Goal: Task Accomplishment & Management: Complete application form

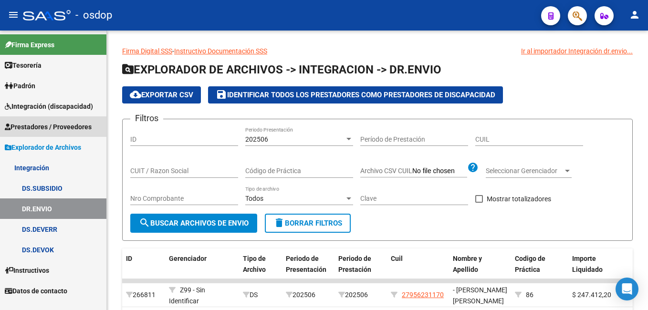
click at [54, 130] on span "Prestadores / Proveedores" at bounding box center [48, 127] width 87 height 11
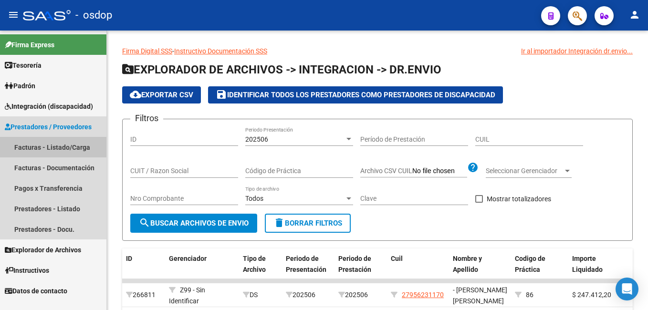
click at [56, 145] on link "Facturas - Listado/Carga" at bounding box center [53, 147] width 106 height 21
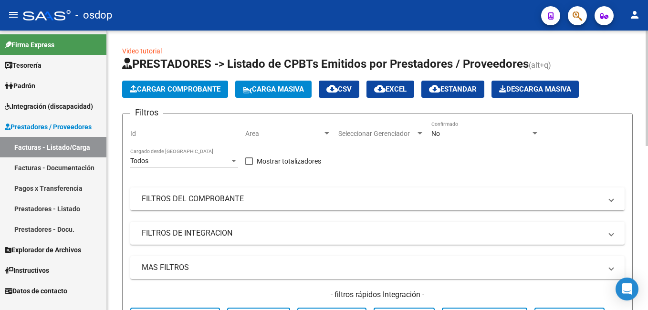
click at [160, 91] on span "Cargar Comprobante" at bounding box center [175, 89] width 91 height 9
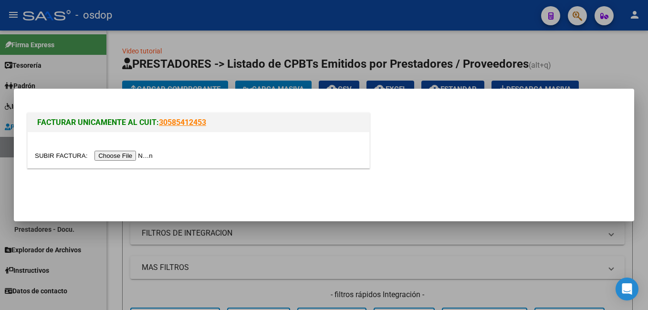
click at [130, 158] on input "file" at bounding box center [95, 156] width 121 height 10
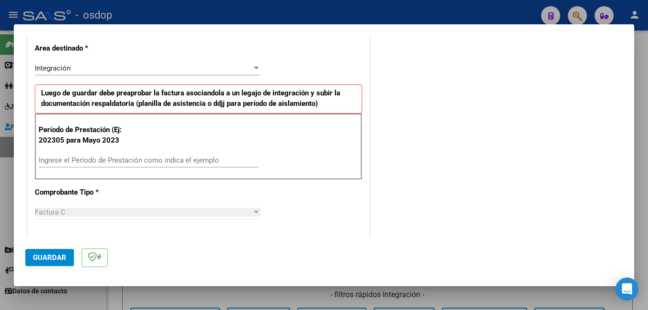
scroll to position [239, 0]
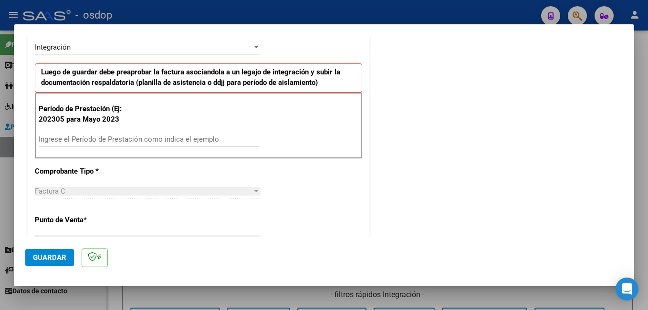
click at [97, 140] on input "Ingrese el Período de Prestación como indica el ejemplo" at bounding box center [149, 139] width 221 height 9
type input "202507"
click at [32, 255] on button "Guardar" at bounding box center [49, 257] width 49 height 17
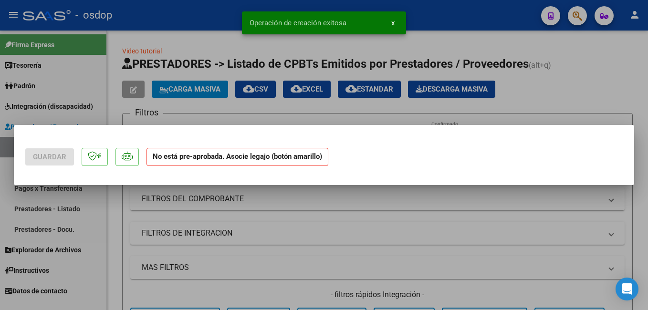
scroll to position [0, 0]
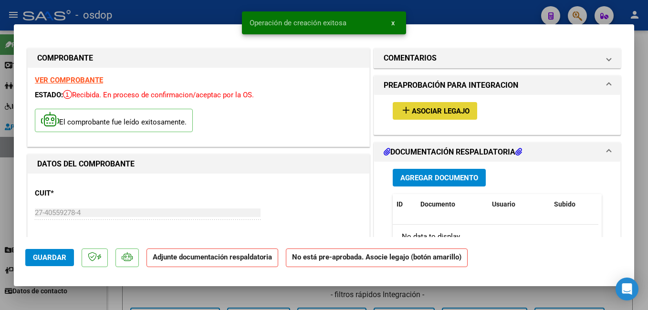
click at [409, 103] on button "add Asociar Legajo" at bounding box center [435, 111] width 84 height 18
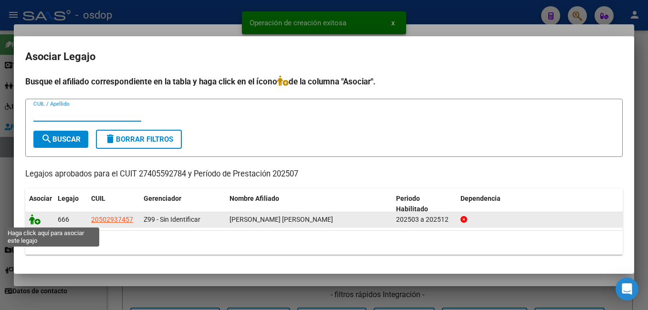
click at [32, 220] on icon at bounding box center [34, 219] width 11 height 11
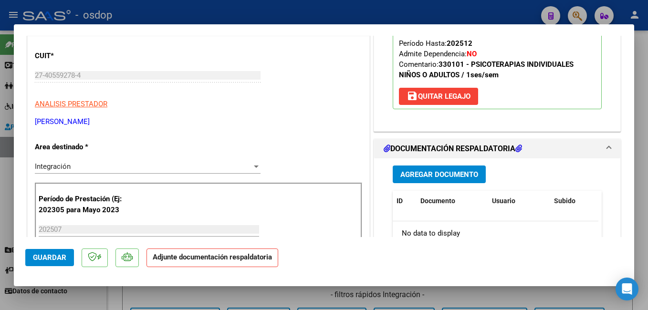
scroll to position [143, 0]
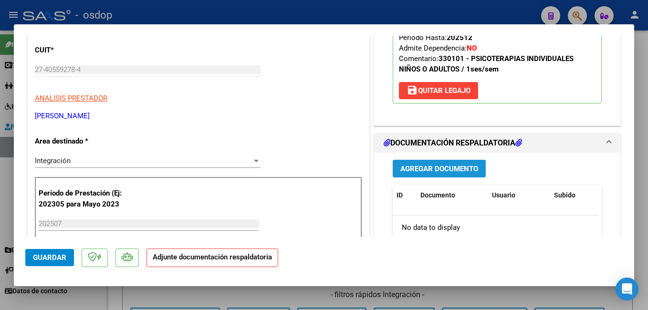
click at [470, 173] on span "Agregar Documento" at bounding box center [439, 169] width 78 height 9
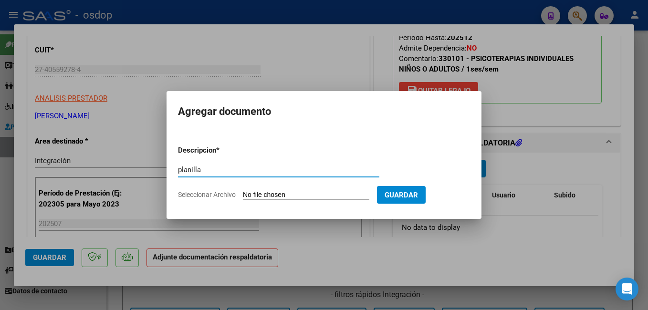
type input "planilla"
click at [317, 196] on input "Seleccionar Archivo" at bounding box center [306, 195] width 126 height 9
type input "C:\fakepath\PLANILLA PSICO.pdf"
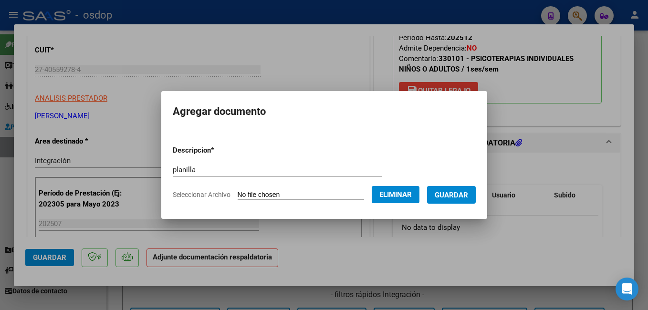
click at [466, 195] on span "Guardar" at bounding box center [451, 195] width 33 height 9
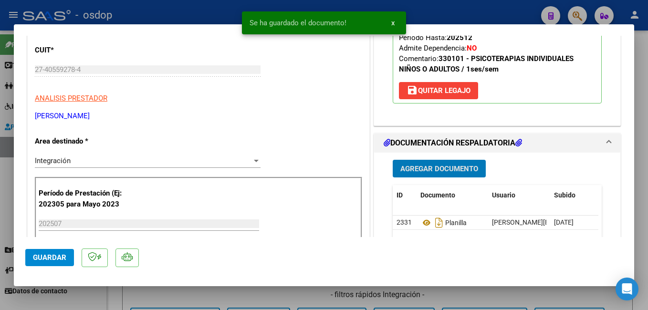
click at [37, 264] on button "Guardar" at bounding box center [49, 257] width 49 height 17
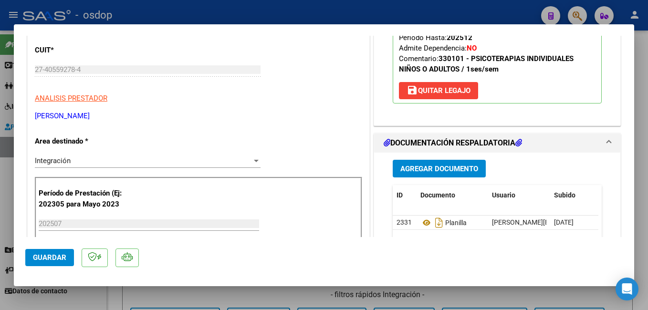
click at [57, 261] on span "Guardar" at bounding box center [49, 257] width 33 height 9
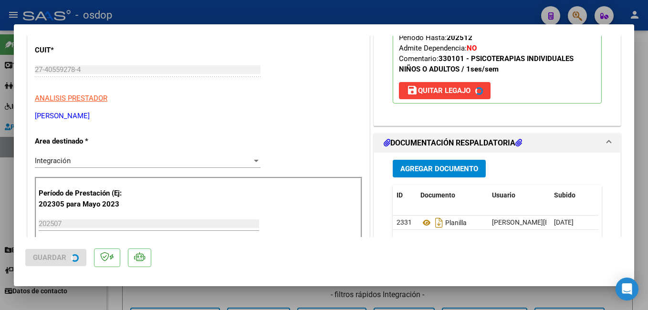
click at [132, 11] on div at bounding box center [324, 155] width 648 height 310
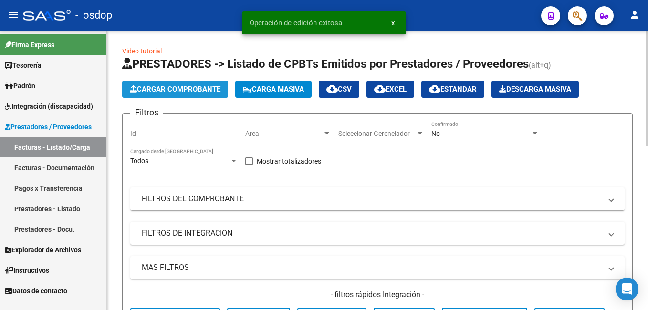
click at [167, 85] on span "Cargar Comprobante" at bounding box center [175, 89] width 91 height 9
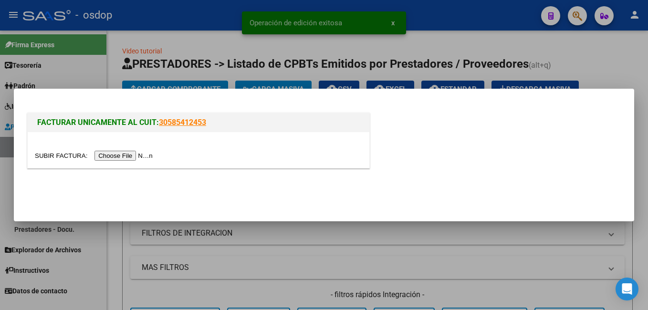
click at [120, 158] on input "file" at bounding box center [95, 156] width 121 height 10
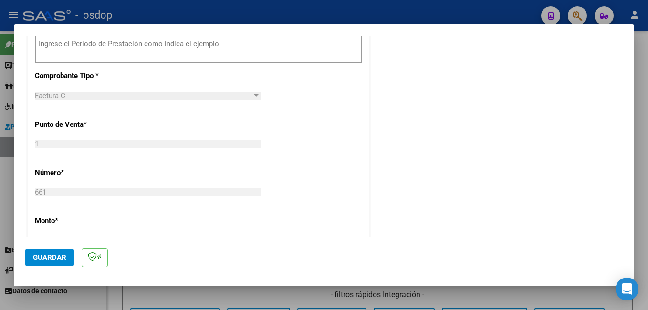
scroll to position [286, 0]
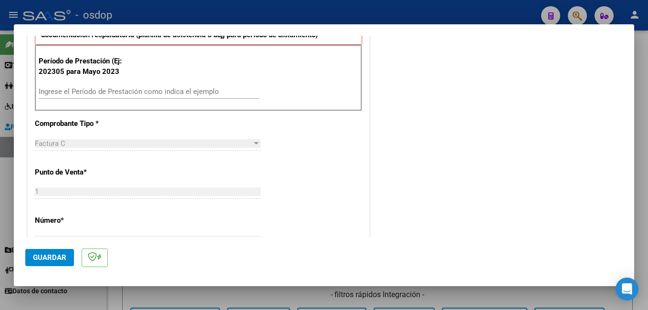
click at [67, 92] on input "Ingrese el Período de Prestación como indica el ejemplo" at bounding box center [149, 91] width 221 height 9
type input "202507"
click at [60, 258] on span "Guardar" at bounding box center [49, 257] width 33 height 9
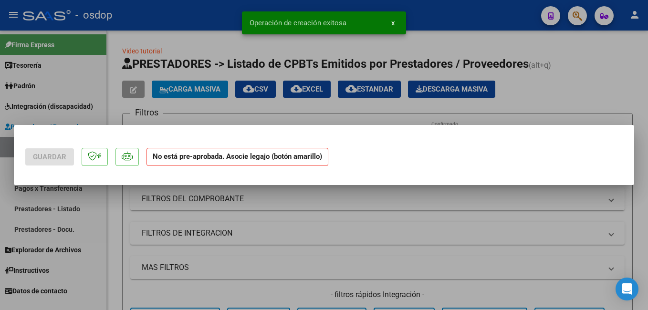
scroll to position [0, 0]
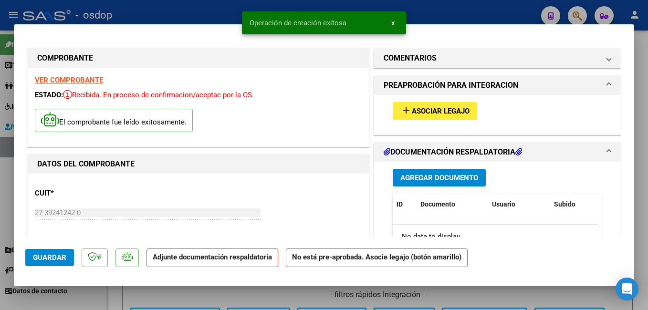
click at [400, 110] on mat-icon "add" at bounding box center [405, 110] width 11 height 11
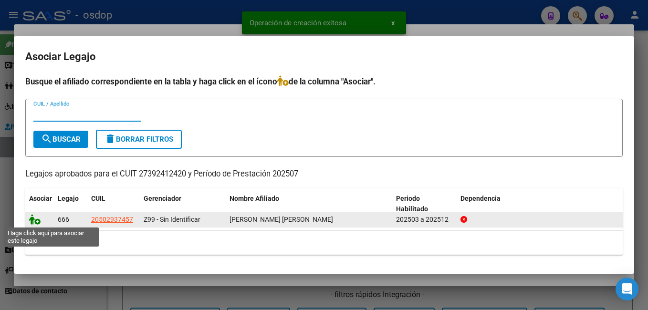
click at [33, 222] on icon at bounding box center [34, 219] width 11 height 11
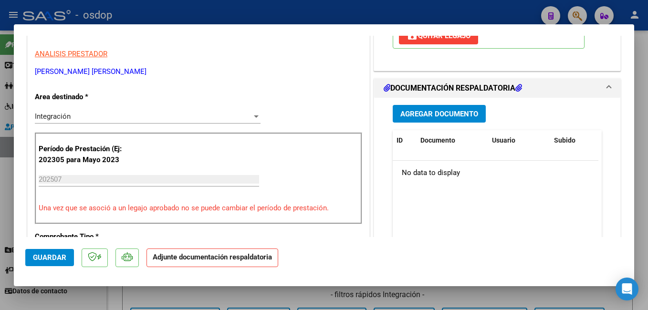
scroll to position [191, 0]
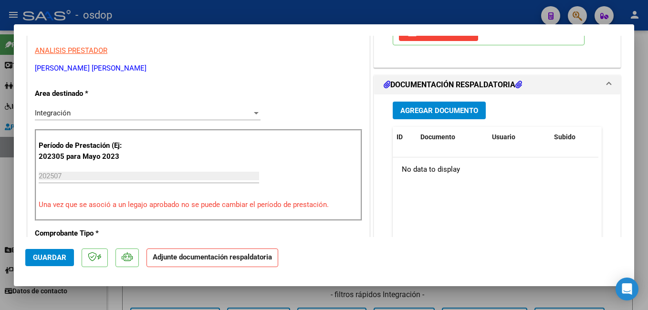
click at [432, 111] on div "Agregar Documento ID Documento Usuario Subido Acción No data to display 0 total…" at bounding box center [497, 190] width 223 height 190
click at [430, 115] on button "Agregar Documento" at bounding box center [439, 111] width 93 height 18
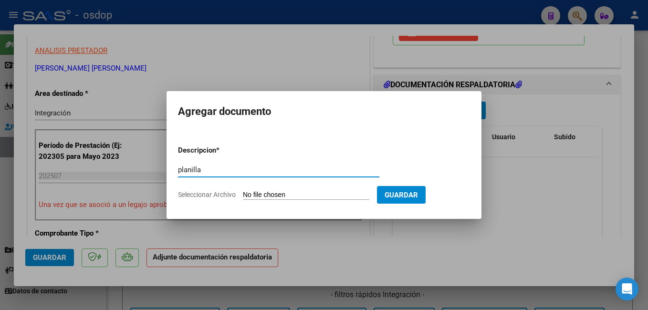
type input "planilla"
click at [310, 193] on input "Seleccionar Archivo" at bounding box center [306, 195] width 126 height 9
type input "C:\fakepath\PLANILLA ASISTENCIA.pdf"
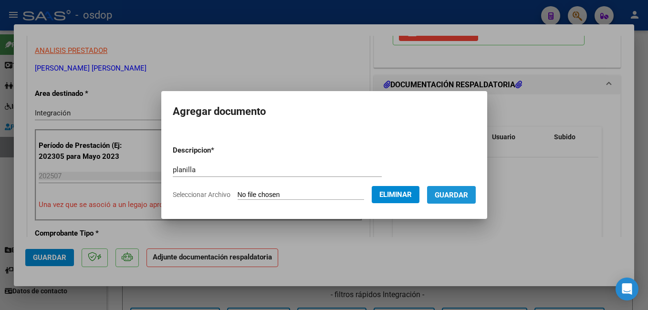
click at [456, 200] on button "Guardar" at bounding box center [451, 195] width 49 height 18
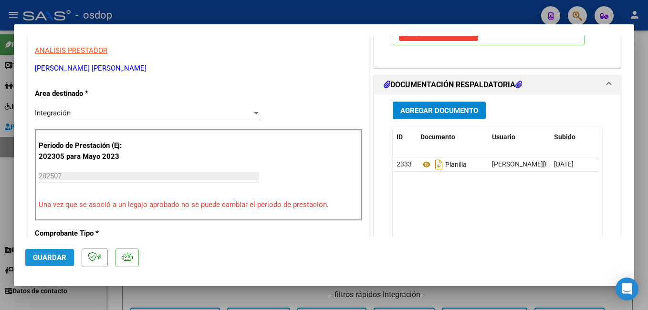
click at [57, 258] on span "Guardar" at bounding box center [49, 257] width 33 height 9
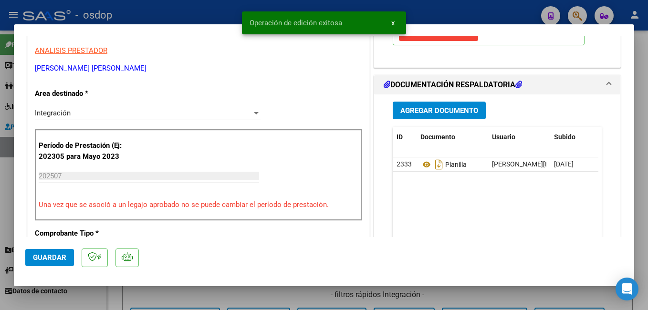
click at [153, 17] on div at bounding box center [324, 155] width 648 height 310
type input "$ 0,00"
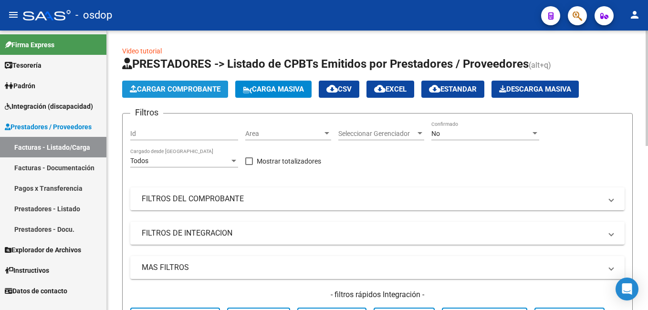
click at [164, 90] on span "Cargar Comprobante" at bounding box center [175, 89] width 91 height 9
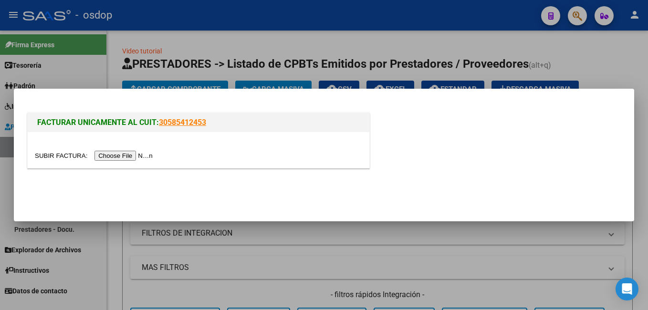
click at [125, 153] on input "file" at bounding box center [95, 156] width 121 height 10
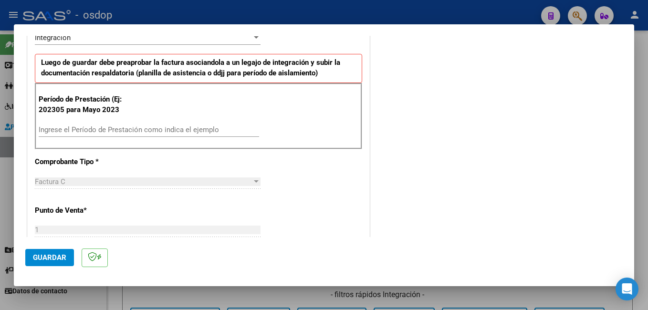
scroll to position [239, 0]
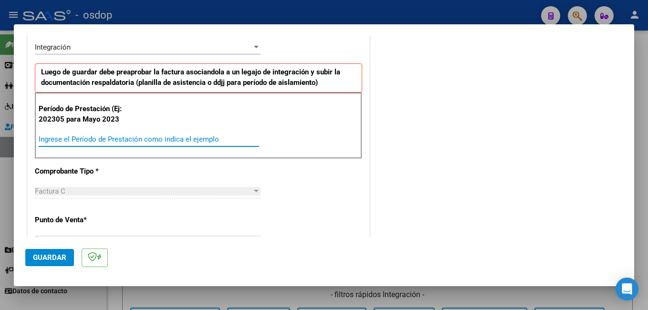
click at [85, 141] on input "Ingrese el Período de Prestación como indica el ejemplo" at bounding box center [149, 139] width 221 height 9
type input "202507"
click at [57, 253] on button "Guardar" at bounding box center [49, 257] width 49 height 17
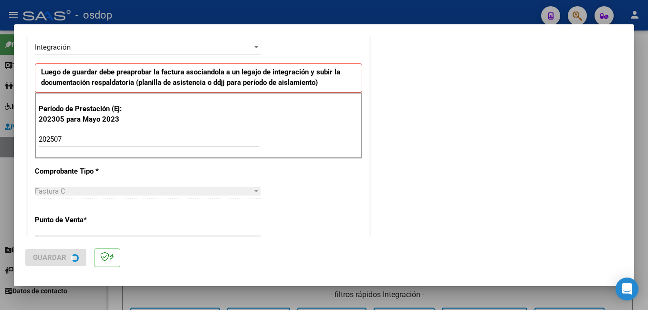
scroll to position [0, 0]
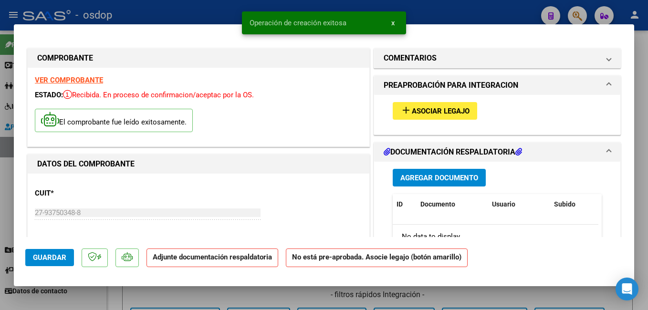
click at [442, 116] on button "add Asociar Legajo" at bounding box center [435, 111] width 84 height 18
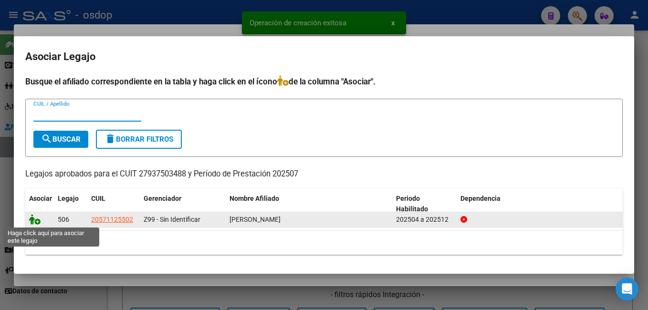
click at [33, 221] on icon at bounding box center [34, 219] width 11 height 11
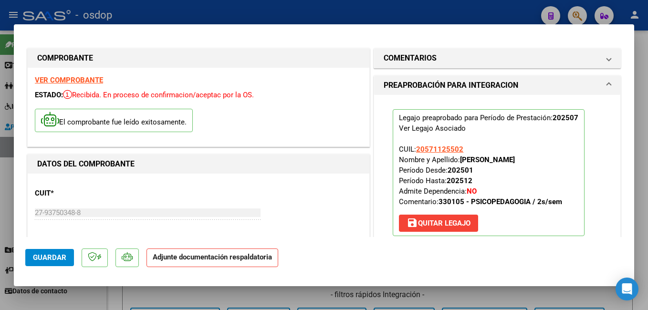
scroll to position [95, 0]
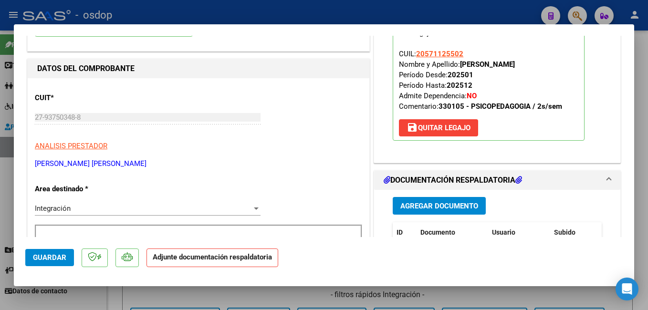
click at [426, 213] on button "Agregar Documento" at bounding box center [439, 206] width 93 height 18
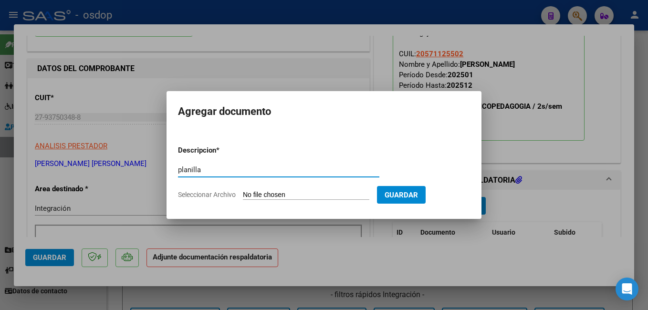
type input "planilla"
click at [352, 195] on input "Seleccionar Archivo" at bounding box center [306, 195] width 126 height 9
type input "C:\fakepath\PLANILLA PSP 8.pdf"
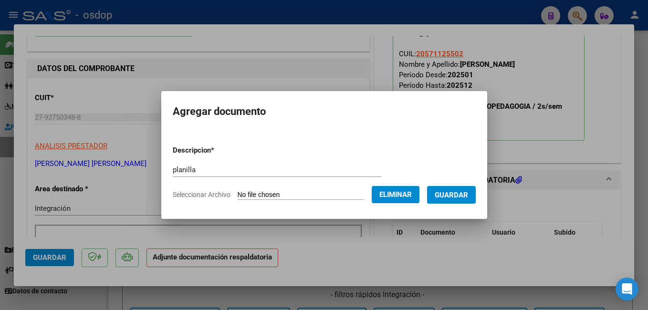
click at [468, 194] on span "Guardar" at bounding box center [451, 195] width 33 height 9
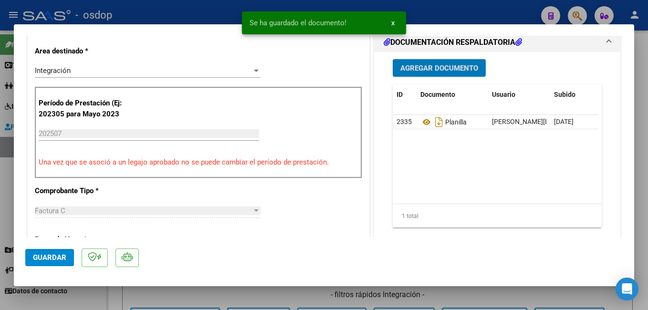
scroll to position [239, 0]
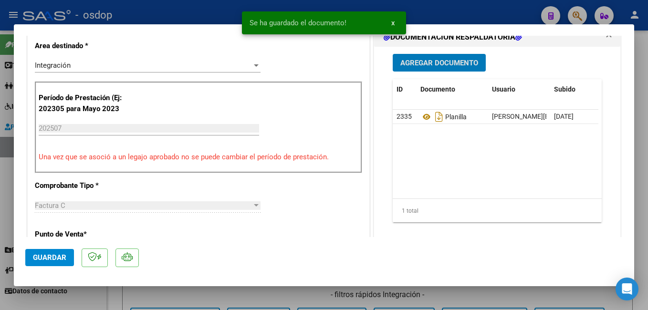
drag, startPoint x: 56, startPoint y: 259, endPoint x: 80, endPoint y: 213, distance: 51.4
click at [57, 259] on span "Guardar" at bounding box center [49, 257] width 33 height 9
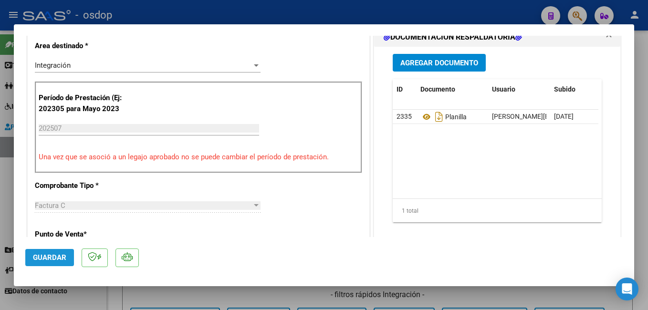
click at [59, 257] on span "Guardar" at bounding box center [49, 257] width 33 height 9
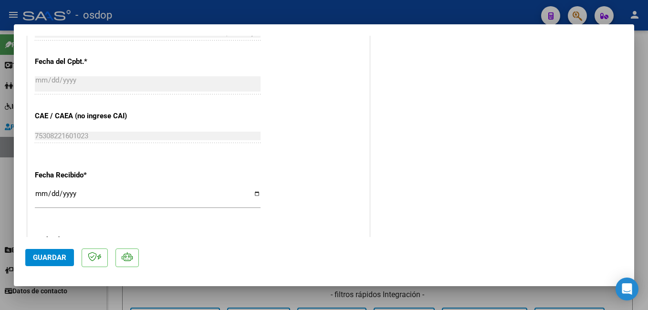
scroll to position [573, 0]
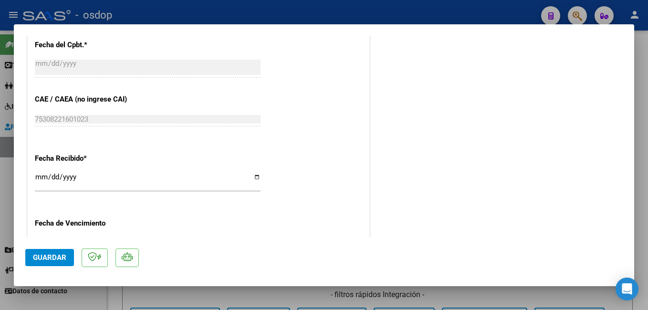
click at [153, 16] on div at bounding box center [324, 155] width 648 height 310
type input "$ 0,00"
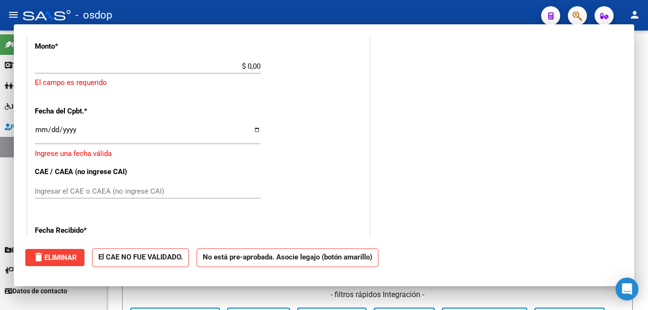
scroll to position [645, 0]
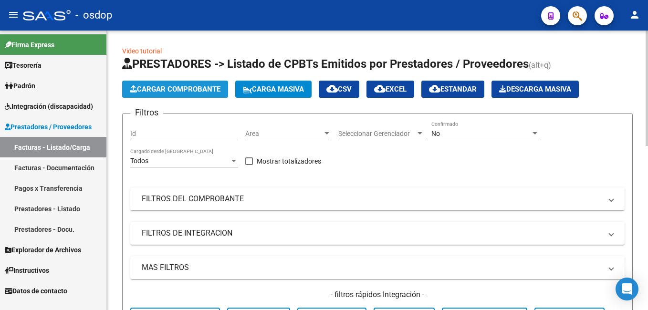
click at [167, 92] on span "Cargar Comprobante" at bounding box center [175, 89] width 91 height 9
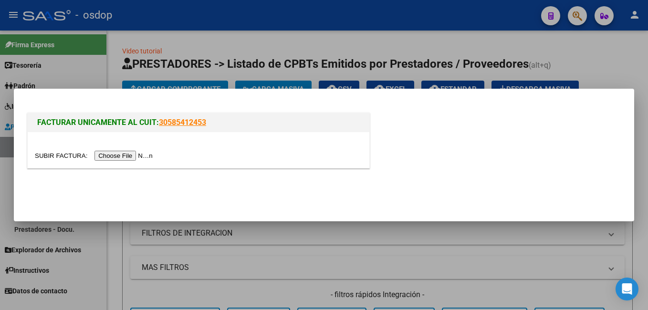
click at [126, 154] on input "file" at bounding box center [95, 156] width 121 height 10
click at [124, 154] on input "file" at bounding box center [95, 156] width 121 height 10
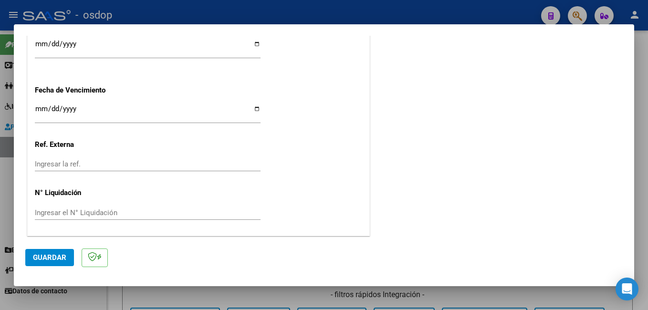
scroll to position [693, 0]
click at [519, 12] on div at bounding box center [324, 155] width 648 height 310
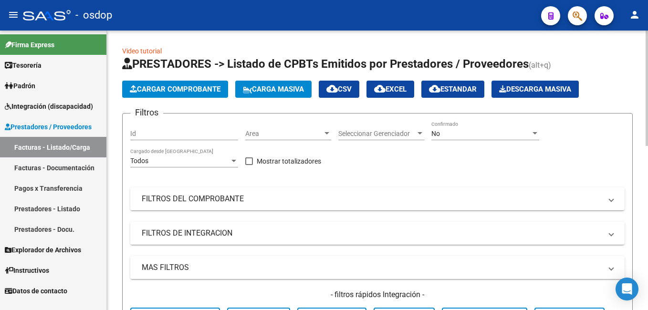
click at [202, 93] on span "Cargar Comprobante" at bounding box center [175, 89] width 91 height 9
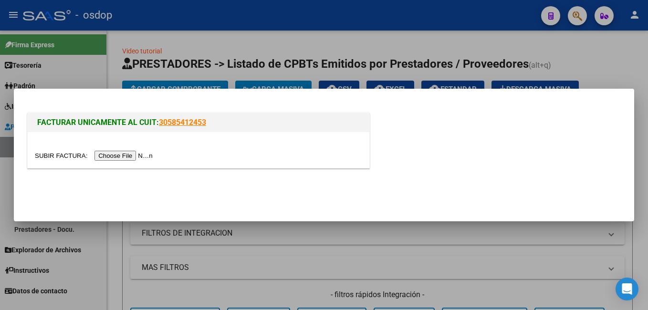
click at [135, 152] on input "file" at bounding box center [95, 156] width 121 height 10
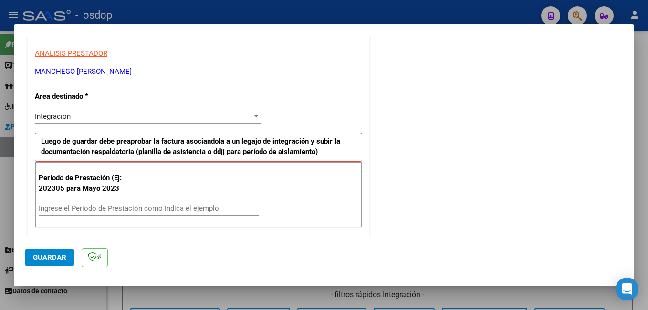
scroll to position [191, 0]
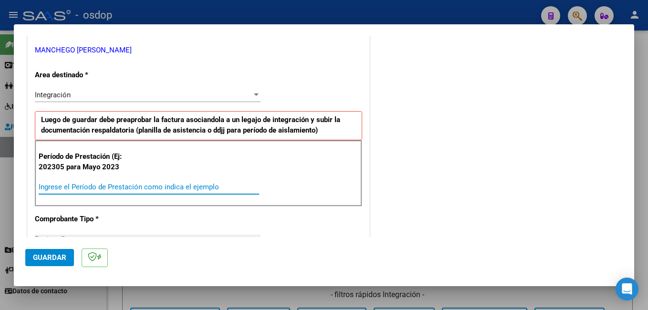
click at [117, 183] on input "Ingrese el Período de Prestación como indica el ejemplo" at bounding box center [149, 187] width 221 height 9
type input "202507"
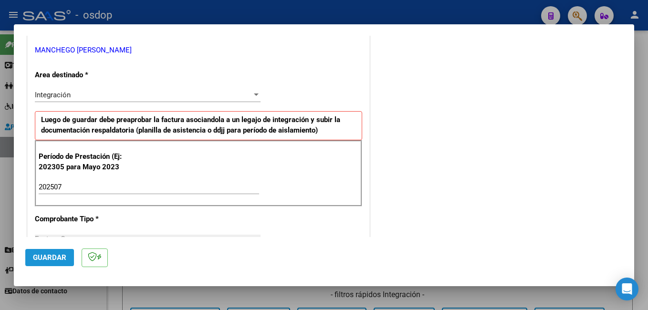
click at [58, 259] on span "Guardar" at bounding box center [49, 257] width 33 height 9
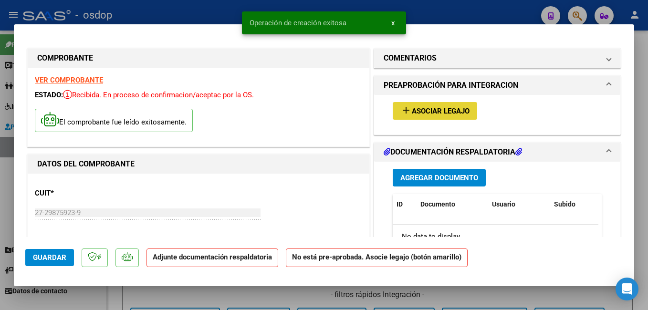
click at [410, 104] on button "add Asociar Legajo" at bounding box center [435, 111] width 84 height 18
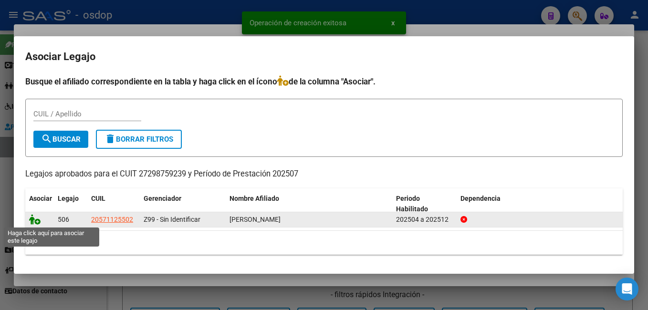
click at [36, 217] on icon at bounding box center [34, 219] width 11 height 11
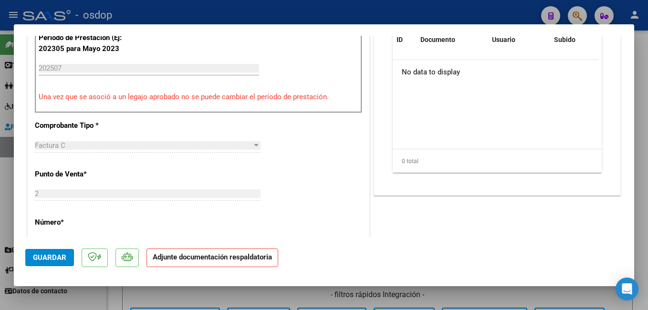
scroll to position [239, 0]
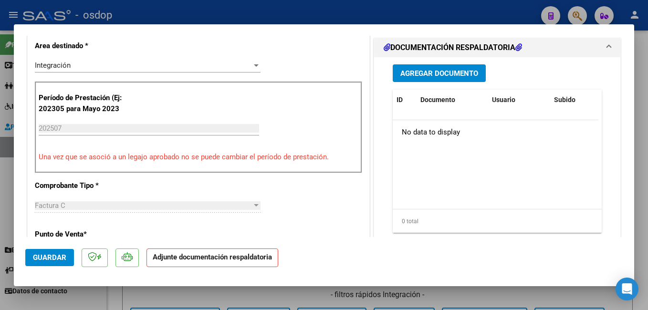
click at [428, 72] on span "Agregar Documento" at bounding box center [439, 73] width 78 height 9
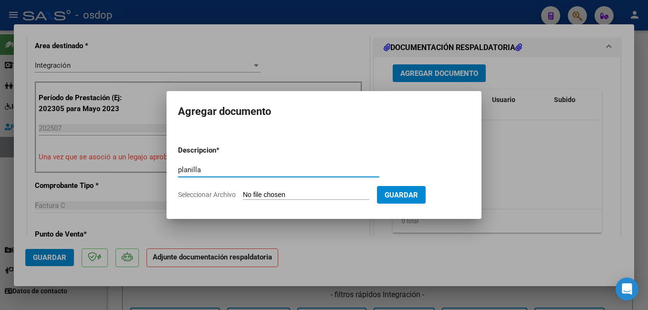
type input "planilla"
click at [259, 194] on input "Seleccionar Archivo" at bounding box center [306, 195] width 126 height 9
type input "C:\fakepath\PLANILLA PSICO 5.pdf"
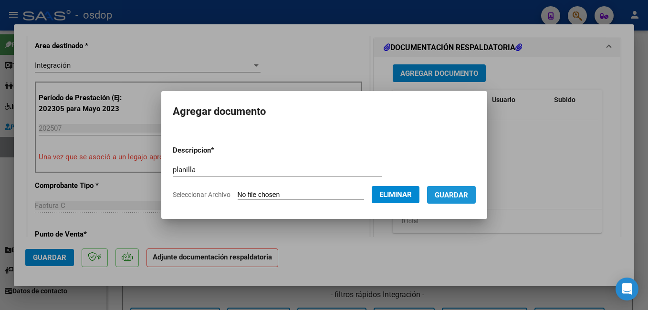
click at [468, 197] on span "Guardar" at bounding box center [451, 195] width 33 height 9
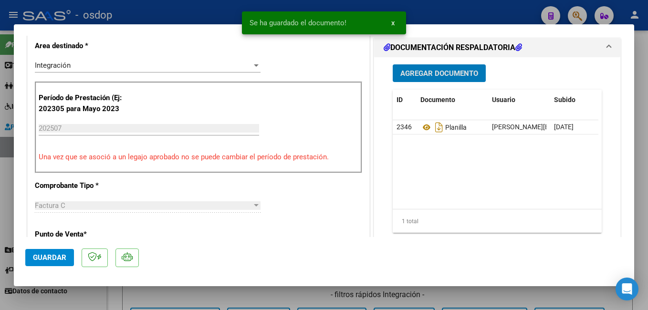
click at [37, 262] on span "Guardar" at bounding box center [49, 257] width 33 height 9
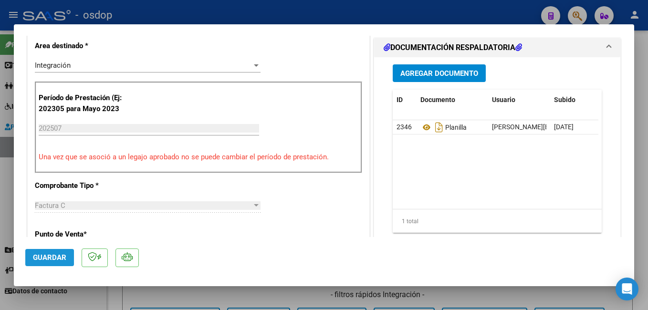
click at [32, 251] on button "Guardar" at bounding box center [49, 257] width 49 height 17
click at [154, 11] on div at bounding box center [324, 155] width 648 height 310
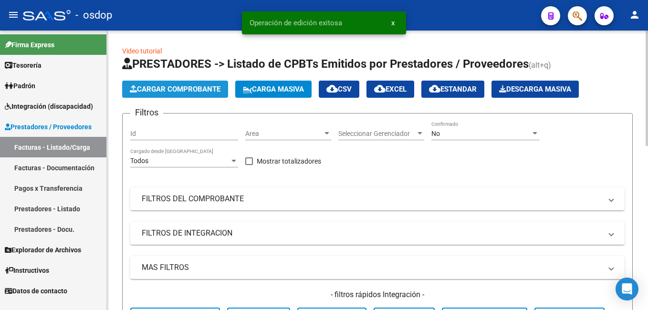
click at [140, 85] on span "Cargar Comprobante" at bounding box center [175, 89] width 91 height 9
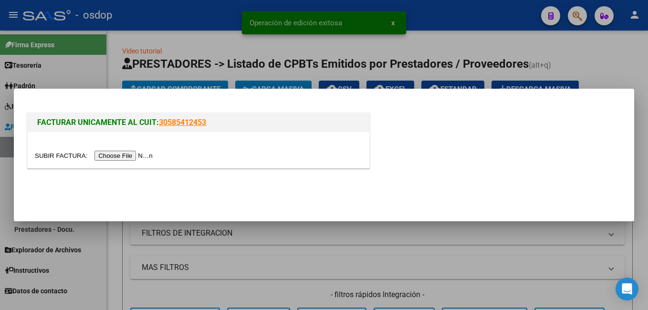
click at [126, 152] on input "file" at bounding box center [95, 156] width 121 height 10
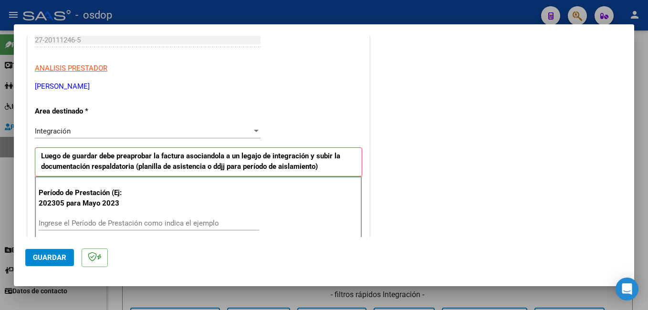
scroll to position [191, 0]
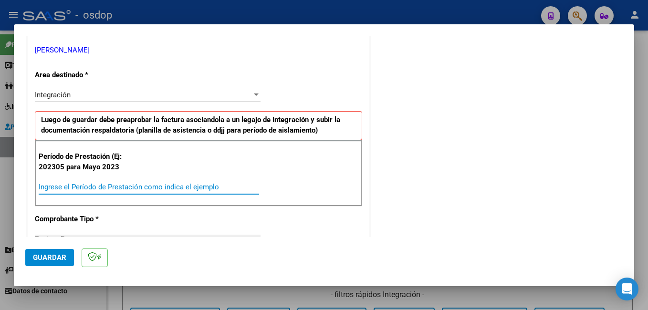
click at [64, 185] on input "Ingrese el Período de Prestación como indica el ejemplo" at bounding box center [149, 187] width 221 height 9
type input "202507"
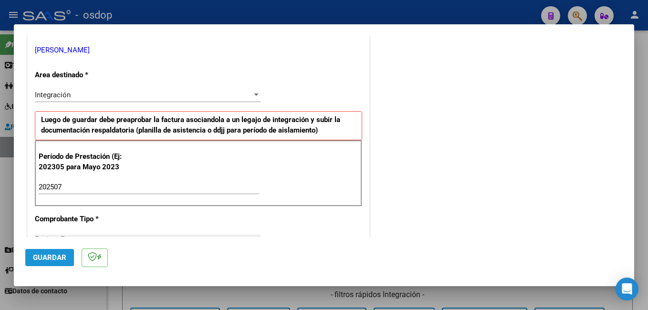
click at [38, 254] on span "Guardar" at bounding box center [49, 257] width 33 height 9
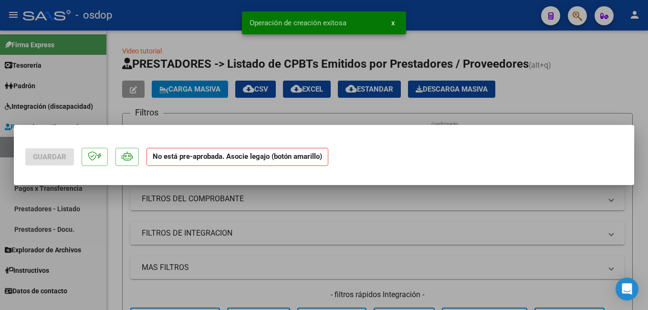
scroll to position [0, 0]
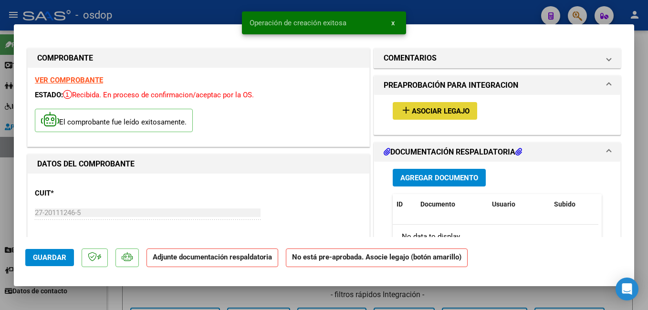
click at [436, 114] on span "Asociar Legajo" at bounding box center [441, 111] width 58 height 9
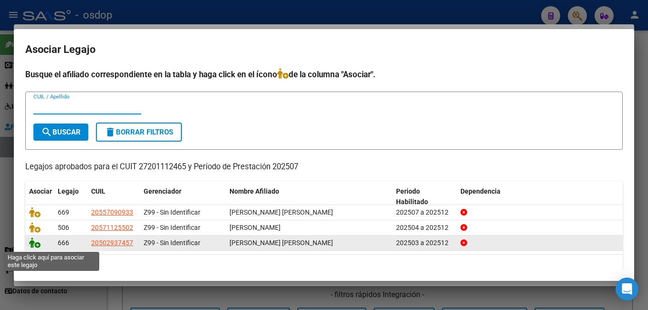
click at [34, 246] on icon at bounding box center [34, 243] width 11 height 11
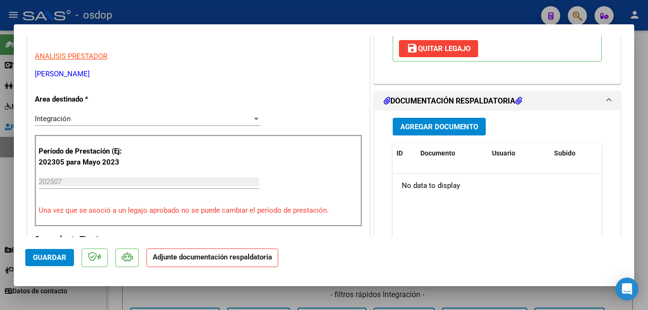
scroll to position [191, 0]
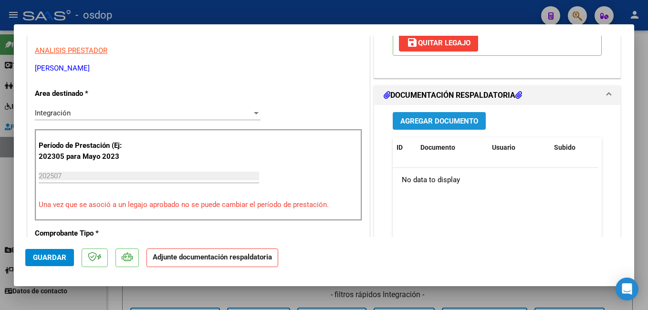
click at [423, 126] on span "Agregar Documento" at bounding box center [439, 121] width 78 height 9
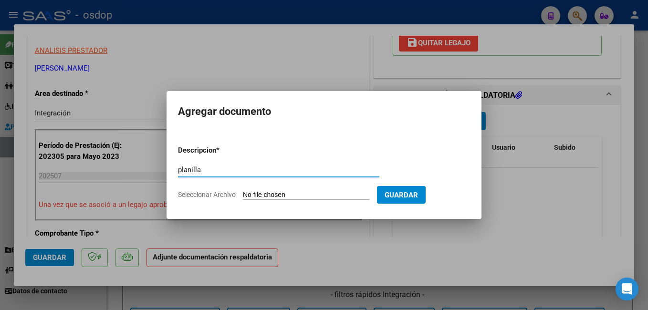
type input "planilla"
click at [294, 193] on input "Seleccionar Archivo" at bounding box center [306, 195] width 126 height 9
type input "C:\fakepath\27201112465_006_00003_00001212.pdf"
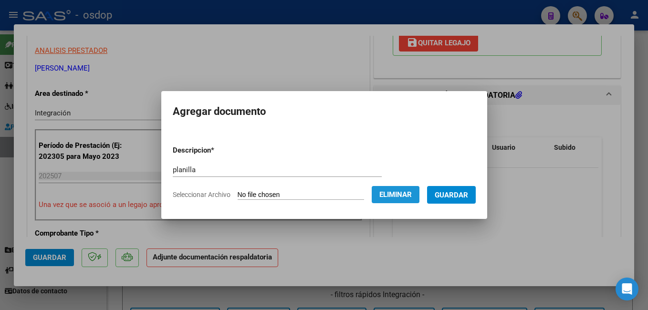
click at [405, 196] on span "Eliminar" at bounding box center [395, 194] width 32 height 9
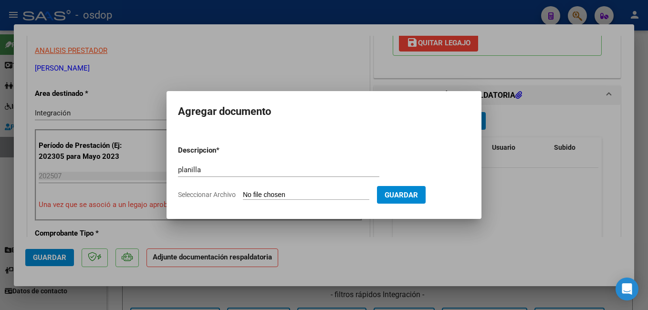
click at [317, 196] on input "Seleccionar Archivo" at bounding box center [306, 195] width 126 height 9
type input "C:\fakepath\PLANILLA ASISTENCIA.pdf"
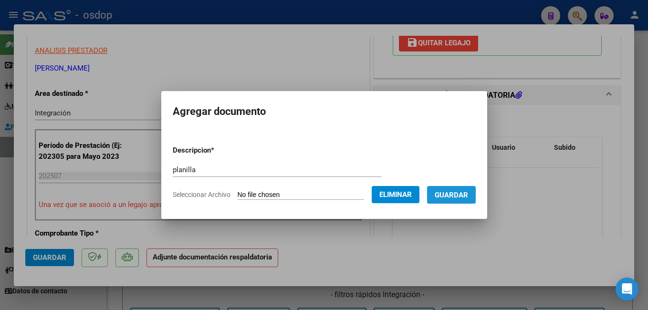
click at [468, 192] on span "Guardar" at bounding box center [451, 195] width 33 height 9
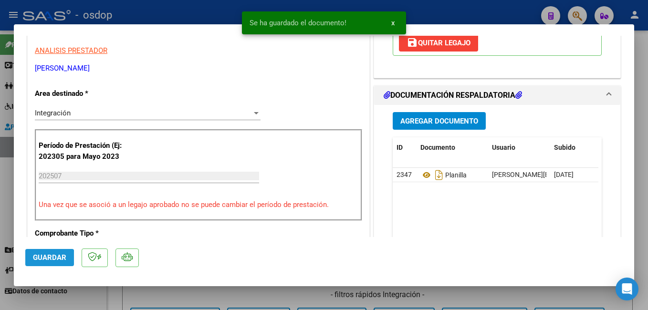
click at [39, 260] on span "Guardar" at bounding box center [49, 257] width 33 height 9
click at [161, 16] on div at bounding box center [324, 155] width 648 height 310
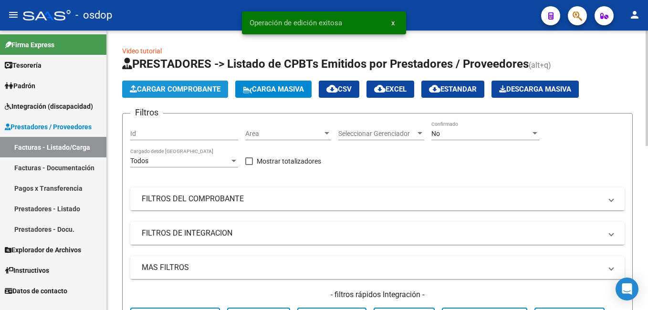
click at [180, 84] on button "Cargar Comprobante" at bounding box center [175, 89] width 106 height 17
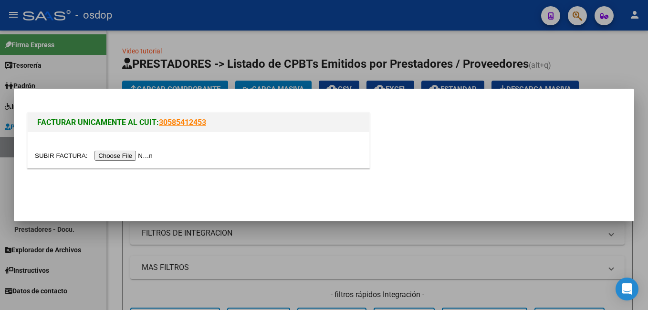
click at [110, 156] on input "file" at bounding box center [95, 156] width 121 height 10
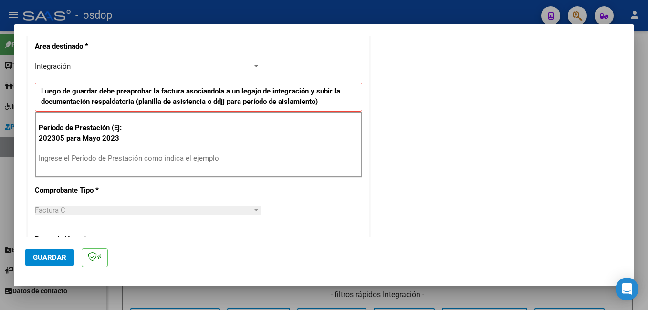
scroll to position [286, 0]
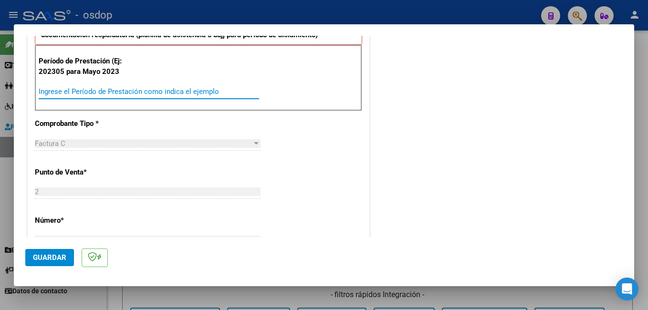
click at [160, 88] on input "Ingrese el Período de Prestación como indica el ejemplo" at bounding box center [149, 91] width 221 height 9
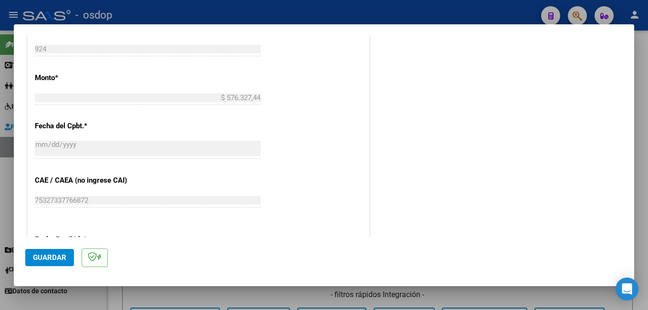
type input "202507"
click at [43, 255] on span "Guardar" at bounding box center [49, 257] width 33 height 9
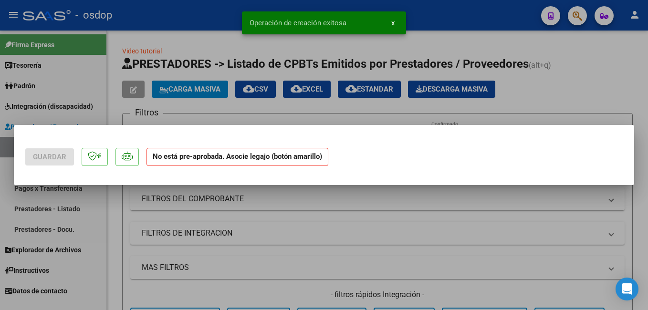
scroll to position [0, 0]
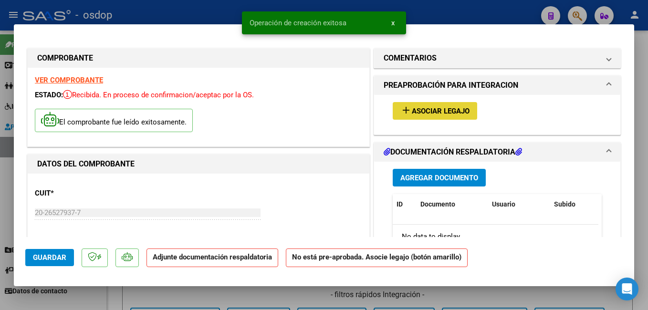
click at [396, 111] on button "add Asociar Legajo" at bounding box center [435, 111] width 84 height 18
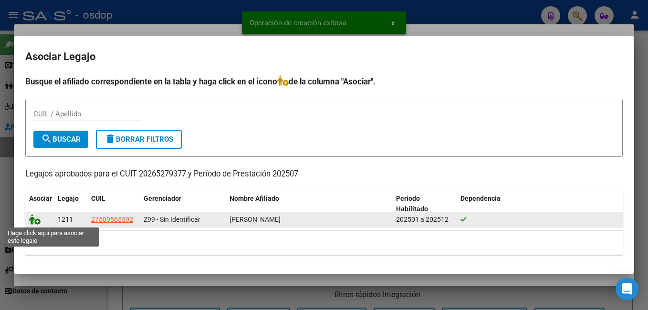
click at [32, 222] on icon at bounding box center [34, 219] width 11 height 11
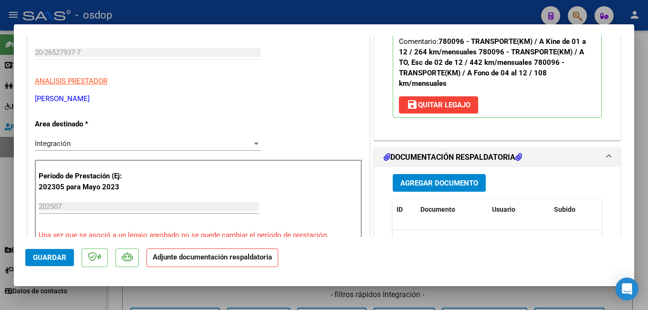
scroll to position [191, 0]
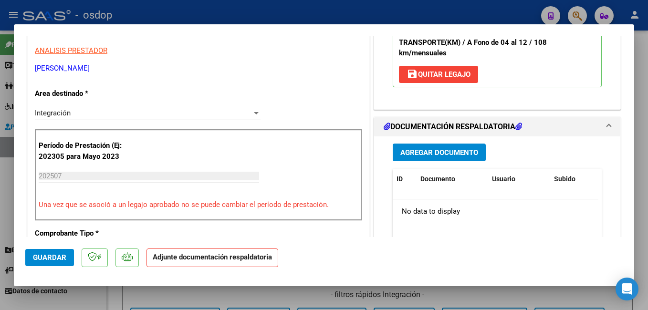
click at [432, 156] on span "Agregar Documento" at bounding box center [439, 152] width 78 height 9
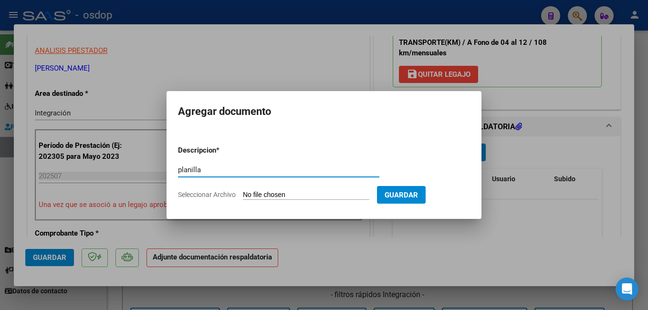
type input "planilla"
click at [300, 194] on input "Seleccionar Archivo" at bounding box center [306, 195] width 126 height 9
type input "C:\fakepath\CamScanner [DATE] 15.50.pdf"
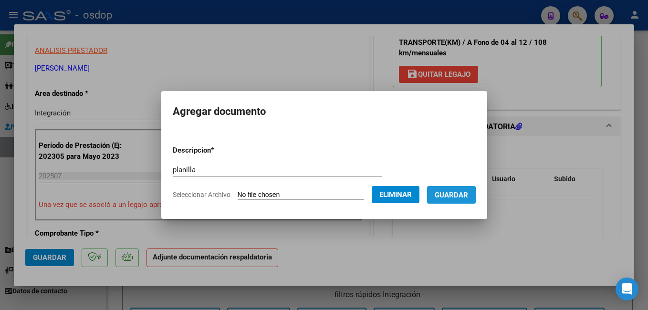
click at [458, 196] on span "Guardar" at bounding box center [451, 195] width 33 height 9
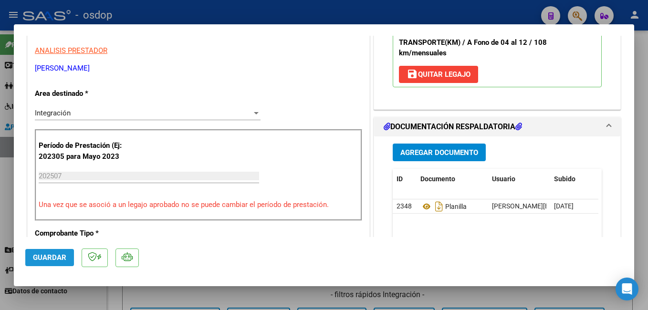
click at [48, 263] on button "Guardar" at bounding box center [49, 257] width 49 height 17
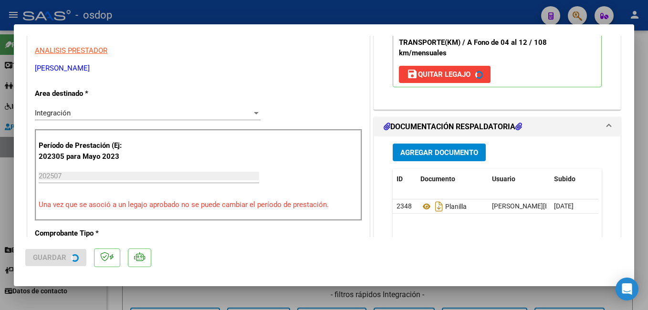
click at [142, 14] on div at bounding box center [324, 155] width 648 height 310
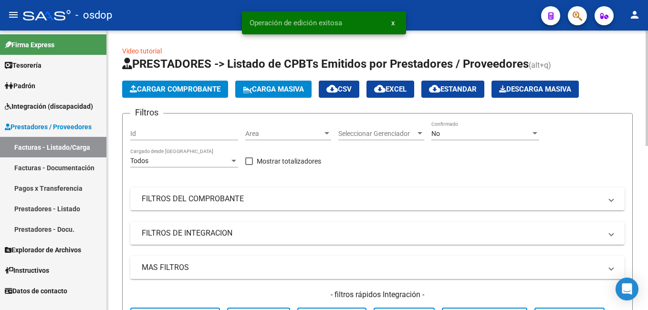
click at [157, 88] on span "Cargar Comprobante" at bounding box center [175, 89] width 91 height 9
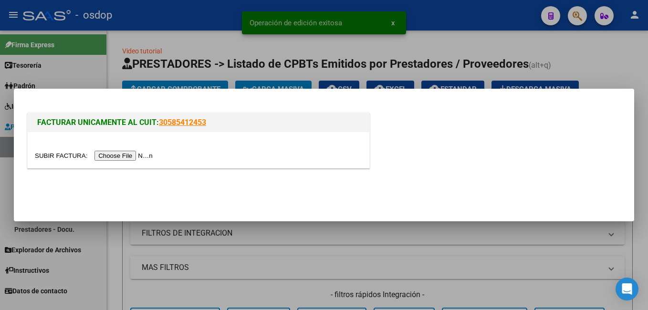
click at [122, 156] on input "file" at bounding box center [95, 156] width 121 height 10
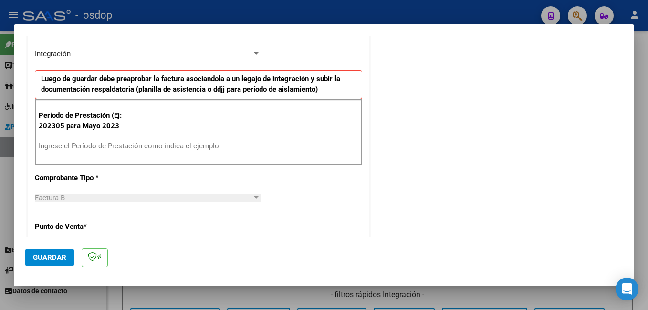
scroll to position [239, 0]
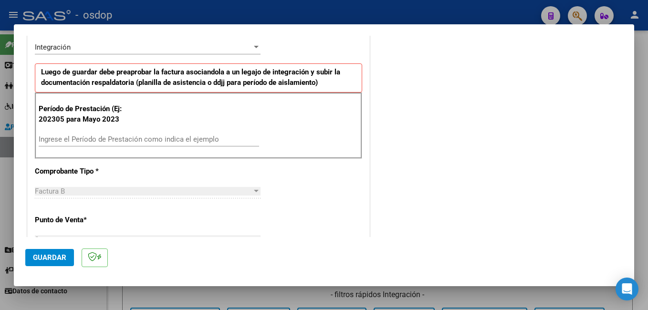
click at [80, 137] on input "Ingrese el Período de Prestación como indica el ejemplo" at bounding box center [149, 139] width 221 height 9
type input "202507"
click at [46, 258] on span "Guardar" at bounding box center [49, 257] width 33 height 9
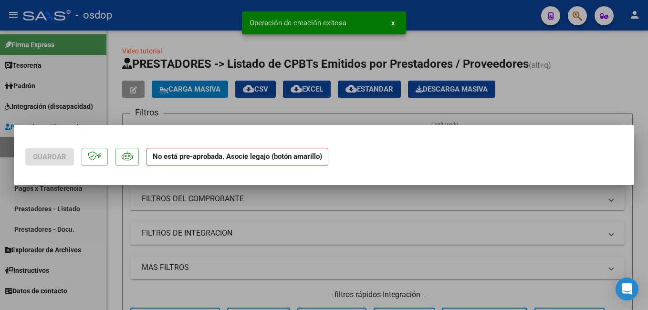
scroll to position [0, 0]
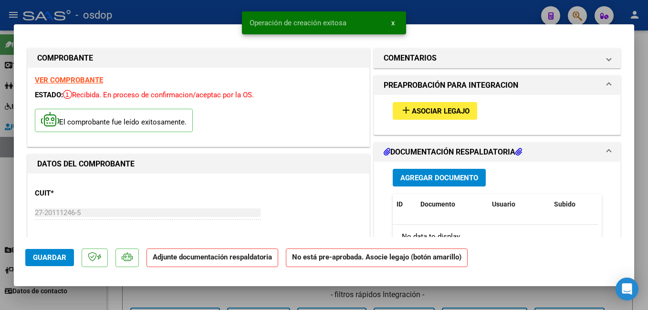
click at [412, 103] on button "add Asociar Legajo" at bounding box center [435, 111] width 84 height 18
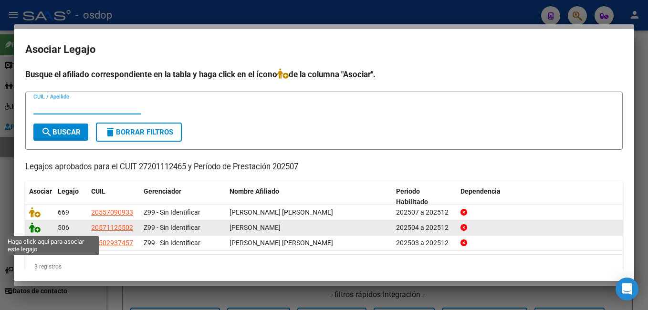
click at [34, 227] on icon at bounding box center [34, 227] width 11 height 11
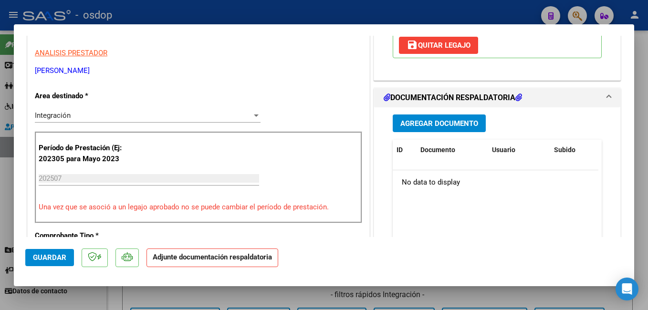
scroll to position [191, 0]
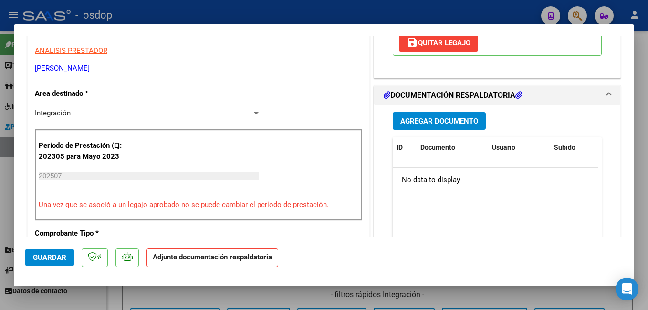
click at [453, 123] on span "Agregar Documento" at bounding box center [439, 121] width 78 height 9
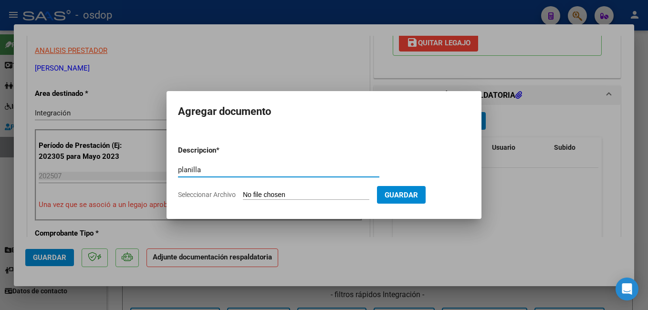
type input "planilla"
click at [316, 195] on input "Seleccionar Archivo" at bounding box center [306, 195] width 126 height 9
type input "C:\fakepath\PLANILLA FONO 8.pdf"
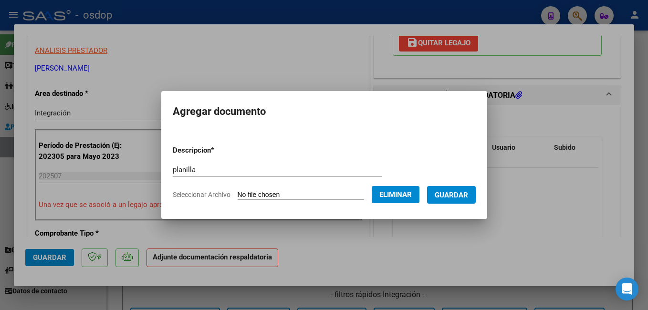
click at [468, 200] on span "Guardar" at bounding box center [451, 195] width 33 height 9
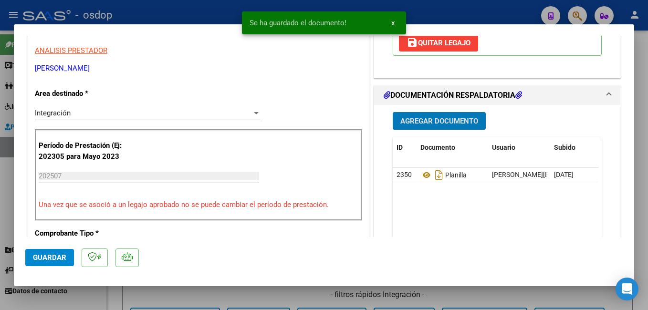
click at [55, 253] on button "Guardar" at bounding box center [49, 257] width 49 height 17
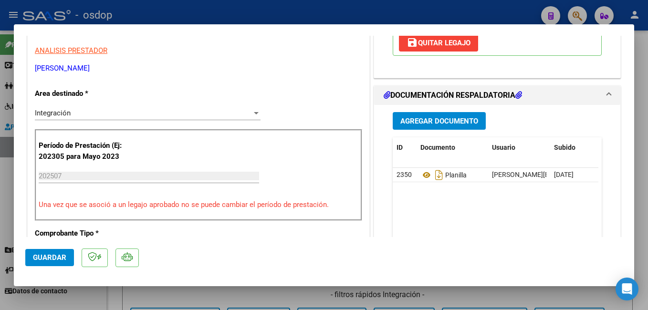
click at [178, 8] on div at bounding box center [324, 155] width 648 height 310
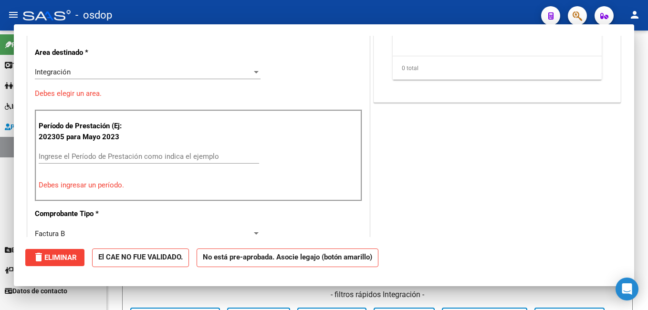
scroll to position [0, 0]
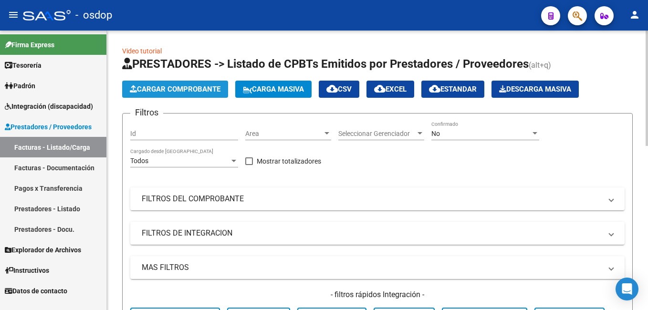
click at [188, 88] on span "Cargar Comprobante" at bounding box center [175, 89] width 91 height 9
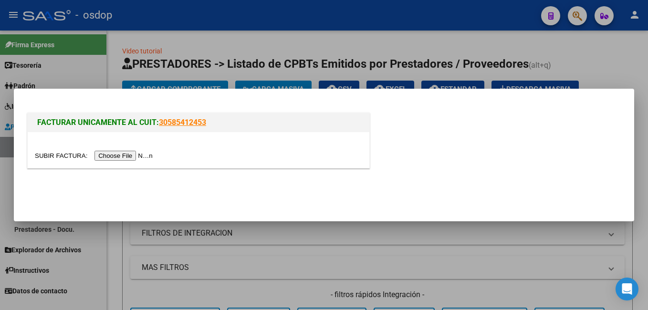
click at [137, 154] on input "file" at bounding box center [95, 156] width 121 height 10
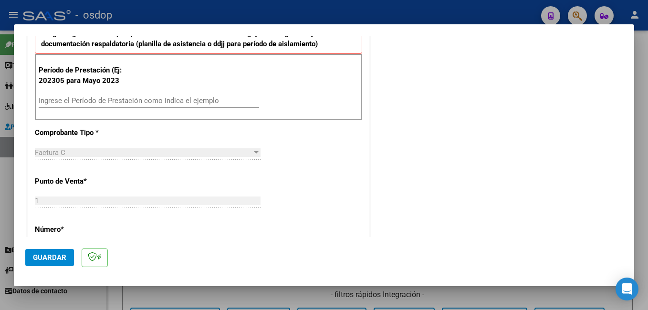
scroll to position [286, 0]
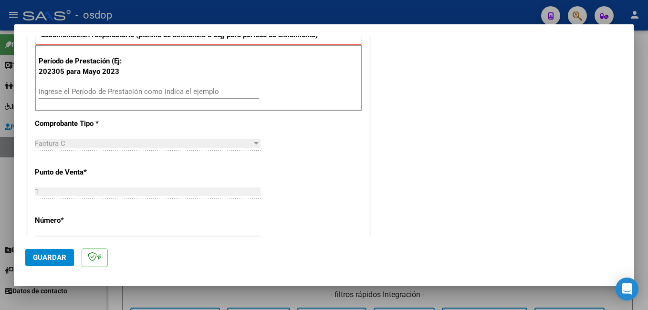
click at [88, 89] on input "Ingrese el Período de Prestación como indica el ejemplo" at bounding box center [149, 91] width 221 height 9
type input "202507"
click at [56, 257] on span "Guardar" at bounding box center [49, 257] width 33 height 9
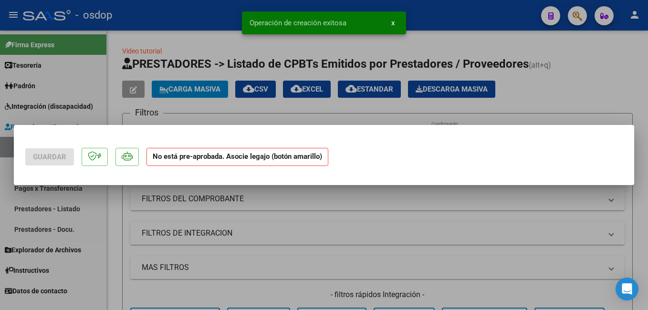
scroll to position [0, 0]
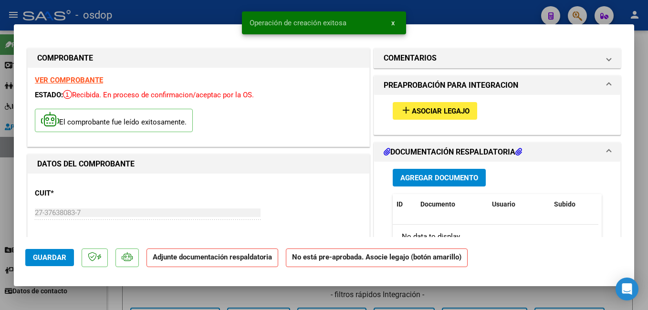
click at [438, 117] on button "add Asociar Legajo" at bounding box center [435, 111] width 84 height 18
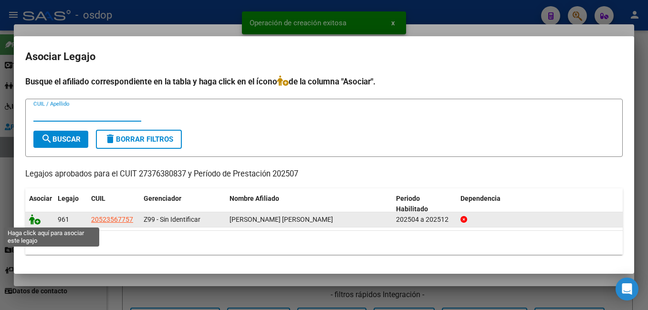
click at [38, 220] on icon at bounding box center [34, 219] width 11 height 11
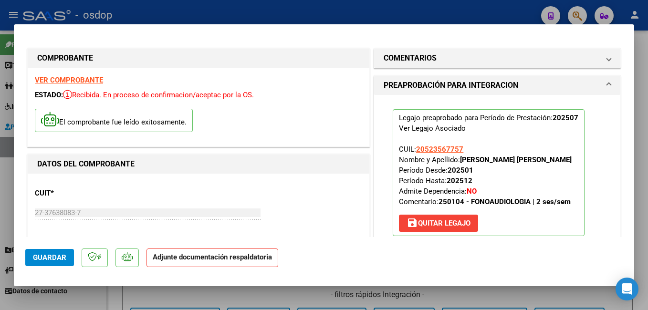
scroll to position [143, 0]
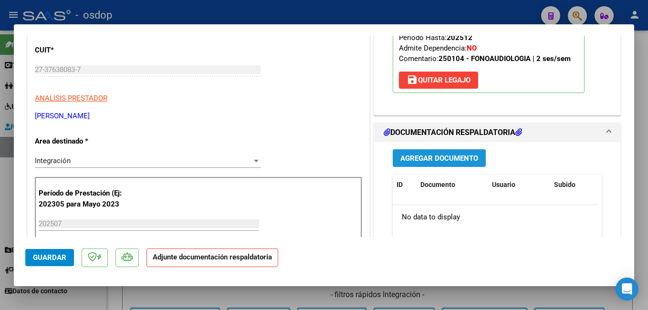
click at [442, 160] on span "Agregar Documento" at bounding box center [439, 158] width 78 height 9
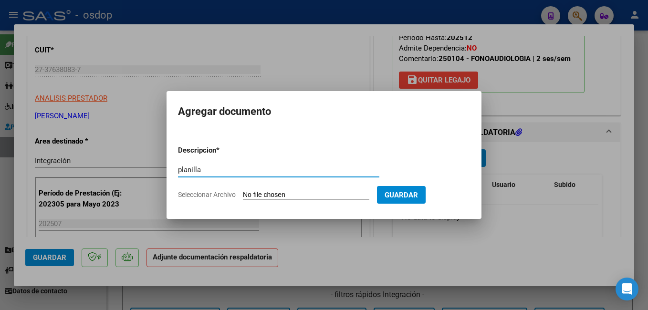
type input "planilla"
click at [343, 194] on input "Seleccionar Archivo" at bounding box center [306, 195] width 126 height 9
type input "C:\fakepath\ASISTENCIA JULIO.pdf"
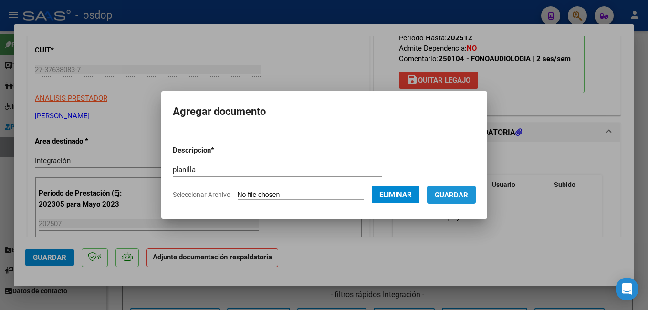
click at [476, 189] on button "Guardar" at bounding box center [451, 195] width 49 height 18
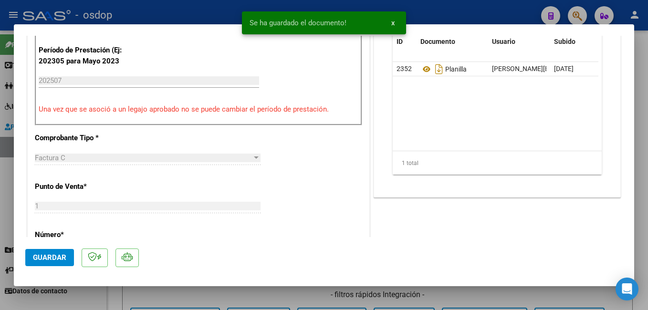
scroll to position [525, 0]
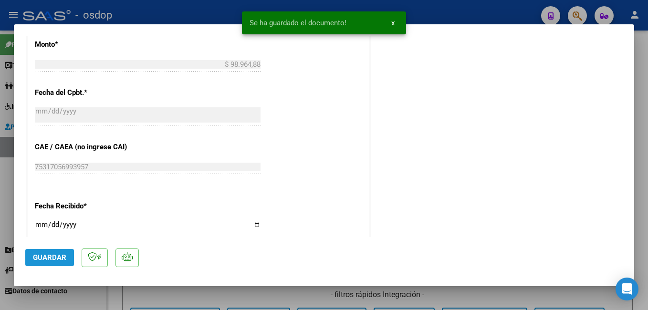
click at [64, 260] on span "Guardar" at bounding box center [49, 257] width 33 height 9
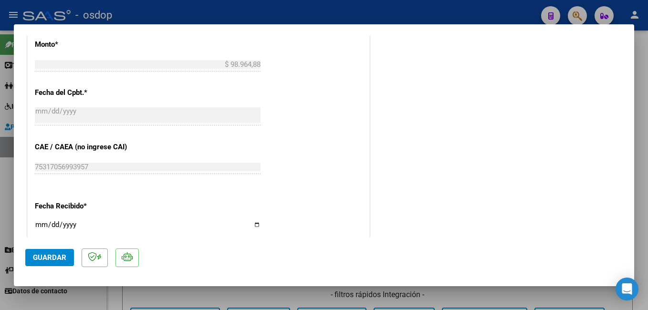
click at [451, 18] on div at bounding box center [324, 155] width 648 height 310
type input "$ 0,00"
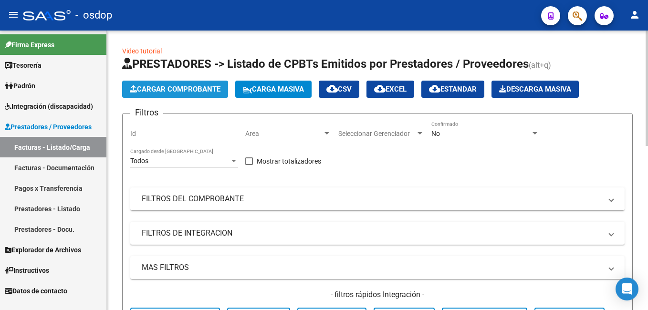
click at [150, 90] on span "Cargar Comprobante" at bounding box center [175, 89] width 91 height 9
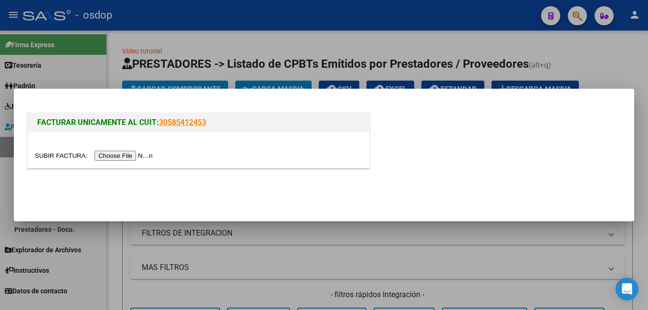
click at [126, 152] on input "file" at bounding box center [95, 156] width 121 height 10
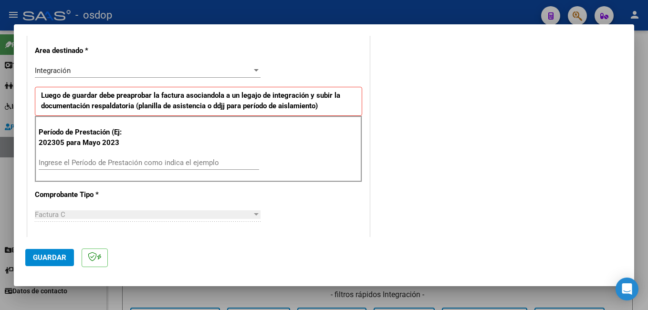
scroll to position [239, 0]
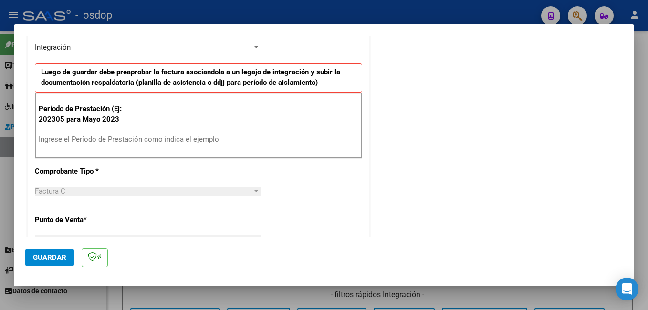
click at [144, 142] on input "Ingrese el Período de Prestación como indica el ejemplo" at bounding box center [149, 139] width 221 height 9
type input "202507"
click at [62, 257] on span "Guardar" at bounding box center [49, 257] width 33 height 9
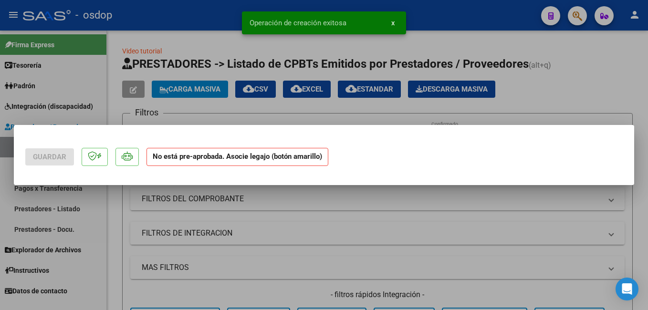
scroll to position [0, 0]
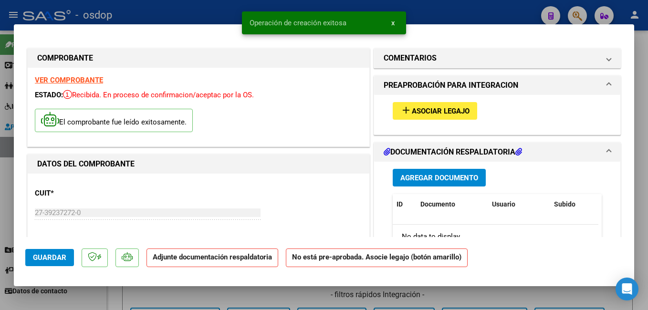
click at [402, 115] on mat-icon "add" at bounding box center [405, 110] width 11 height 11
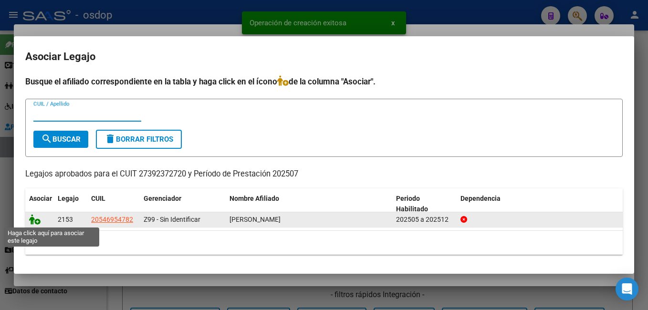
click at [32, 219] on icon at bounding box center [34, 219] width 11 height 11
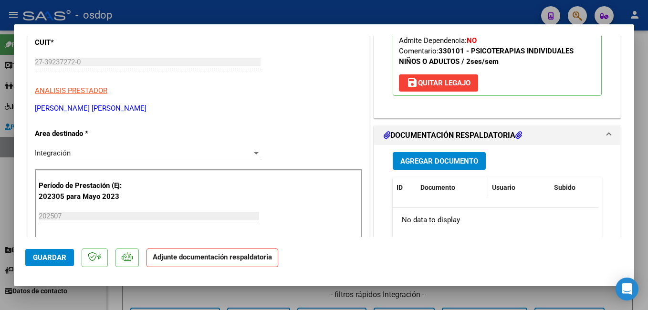
scroll to position [191, 0]
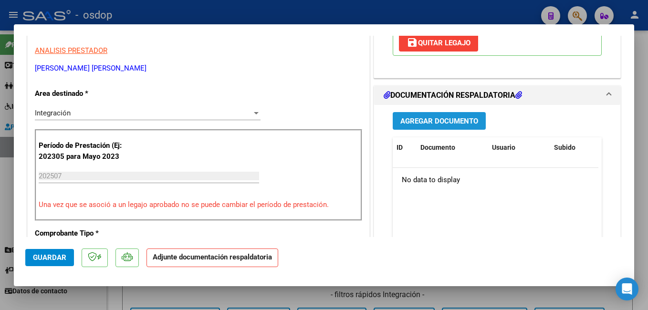
click at [427, 128] on button "Agregar Documento" at bounding box center [439, 121] width 93 height 18
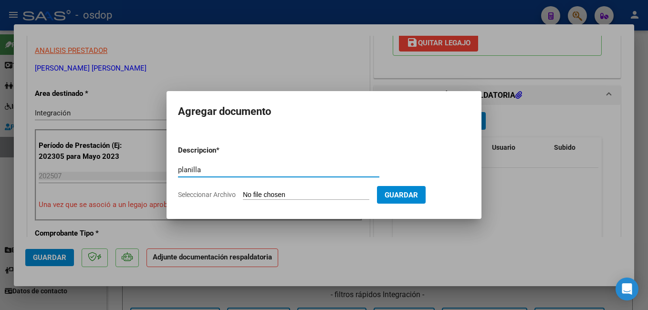
type input "planilla"
click at [316, 196] on input "Seleccionar Archivo" at bounding box center [306, 195] width 126 height 9
click at [354, 196] on input "Seleccionar Archivo" at bounding box center [306, 195] width 126 height 9
type input "C:\fakepath\CamScanner [DATE] 17.21.pdf"
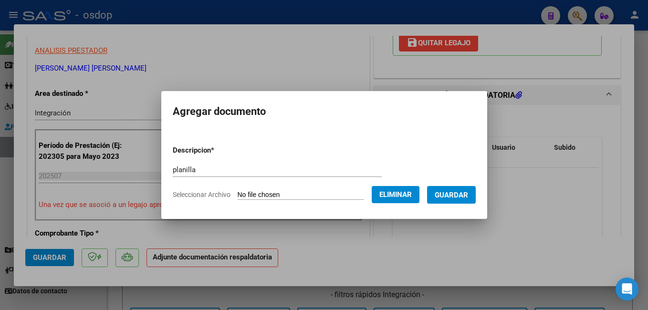
click at [459, 190] on button "Guardar" at bounding box center [451, 195] width 49 height 18
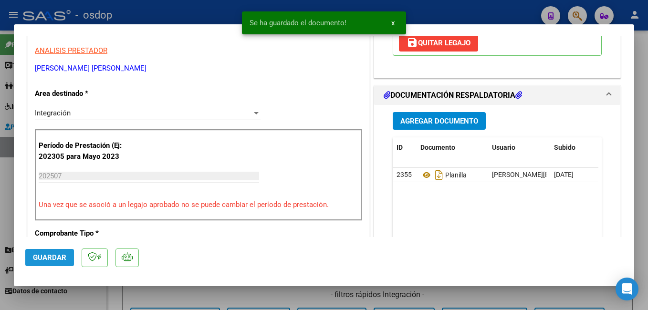
click at [48, 255] on span "Guardar" at bounding box center [49, 257] width 33 height 9
click at [218, 19] on div at bounding box center [324, 155] width 648 height 310
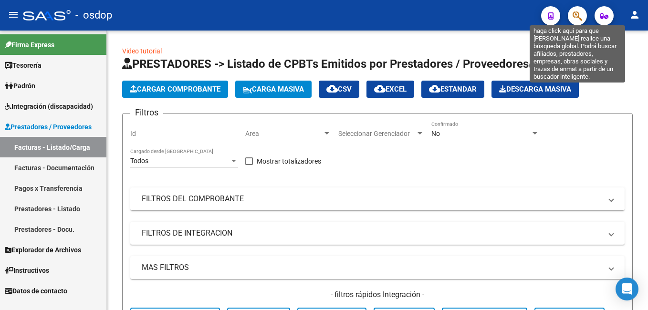
click at [576, 20] on icon "button" at bounding box center [578, 16] width 10 height 11
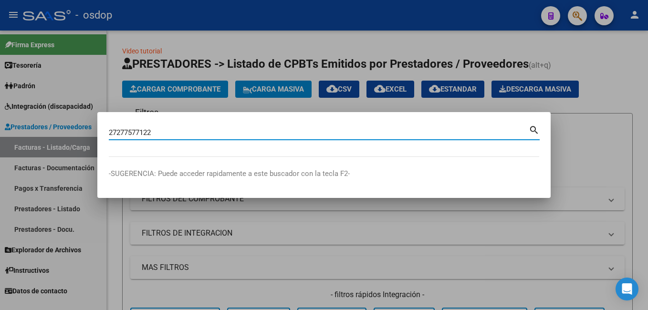
type input "27277577122"
click at [536, 130] on mat-icon "search" at bounding box center [534, 129] width 11 height 11
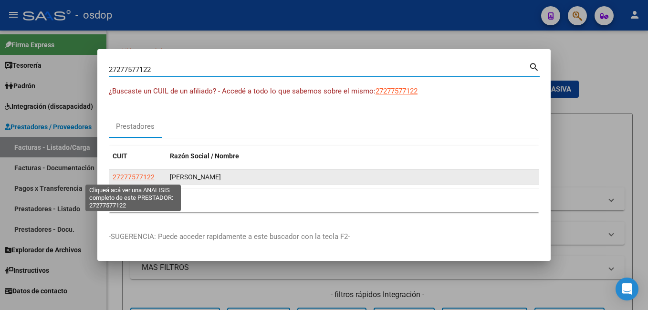
click at [139, 175] on span "27277577122" at bounding box center [134, 177] width 42 height 8
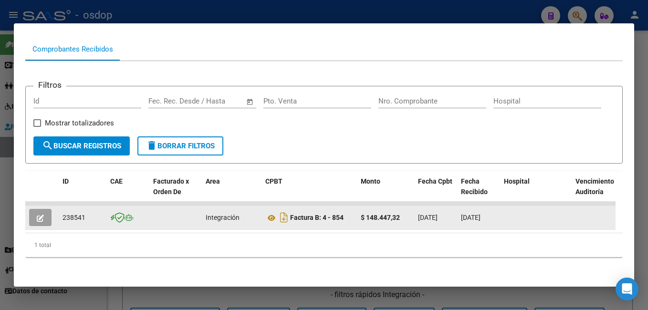
scroll to position [102, 0]
click at [43, 215] on icon "button" at bounding box center [40, 218] width 7 height 7
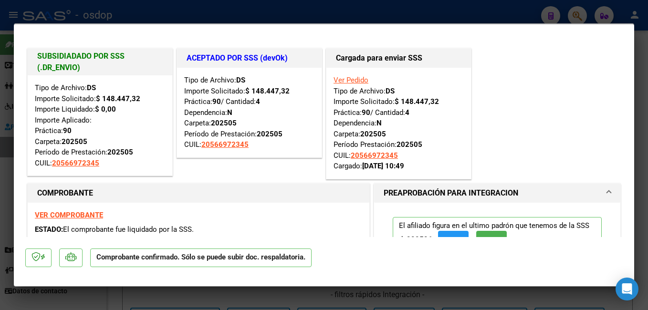
click at [245, 17] on div at bounding box center [324, 155] width 648 height 310
type input "$ 0,00"
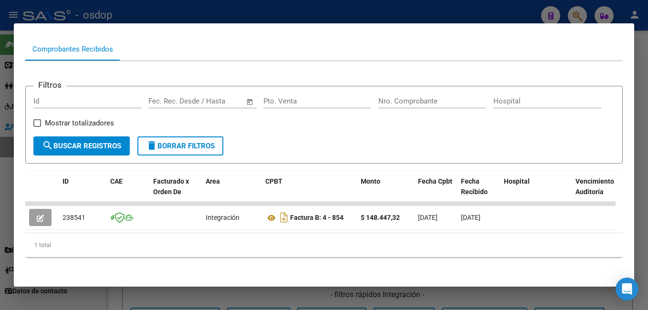
click at [168, 21] on div at bounding box center [324, 155] width 648 height 310
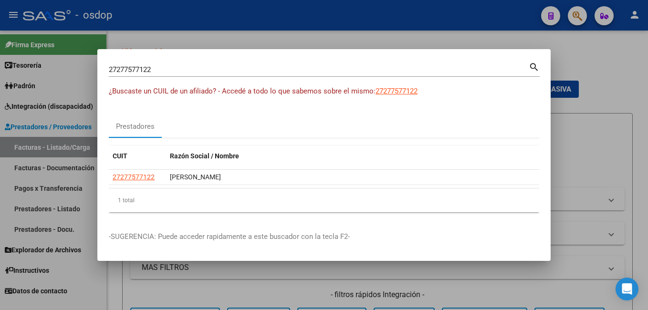
click at [497, 36] on div at bounding box center [324, 155] width 648 height 310
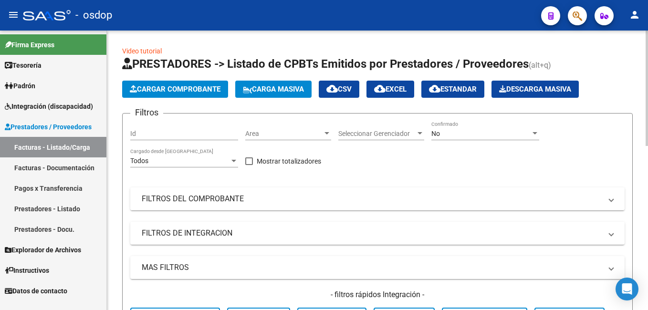
click at [195, 96] on button "Cargar Comprobante" at bounding box center [175, 89] width 106 height 17
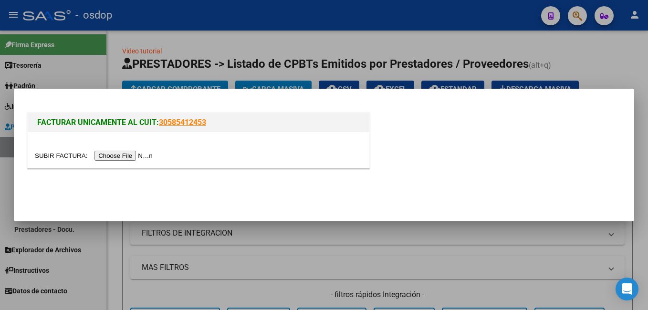
click at [116, 155] on input "file" at bounding box center [95, 156] width 121 height 10
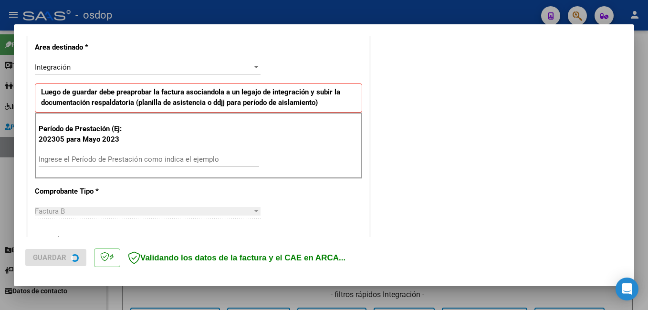
scroll to position [239, 0]
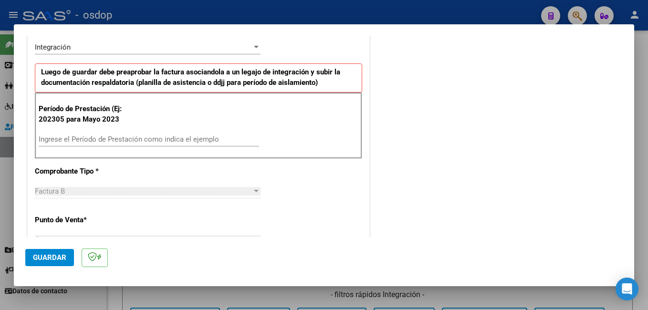
click at [148, 141] on input "Ingrese el Período de Prestación como indica el ejemplo" at bounding box center [149, 139] width 221 height 9
type input "202506"
click at [50, 261] on span "Guardar" at bounding box center [49, 257] width 33 height 9
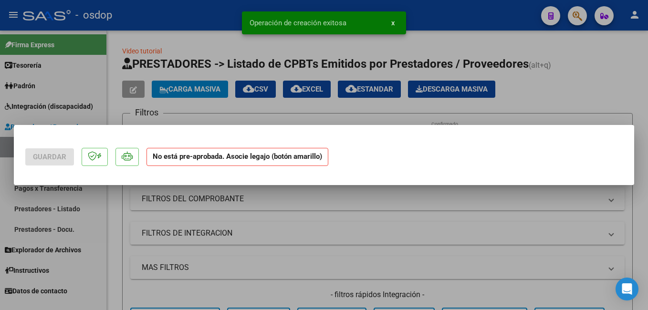
scroll to position [0, 0]
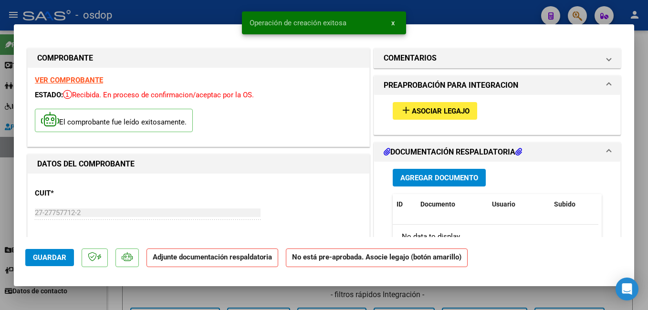
click at [400, 108] on mat-icon "add" at bounding box center [405, 110] width 11 height 11
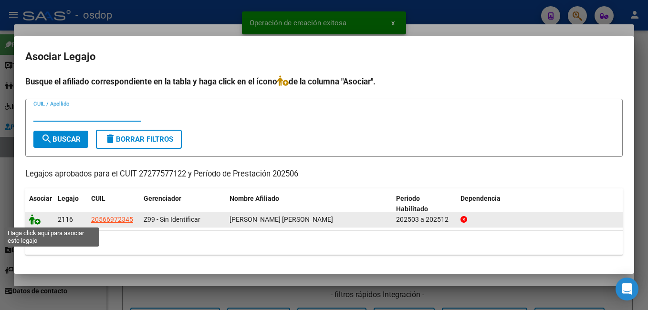
click at [39, 219] on icon at bounding box center [34, 219] width 11 height 11
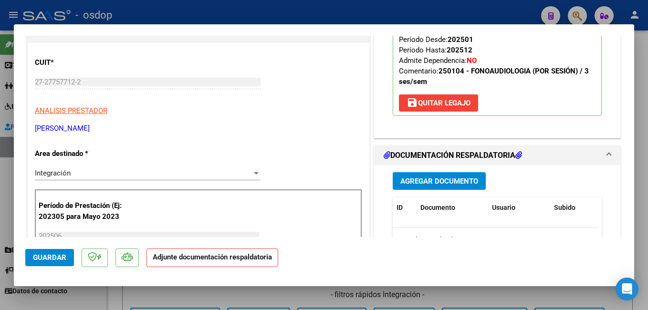
scroll to position [95, 0]
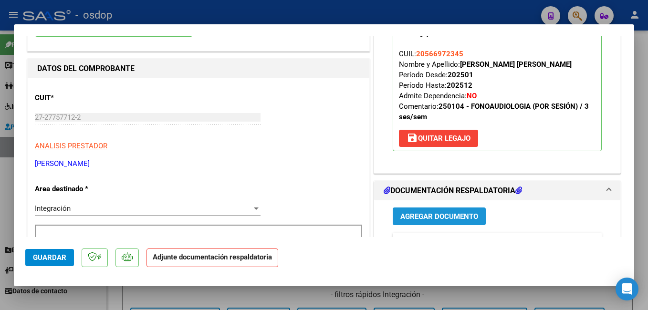
click at [403, 210] on button "Agregar Documento" at bounding box center [439, 217] width 93 height 18
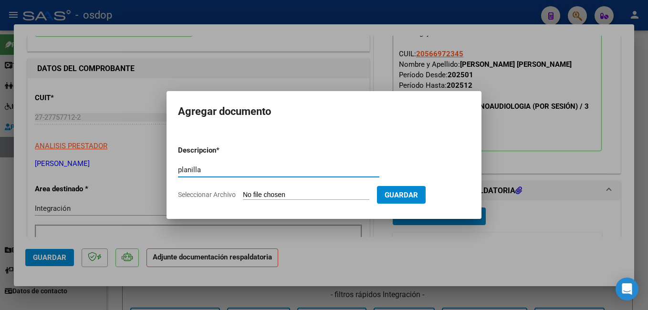
type input "planilla"
click at [295, 195] on input "Seleccionar Archivo" at bounding box center [306, 195] width 126 height 9
type input "C:\fakepath\asistencia [PERSON_NAME].pdf"
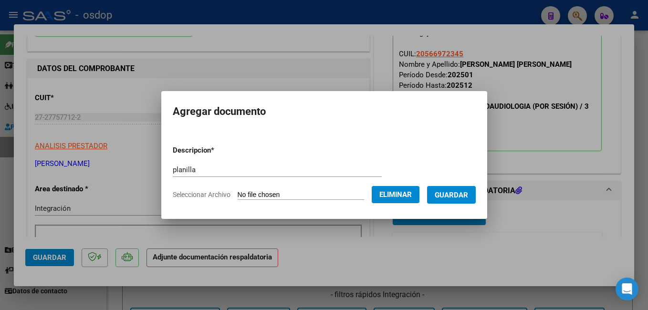
click at [464, 196] on span "Guardar" at bounding box center [451, 195] width 33 height 9
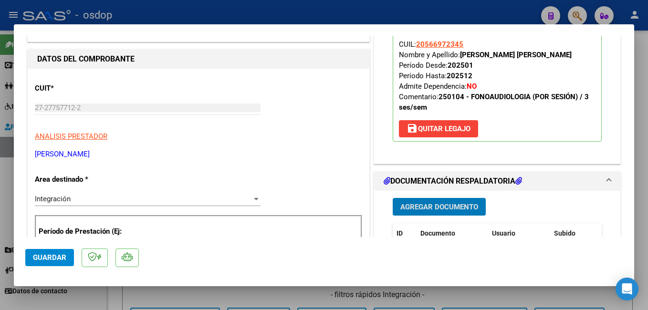
scroll to position [143, 0]
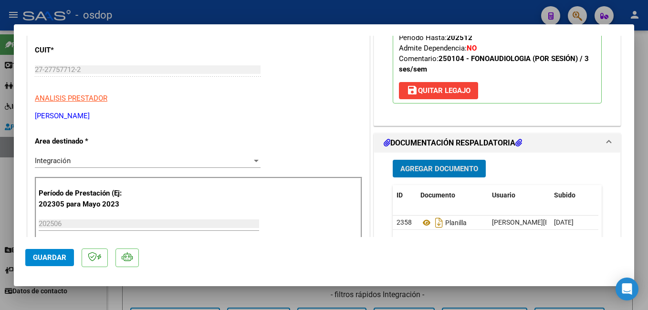
click at [65, 258] on span "Guardar" at bounding box center [49, 257] width 33 height 9
click at [73, 262] on mat-dialog-actions "Guardar" at bounding box center [324, 256] width 598 height 38
click at [69, 262] on button "Guardar" at bounding box center [49, 257] width 49 height 17
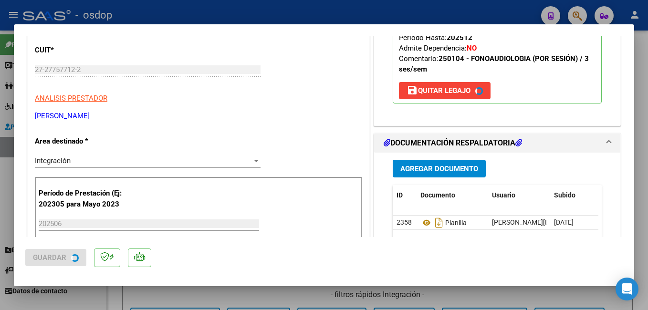
click at [167, 10] on div at bounding box center [324, 155] width 648 height 310
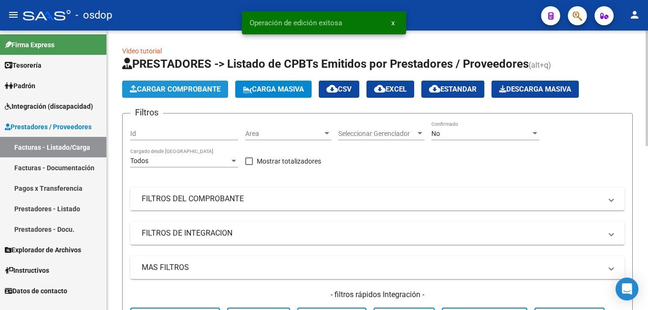
click at [172, 90] on span "Cargar Comprobante" at bounding box center [175, 89] width 91 height 9
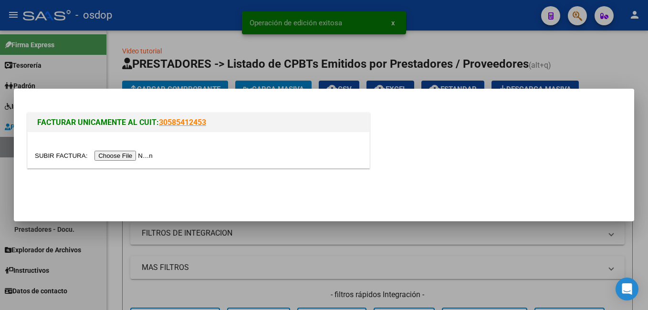
click at [118, 156] on input "file" at bounding box center [95, 156] width 121 height 10
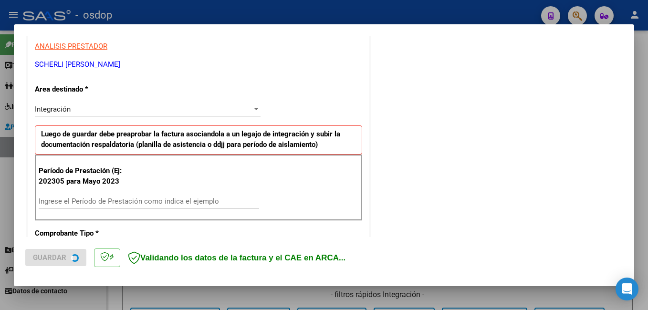
scroll to position [191, 0]
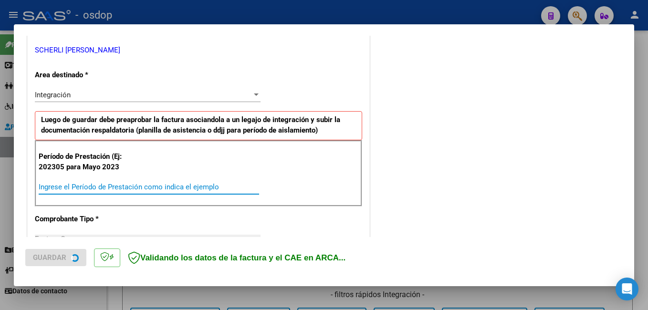
click at [101, 185] on input "Ingrese el Período de Prestación como indica el ejemplo" at bounding box center [149, 187] width 221 height 9
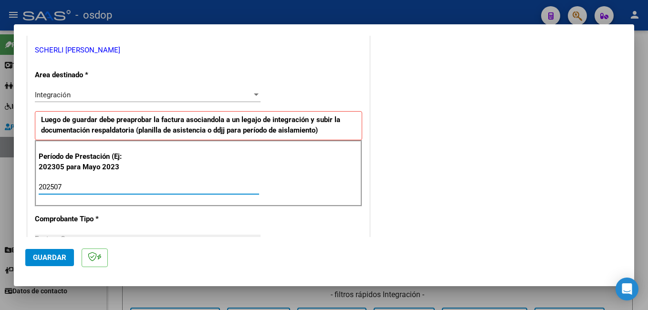
type input "202507"
click at [63, 253] on button "Guardar" at bounding box center [49, 257] width 49 height 17
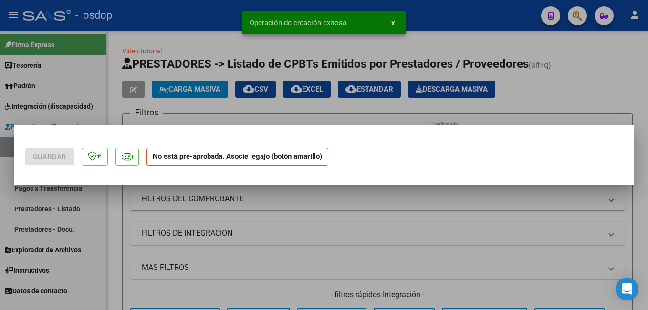
scroll to position [0, 0]
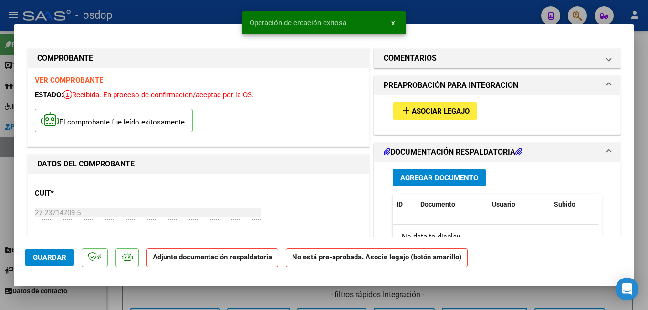
click at [400, 112] on mat-icon "add" at bounding box center [405, 110] width 11 height 11
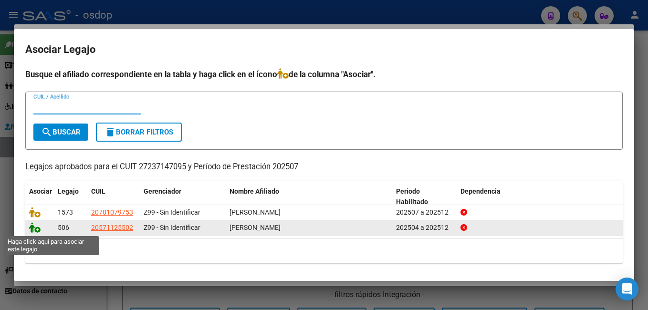
click at [33, 232] on icon at bounding box center [34, 227] width 11 height 11
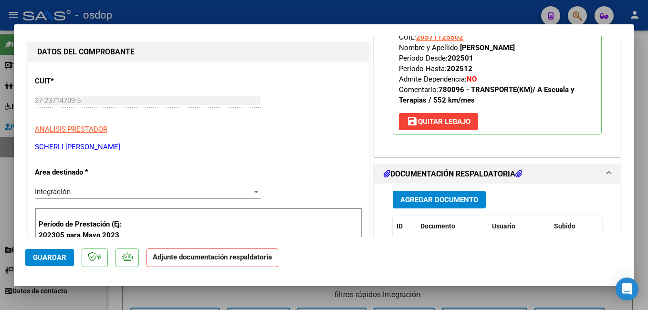
scroll to position [239, 0]
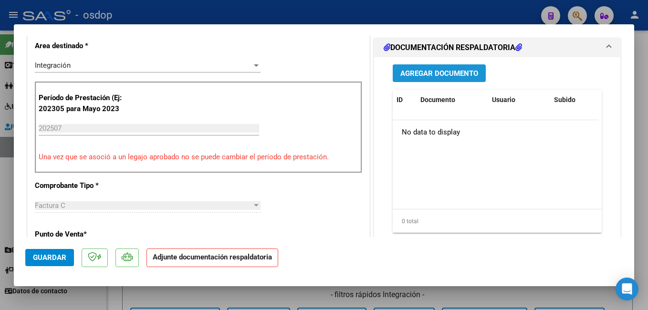
click at [426, 75] on span "Agregar Documento" at bounding box center [439, 73] width 78 height 9
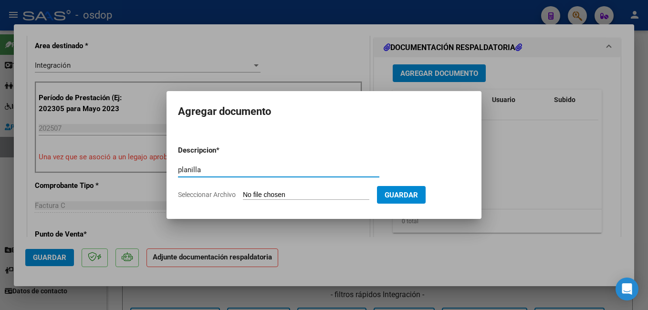
type input "planilla"
click at [281, 199] on input "Seleccionar Archivo" at bounding box center [306, 195] width 126 height 9
type input "C:\fakepath\Planilla Asistencia Terapias 07-2025 [PERSON_NAME] .pdf"
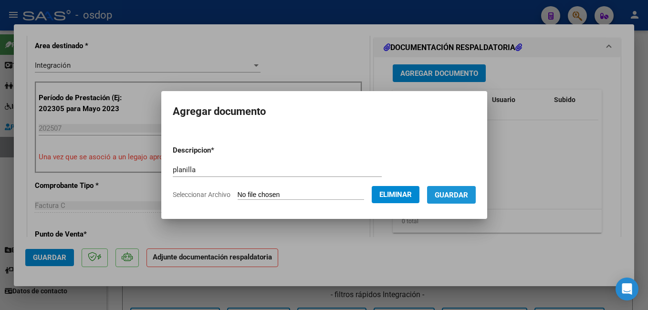
click at [466, 197] on span "Guardar" at bounding box center [451, 195] width 33 height 9
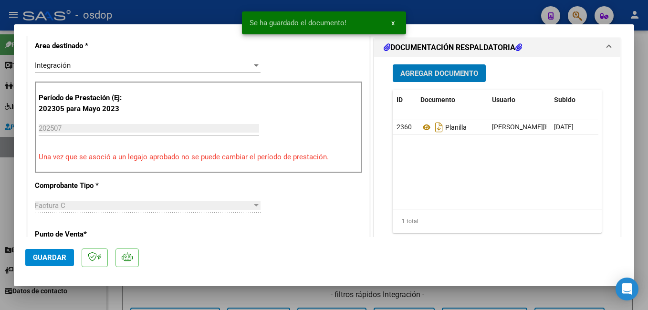
click at [50, 254] on span "Guardar" at bounding box center [49, 257] width 33 height 9
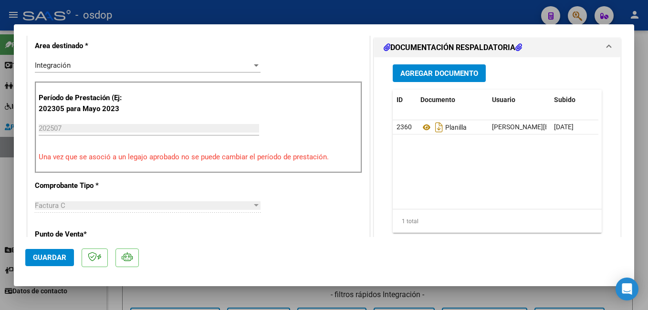
click at [50, 254] on span "Guardar" at bounding box center [49, 257] width 33 height 9
click at [411, 11] on div at bounding box center [324, 155] width 648 height 310
type input "$ 0,00"
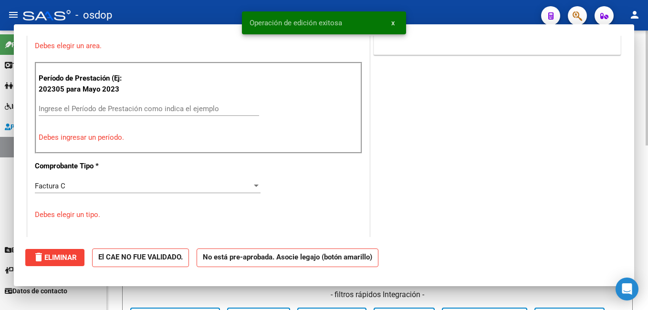
scroll to position [0, 0]
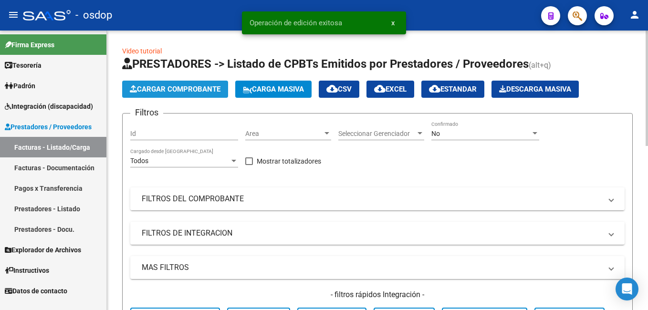
click at [147, 87] on span "Cargar Comprobante" at bounding box center [175, 89] width 91 height 9
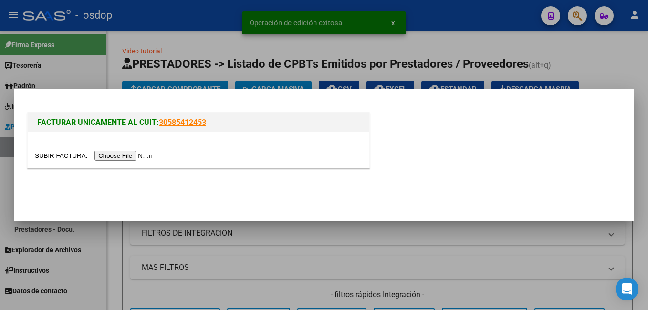
click at [128, 156] on input "file" at bounding box center [95, 156] width 121 height 10
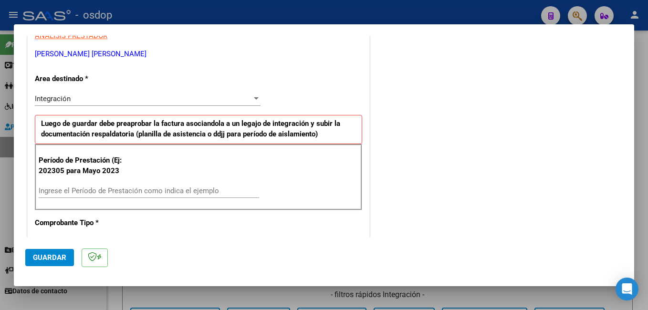
scroll to position [191, 0]
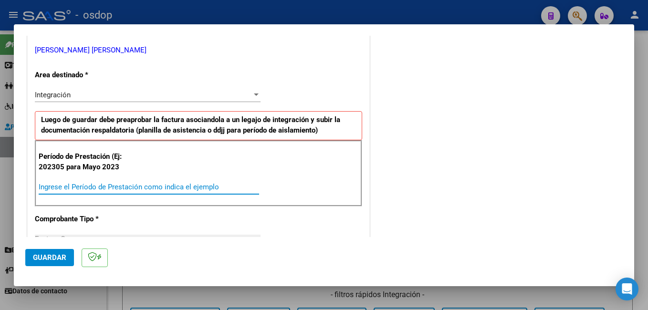
click at [176, 186] on input "Ingrese el Período de Prestación como indica el ejemplo" at bounding box center [149, 187] width 221 height 9
type input "202507"
click at [58, 259] on span "Guardar" at bounding box center [49, 257] width 33 height 9
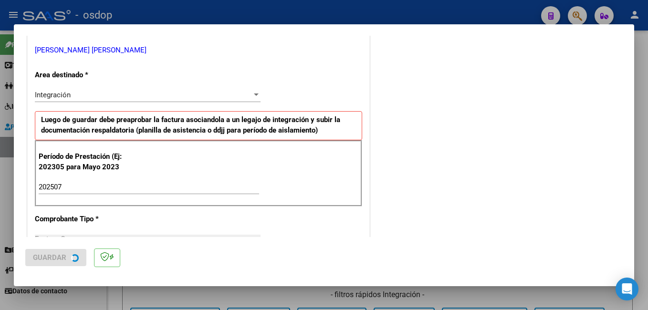
scroll to position [0, 0]
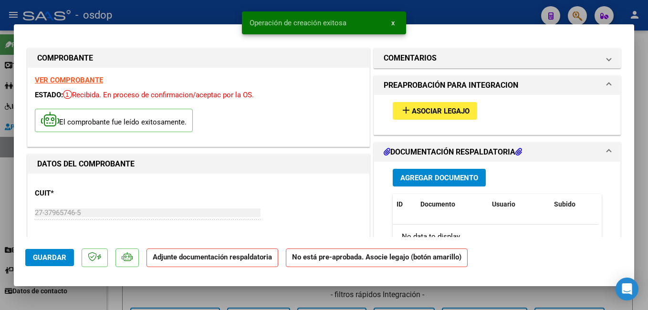
click at [428, 113] on span "Asociar Legajo" at bounding box center [441, 111] width 58 height 9
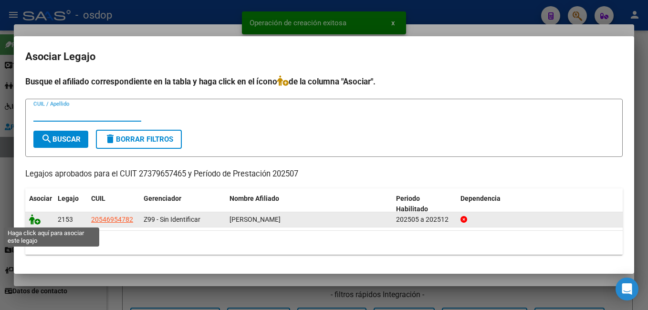
click at [35, 216] on icon at bounding box center [34, 219] width 11 height 11
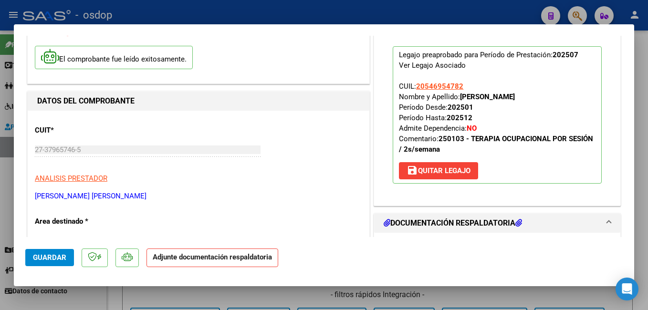
scroll to position [143, 0]
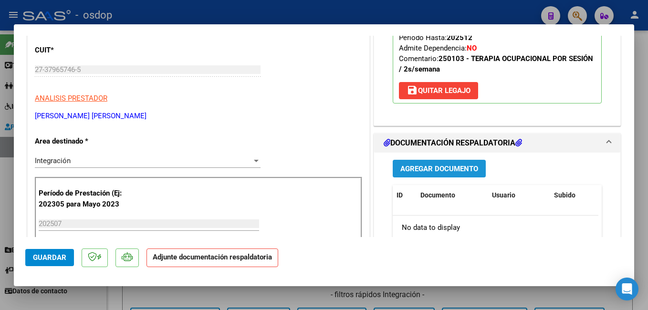
click at [406, 165] on span "Agregar Documento" at bounding box center [439, 169] width 78 height 9
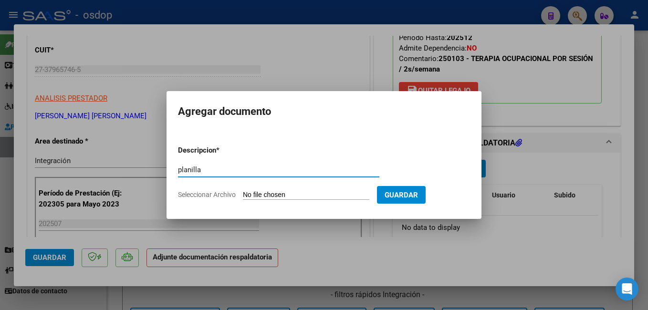
type input "planilla"
click at [329, 193] on input "Seleccionar Archivo" at bounding box center [306, 195] width 126 height 9
type input "C:\fakepath\27379657465_011_00002_00000729.pdf"
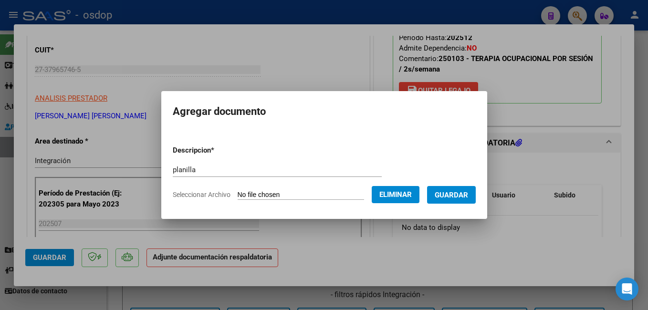
click at [456, 196] on span "Guardar" at bounding box center [451, 195] width 33 height 9
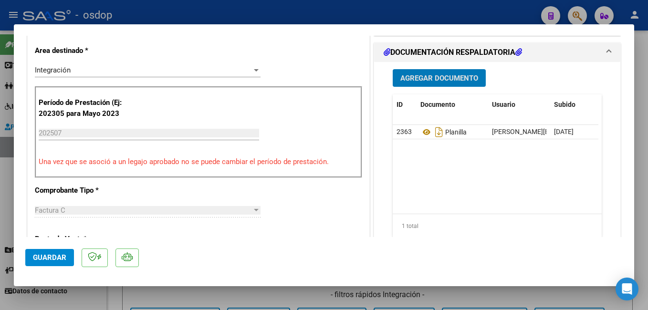
scroll to position [239, 0]
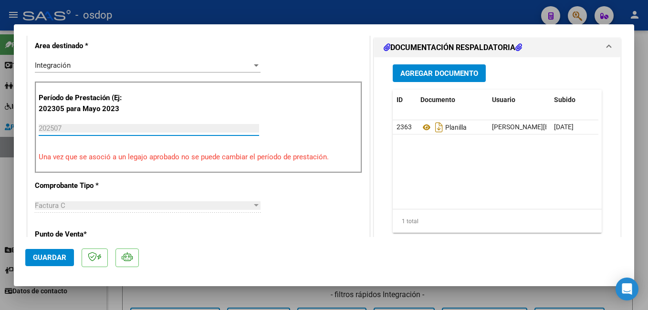
click at [70, 128] on input "202507" at bounding box center [149, 128] width 221 height 9
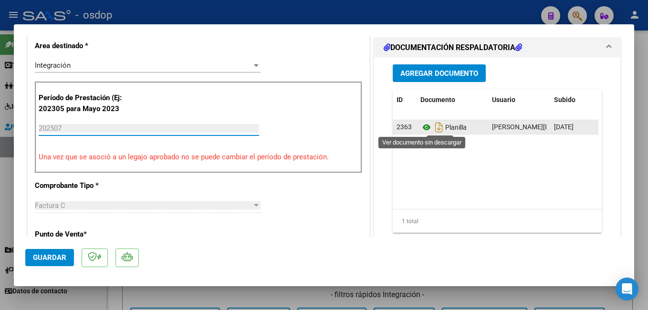
click at [424, 127] on icon at bounding box center [426, 127] width 12 height 11
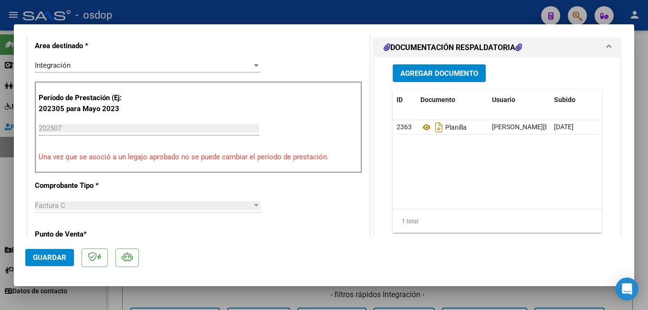
scroll to position [0, 47]
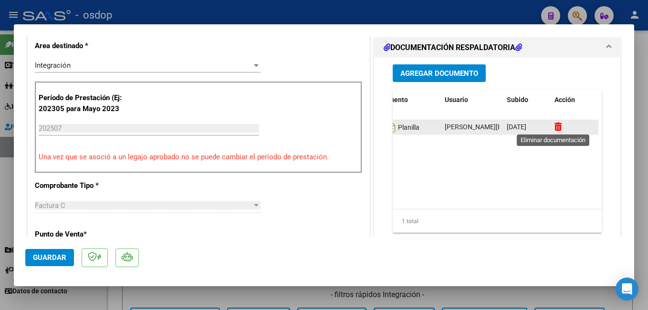
click at [556, 129] on icon at bounding box center [558, 126] width 7 height 9
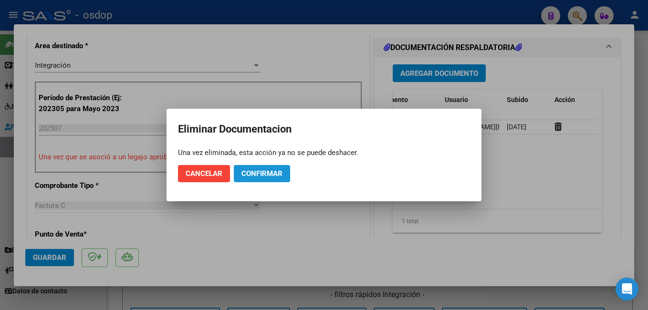
click at [259, 172] on span "Confirmar" at bounding box center [262, 173] width 41 height 9
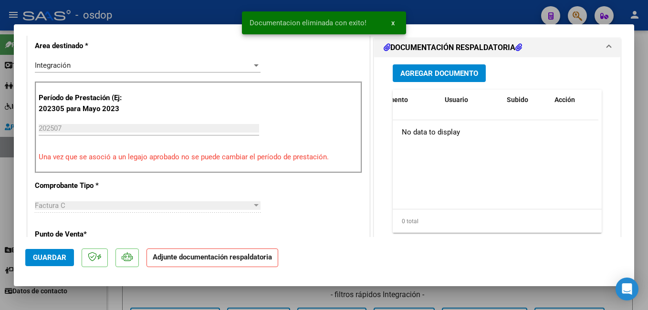
scroll to position [0, 0]
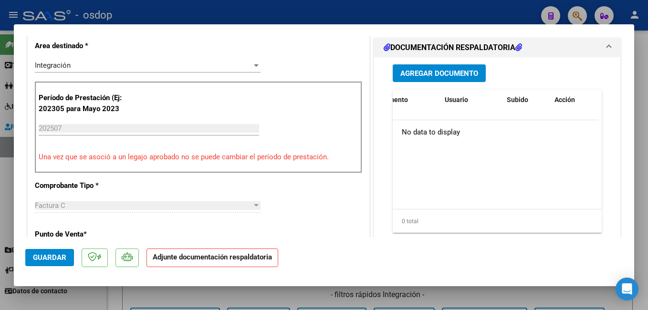
click at [412, 68] on button "Agregar Documento" at bounding box center [439, 73] width 93 height 18
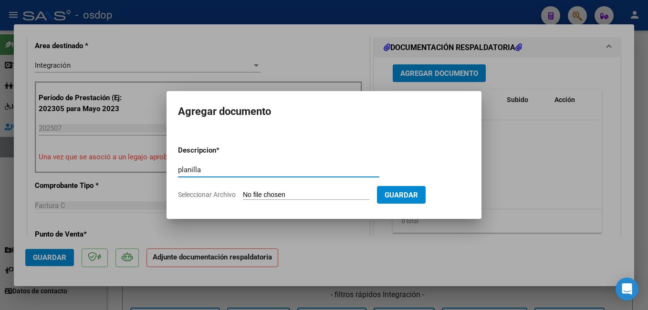
type input "planilla"
click at [262, 195] on input "Seleccionar Archivo" at bounding box center [306, 195] width 126 height 9
type input "C:\fakepath\Osdop Asistencia [PERSON_NAME] 2025-07.pdf"
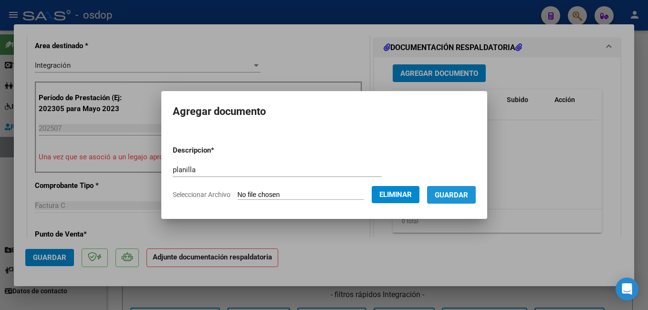
click at [465, 197] on span "Guardar" at bounding box center [451, 195] width 33 height 9
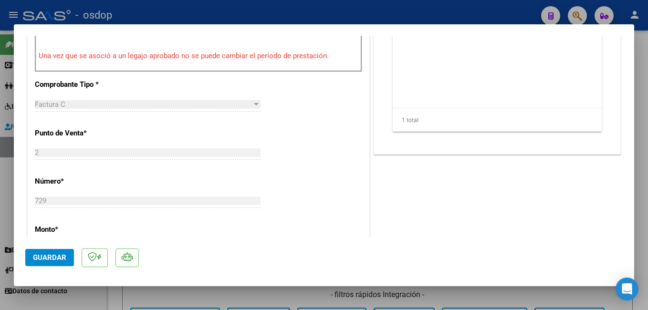
scroll to position [382, 0]
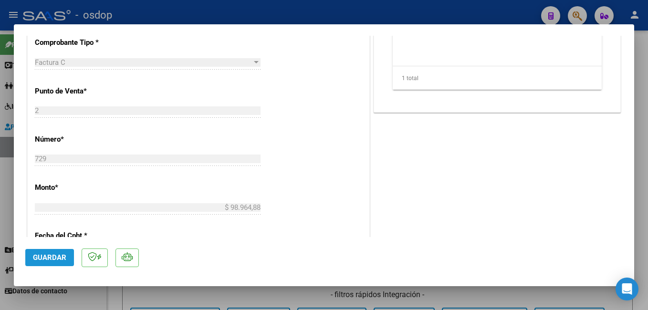
click at [63, 253] on span "Guardar" at bounding box center [49, 257] width 33 height 9
click at [179, 14] on div at bounding box center [324, 155] width 648 height 310
type input "$ 0,00"
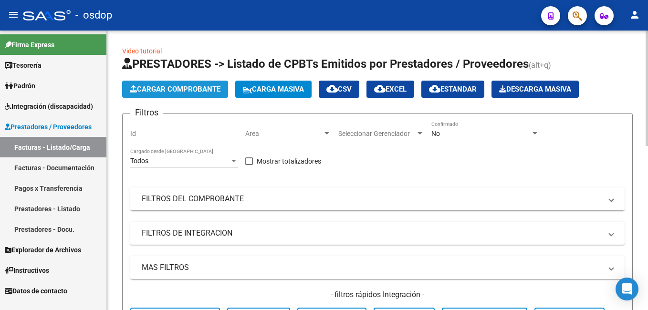
click at [162, 90] on span "Cargar Comprobante" at bounding box center [175, 89] width 91 height 9
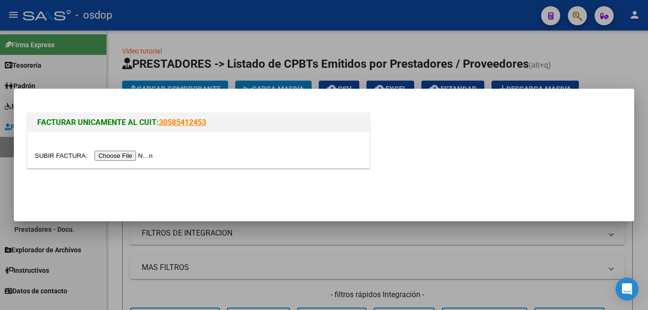
click at [131, 158] on input "file" at bounding box center [95, 156] width 121 height 10
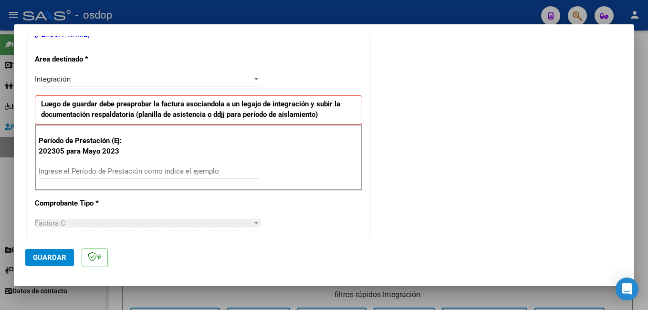
scroll to position [239, 0]
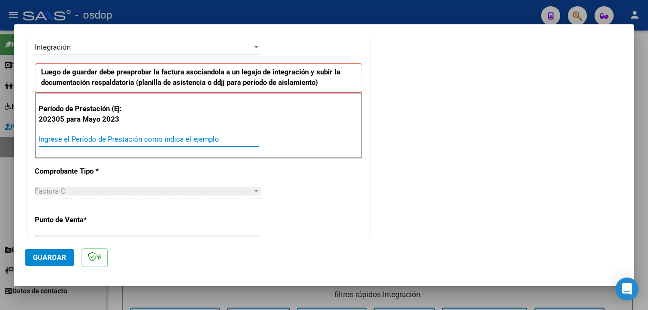
click at [107, 142] on input "Ingrese el Período de Prestación como indica el ejemplo" at bounding box center [149, 139] width 221 height 9
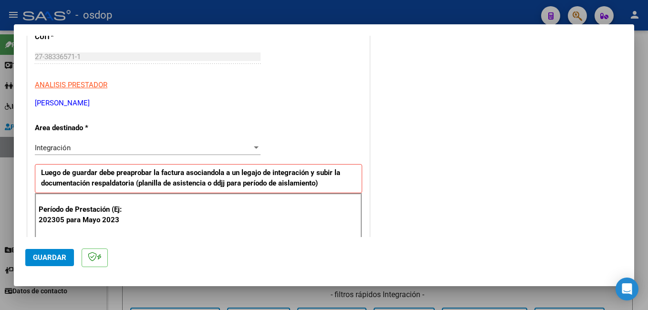
scroll to position [95, 0]
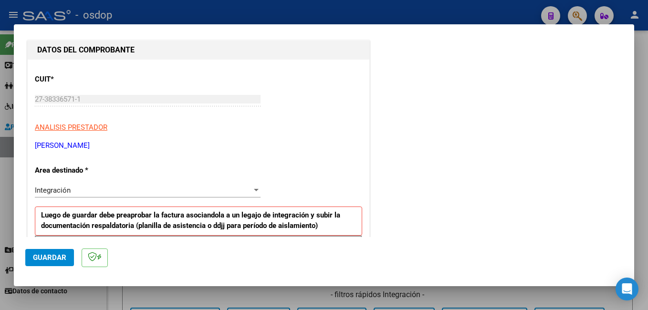
type input "202507"
click at [38, 256] on span "Guardar" at bounding box center [49, 257] width 33 height 9
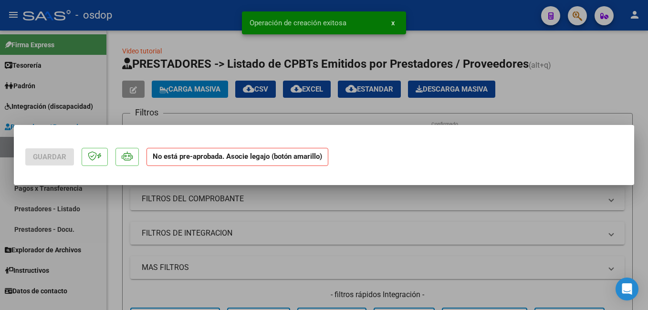
scroll to position [0, 0]
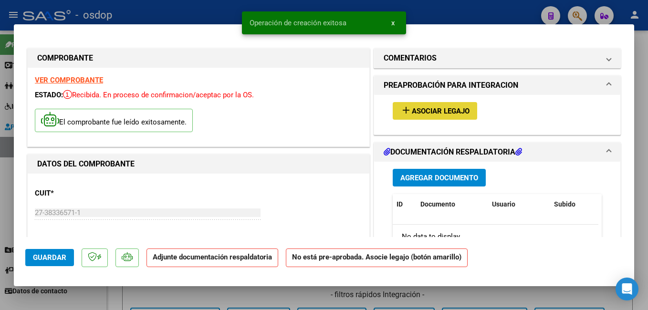
click at [459, 108] on span "Asociar Legajo" at bounding box center [441, 111] width 58 height 9
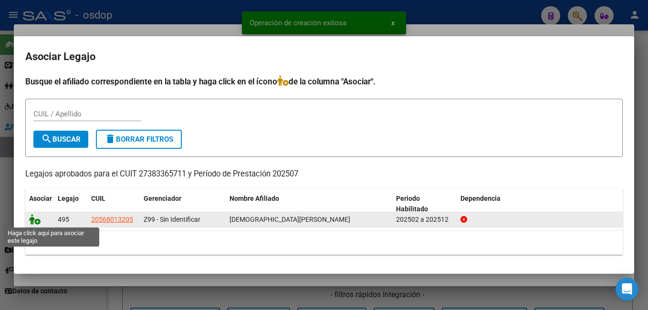
click at [32, 222] on icon at bounding box center [34, 219] width 11 height 11
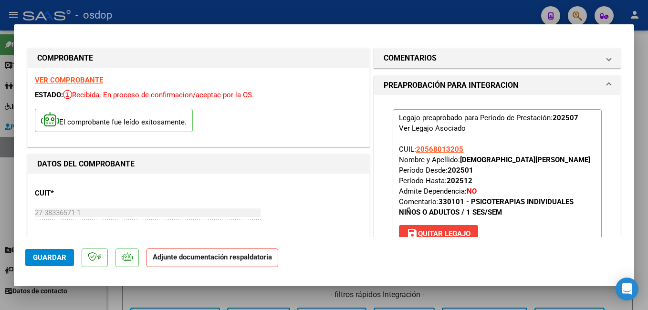
scroll to position [143, 0]
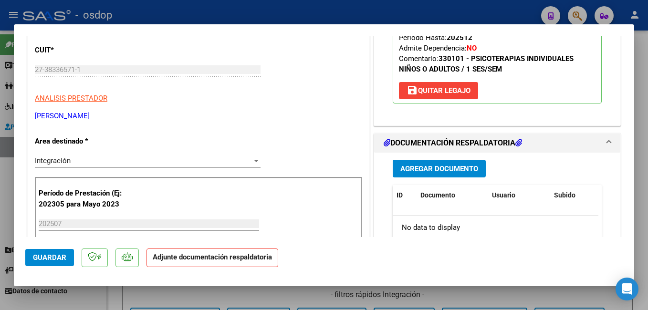
click at [428, 175] on button "Agregar Documento" at bounding box center [439, 169] width 93 height 18
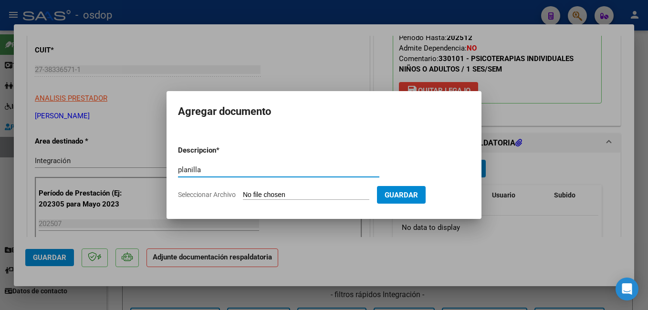
type input "planilla"
click at [343, 191] on input "Seleccionar Archivo" at bounding box center [306, 195] width 126 height 9
click at [284, 196] on input "Seleccionar Archivo" at bounding box center [306, 195] width 126 height 9
type input "C:\fakepath\planilla [PERSON_NAME].pdf"
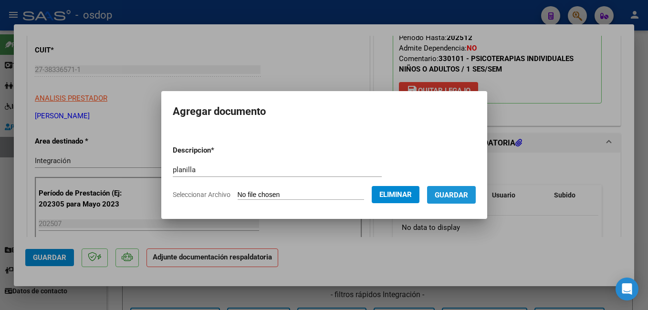
click at [468, 193] on span "Guardar" at bounding box center [451, 195] width 33 height 9
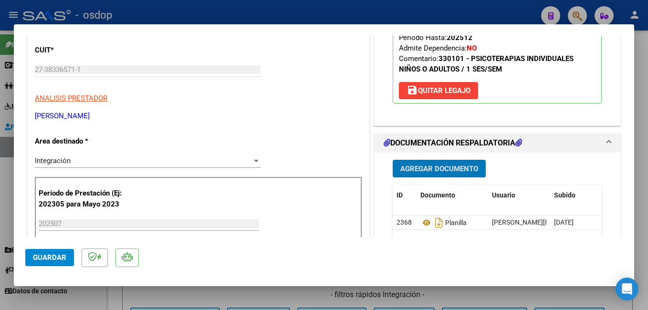
click at [71, 258] on button "Guardar" at bounding box center [49, 257] width 49 height 17
click at [62, 256] on span "Guardar" at bounding box center [49, 257] width 33 height 9
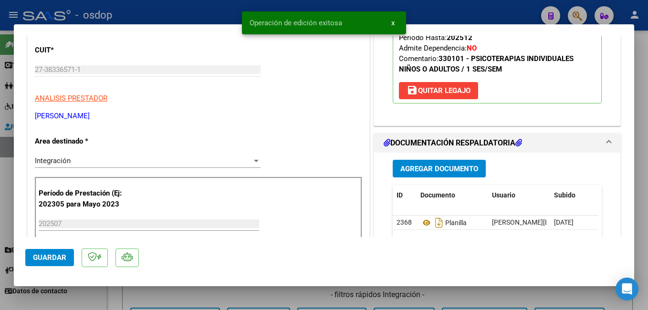
click at [162, 16] on div at bounding box center [324, 155] width 648 height 310
type input "$ 0,00"
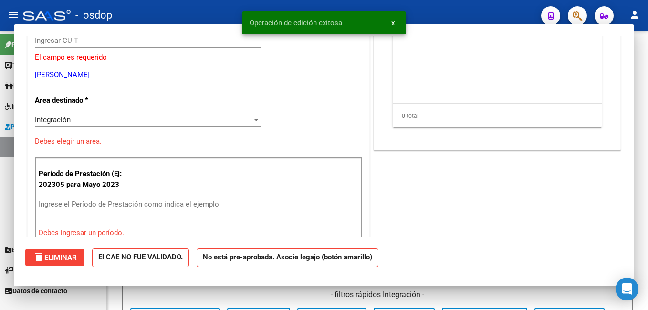
scroll to position [114, 0]
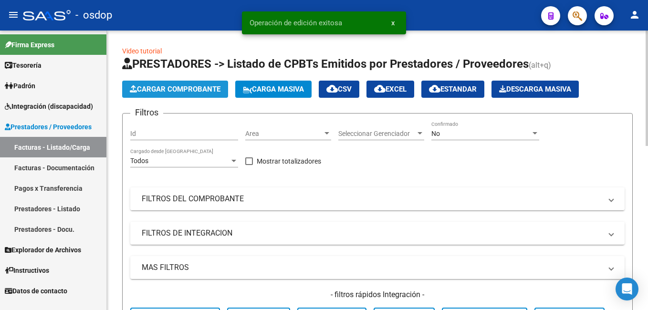
click at [146, 88] on span "Cargar Comprobante" at bounding box center [175, 89] width 91 height 9
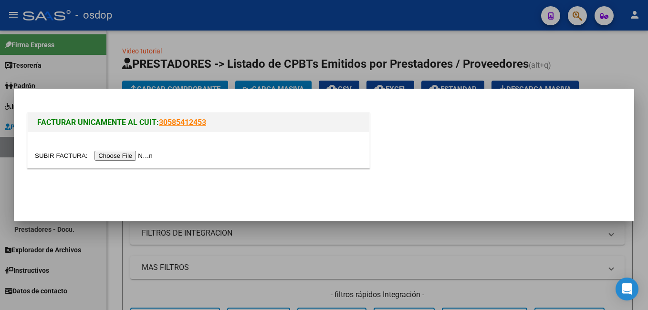
click at [135, 154] on input "file" at bounding box center [95, 156] width 121 height 10
click at [131, 155] on input "file" at bounding box center [95, 156] width 121 height 10
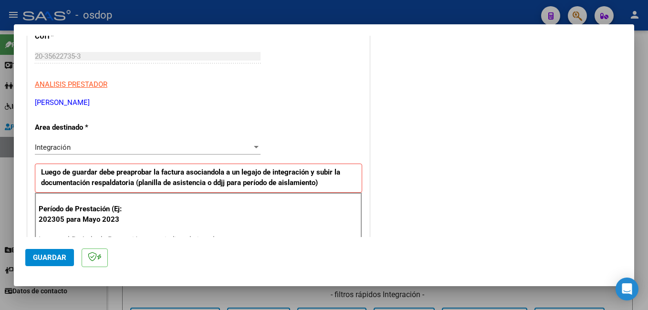
scroll to position [191, 0]
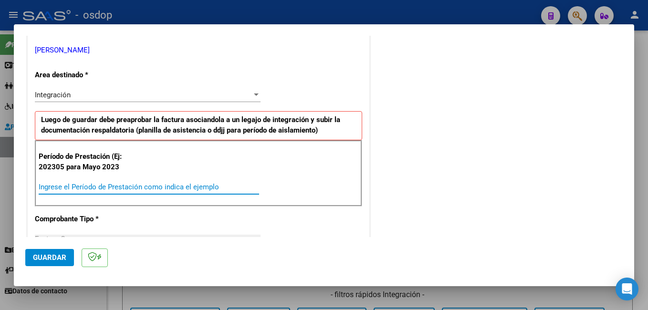
click at [118, 186] on input "Ingrese el Período de Prestación como indica el ejemplo" at bounding box center [149, 187] width 221 height 9
type input "202507"
click at [46, 251] on button "Guardar" at bounding box center [49, 257] width 49 height 17
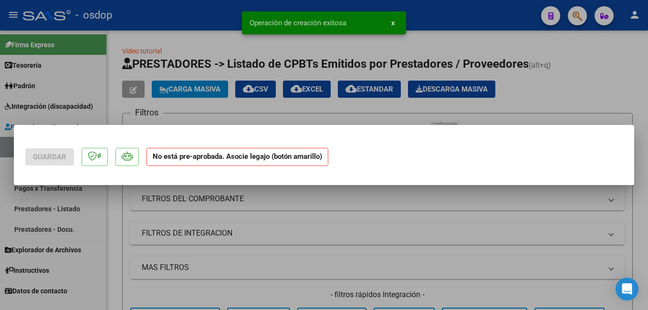
scroll to position [0, 0]
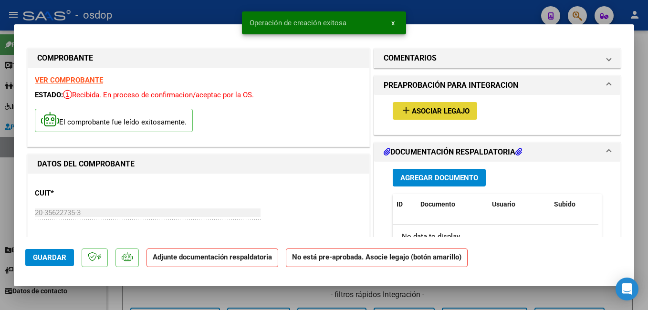
click at [406, 113] on mat-icon "add" at bounding box center [405, 110] width 11 height 11
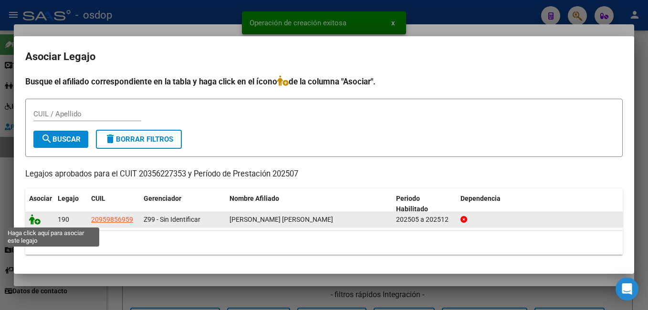
click at [32, 219] on icon at bounding box center [34, 219] width 11 height 11
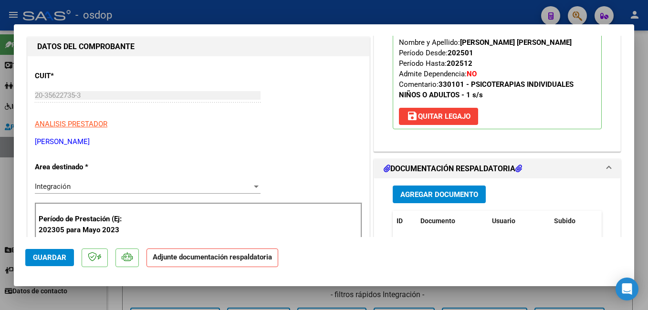
scroll to position [143, 0]
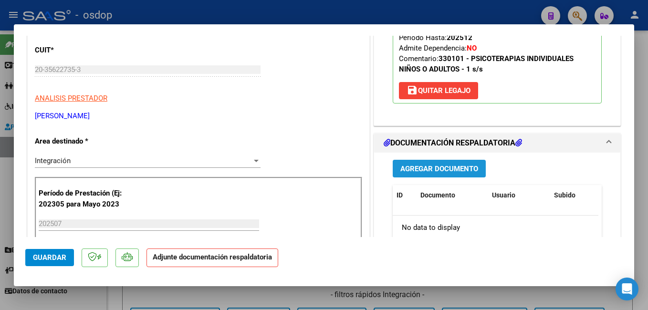
click at [419, 165] on span "Agregar Documento" at bounding box center [439, 169] width 78 height 9
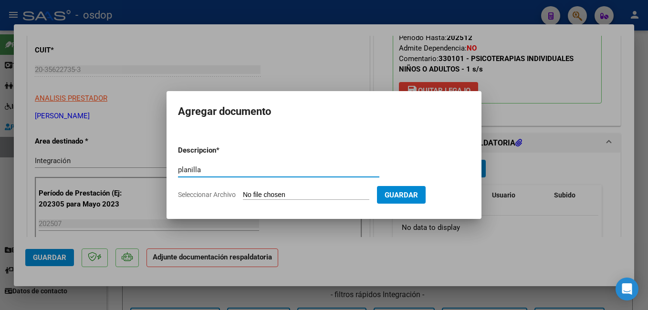
type input "planilla"
click at [348, 194] on input "Seleccionar Archivo" at bounding box center [306, 195] width 126 height 9
type input "C:\fakepath\ASISTENCIA JULIO.pdf"
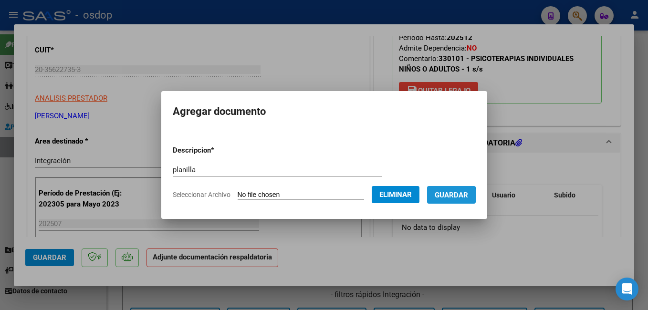
click at [450, 197] on span "Guardar" at bounding box center [451, 195] width 33 height 9
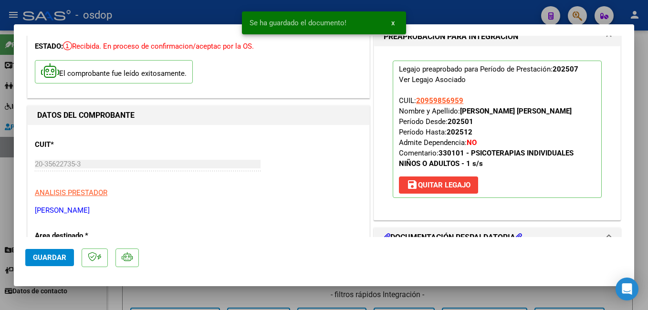
scroll to position [48, 0]
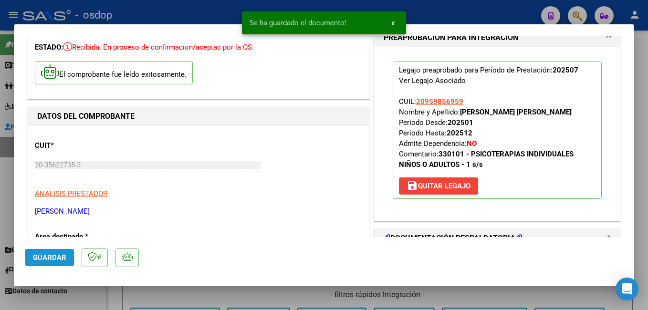
click at [51, 255] on span "Guardar" at bounding box center [49, 257] width 33 height 9
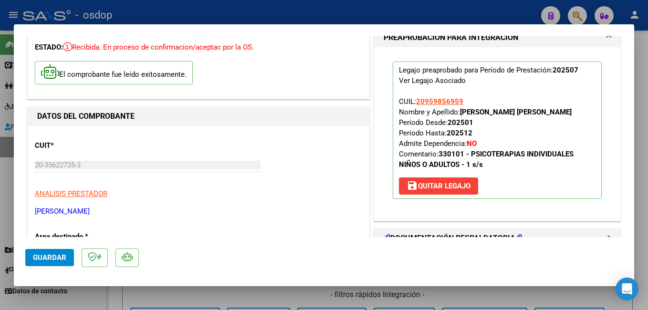
click at [135, 14] on div at bounding box center [324, 155] width 648 height 310
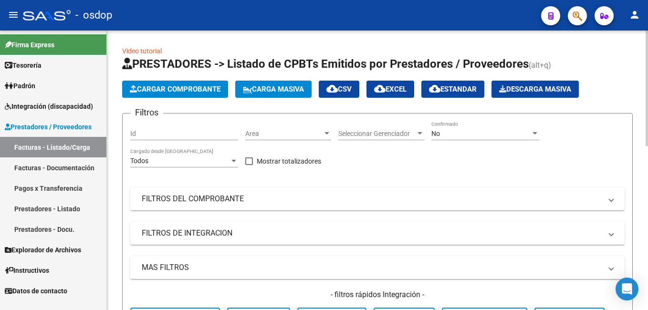
click at [187, 94] on button "Cargar Comprobante" at bounding box center [175, 89] width 106 height 17
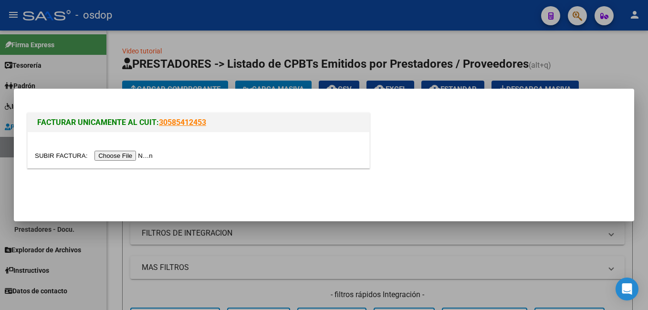
click at [114, 157] on input "file" at bounding box center [95, 156] width 121 height 10
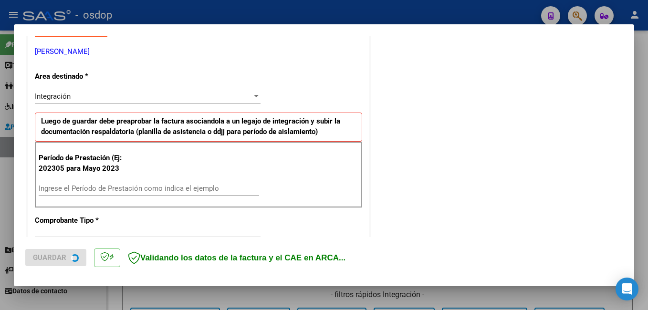
scroll to position [191, 0]
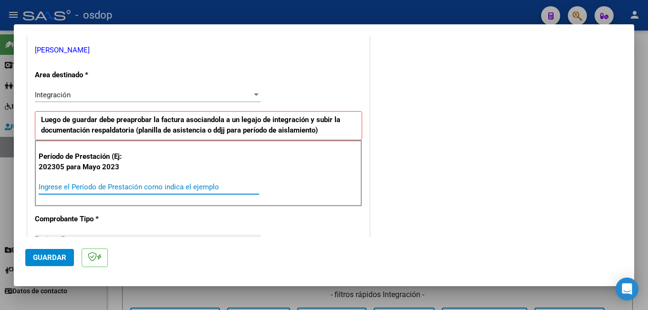
click at [142, 189] on input "Ingrese el Período de Prestación como indica el ejemplo" at bounding box center [149, 187] width 221 height 9
type input "202507"
click at [63, 254] on span "Guardar" at bounding box center [49, 257] width 33 height 9
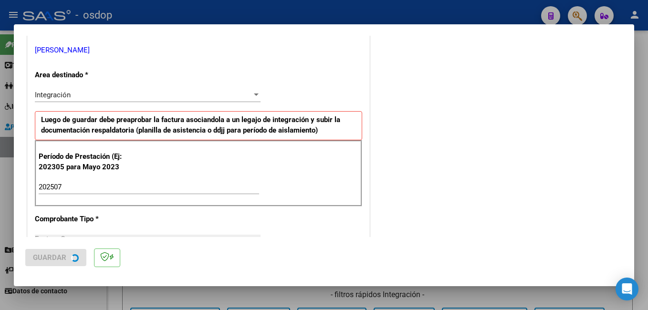
scroll to position [0, 0]
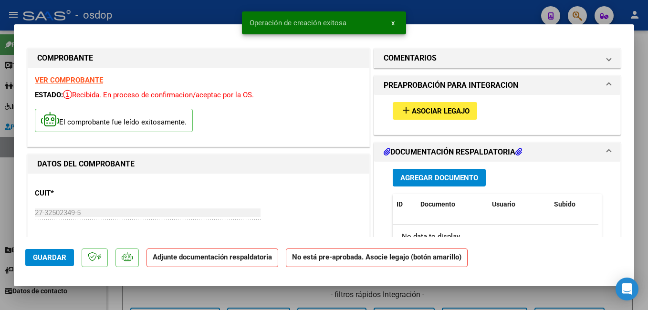
click at [422, 106] on button "add Asociar Legajo" at bounding box center [435, 111] width 84 height 18
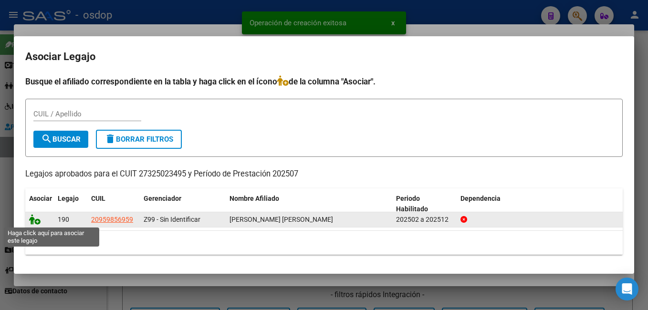
click at [35, 220] on icon at bounding box center [34, 219] width 11 height 11
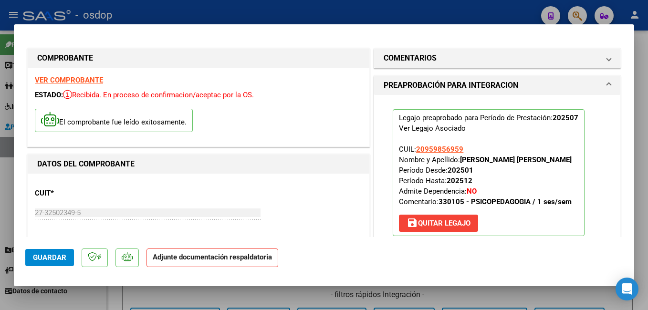
scroll to position [191, 0]
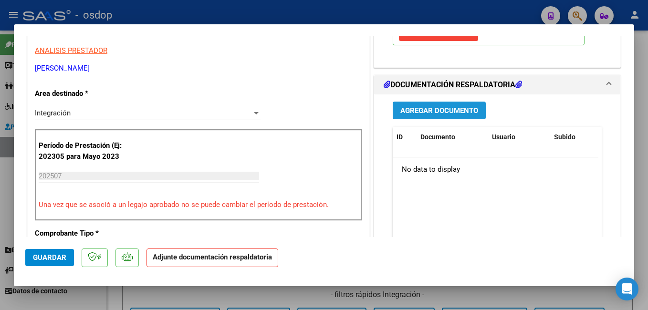
click at [416, 110] on span "Agregar Documento" at bounding box center [439, 110] width 78 height 9
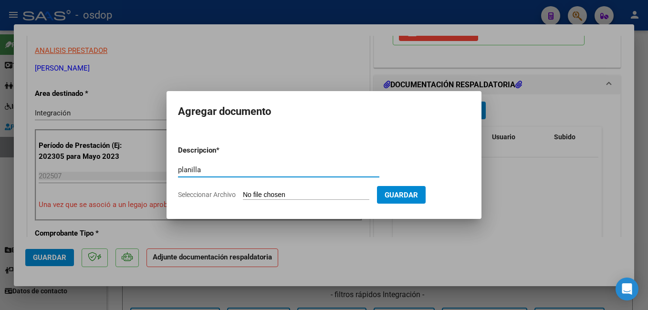
type input "planilla"
click at [336, 190] on form "Descripcion * planilla Escriba aquí una descripcion Seleccionar Archivo Guardar" at bounding box center [324, 173] width 292 height 70
click at [285, 189] on form "Descripcion * planilla Escriba aquí una descripcion Seleccionar Archivo Guardar" at bounding box center [324, 173] width 292 height 70
click at [287, 196] on input "Seleccionar Archivo" at bounding box center [306, 195] width 126 height 9
type input "C:\fakepath\ASISTENCIA PSICOPEDAGOGIA.pdf"
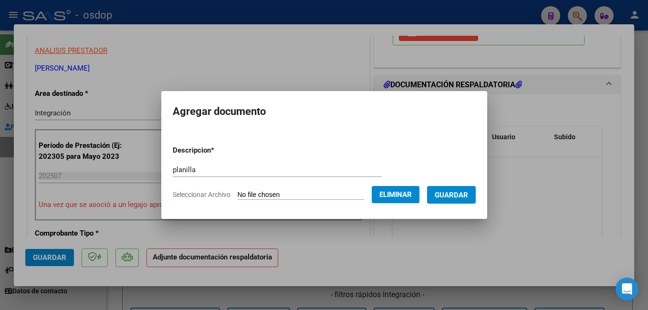
click at [468, 199] on span "Guardar" at bounding box center [451, 195] width 33 height 9
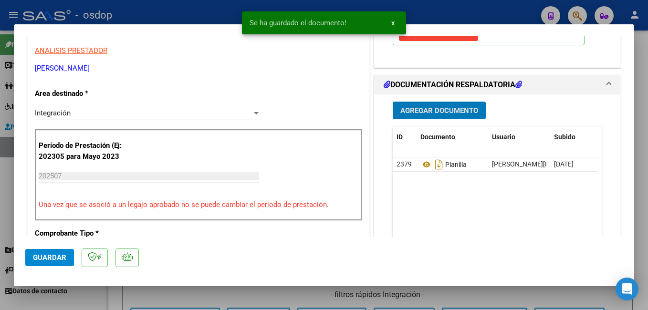
click at [54, 255] on span "Guardar" at bounding box center [49, 257] width 33 height 9
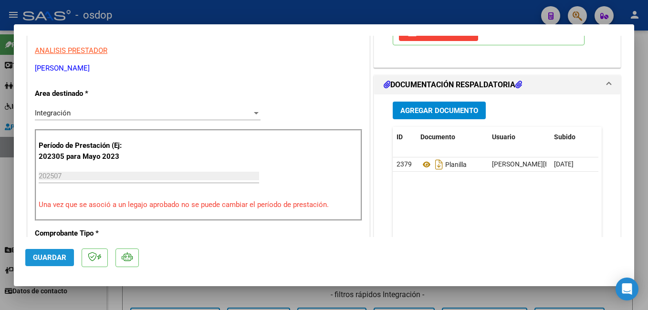
click at [59, 254] on span "Guardar" at bounding box center [49, 257] width 33 height 9
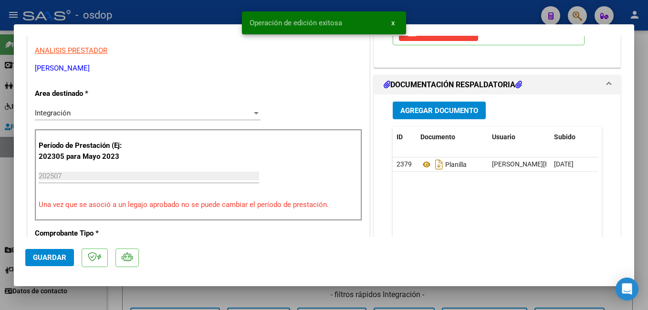
click at [222, 16] on div at bounding box center [324, 155] width 648 height 310
type input "$ 0,00"
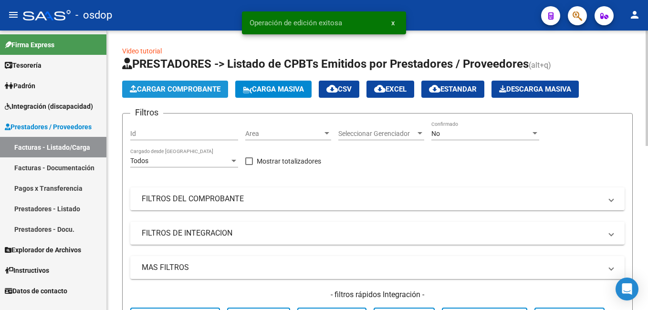
click at [150, 95] on button "Cargar Comprobante" at bounding box center [175, 89] width 106 height 17
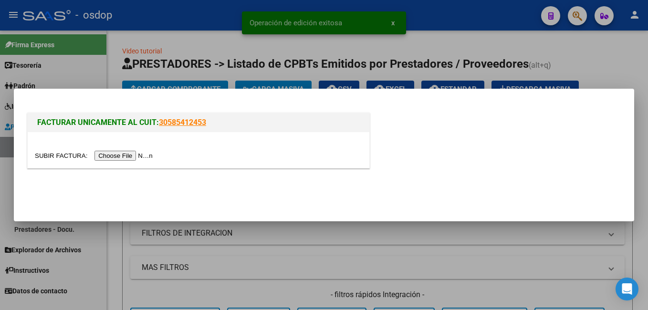
click at [129, 160] on input "file" at bounding box center [95, 156] width 121 height 10
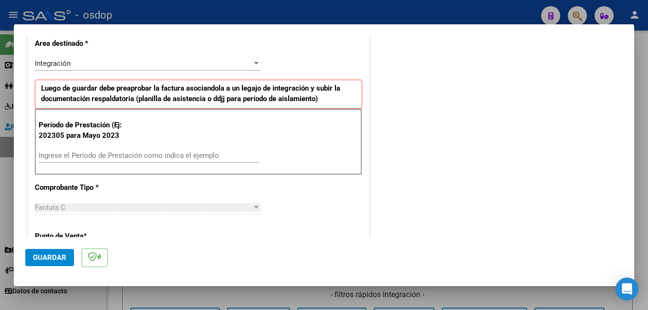
scroll to position [239, 0]
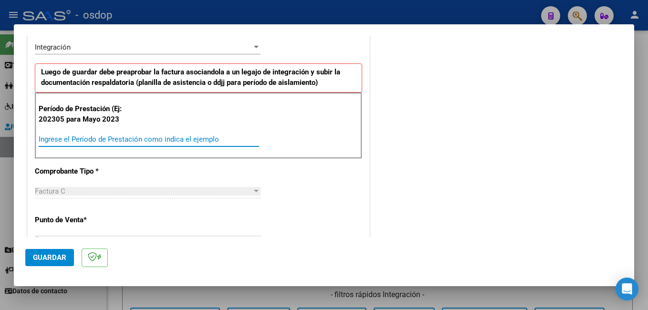
click at [93, 138] on input "Ingrese el Período de Prestación como indica el ejemplo" at bounding box center [149, 139] width 221 height 9
type input "202507"
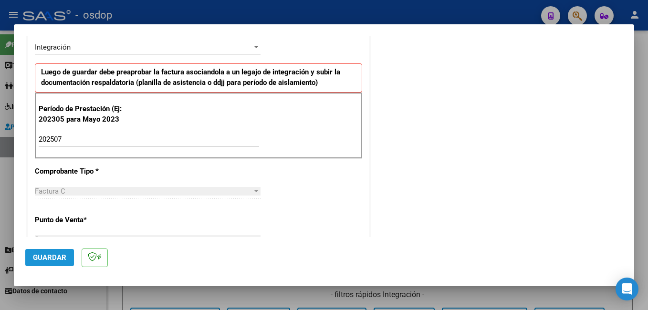
click at [56, 255] on span "Guardar" at bounding box center [49, 257] width 33 height 9
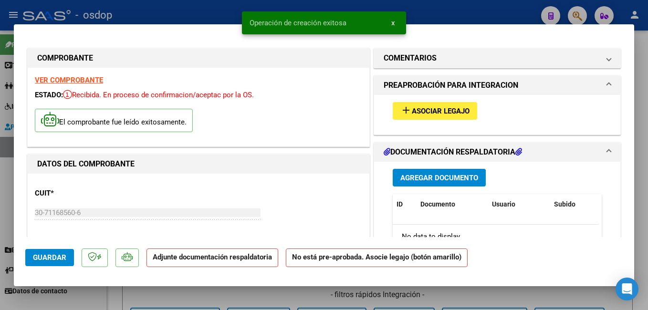
click at [411, 101] on div "add Asociar Legajo" at bounding box center [497, 111] width 223 height 32
click at [412, 111] on span "Asociar Legajo" at bounding box center [441, 111] width 58 height 9
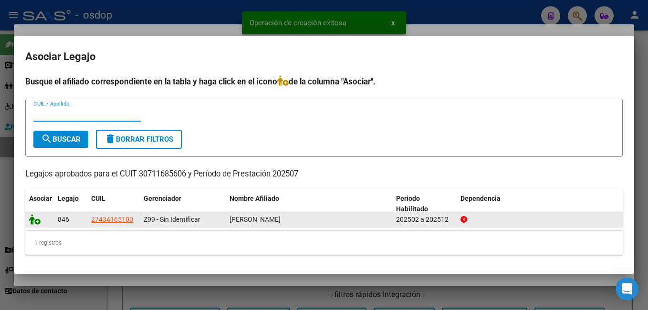
click at [35, 223] on icon at bounding box center [34, 219] width 11 height 11
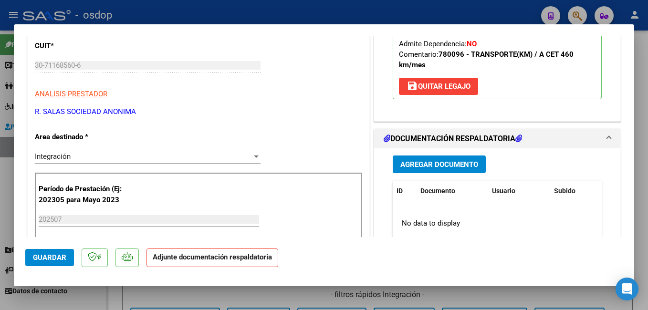
scroll to position [191, 0]
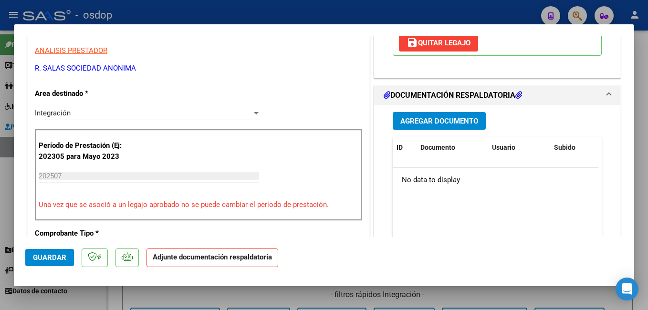
click at [427, 113] on button "Agregar Documento" at bounding box center [439, 121] width 93 height 18
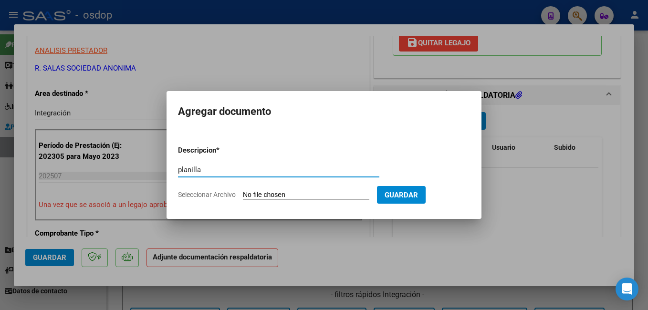
type input "planilla"
click at [269, 195] on input "Seleccionar Archivo" at bounding box center [306, 195] width 126 height 9
type input "C:\fakepath\PLANILLA [PERSON_NAME] 2025 07.pdf"
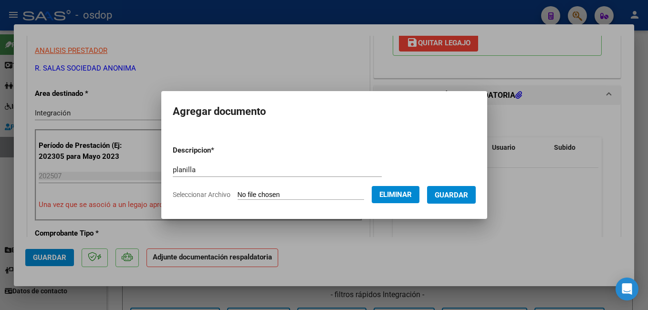
click at [455, 196] on span "Guardar" at bounding box center [451, 195] width 33 height 9
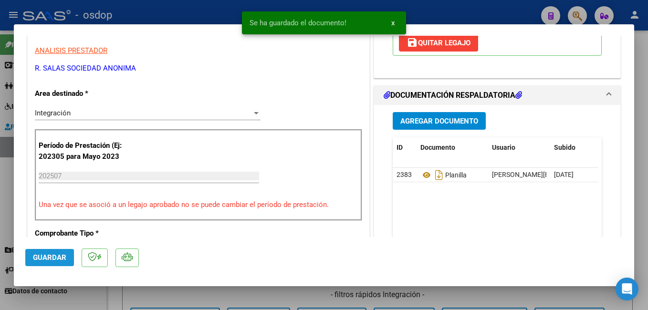
click at [51, 259] on span "Guardar" at bounding box center [49, 257] width 33 height 9
click at [192, 7] on div at bounding box center [324, 155] width 648 height 310
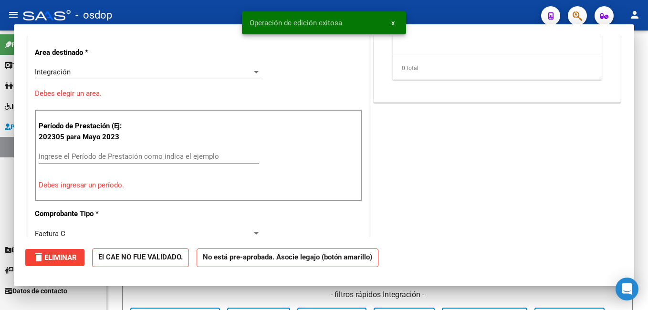
scroll to position [0, 0]
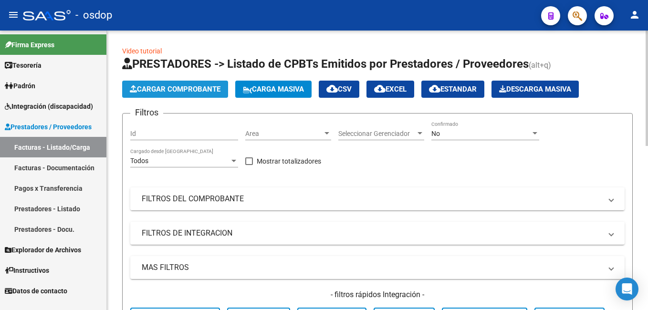
click at [153, 83] on button "Cargar Comprobante" at bounding box center [175, 89] width 106 height 17
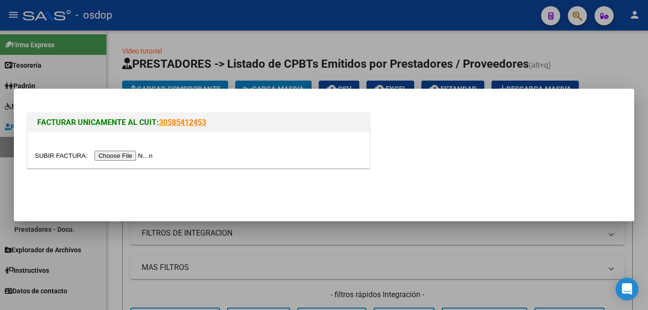
click at [109, 160] on input "file" at bounding box center [95, 156] width 121 height 10
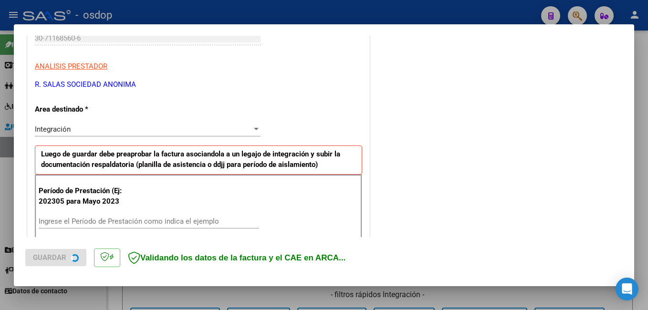
scroll to position [191, 0]
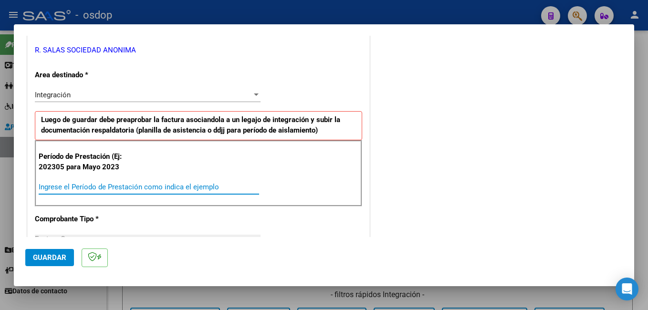
click at [54, 188] on input "Ingrese el Período de Prestación como indica el ejemplo" at bounding box center [149, 187] width 221 height 9
type input "202506"
click at [395, 163] on div "COMENTARIOS Comentarios De la Obra Social: Comentarios de la Obra Social (no vi…" at bounding box center [497, 296] width 251 height 883
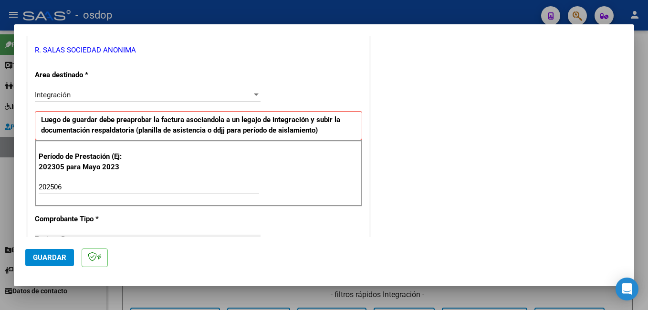
click at [39, 259] on span "Guardar" at bounding box center [49, 257] width 33 height 9
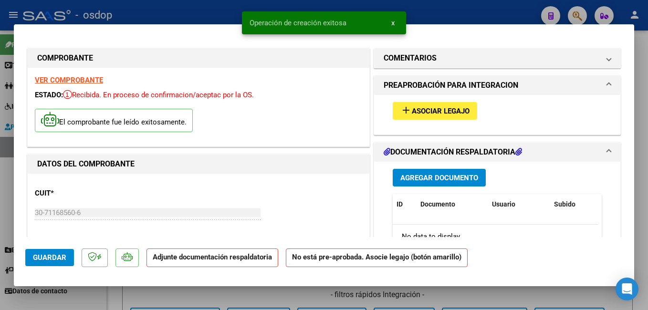
click at [466, 113] on span "Asociar Legajo" at bounding box center [441, 111] width 58 height 9
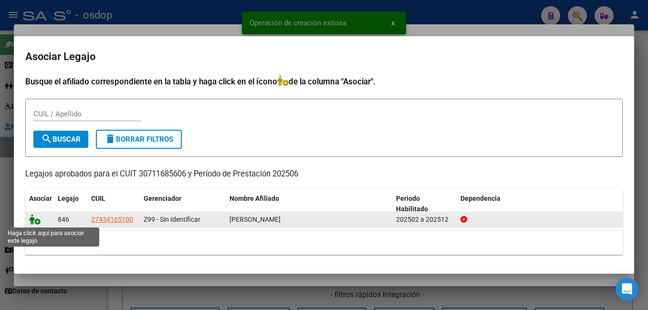
click at [40, 218] on icon at bounding box center [34, 219] width 11 height 11
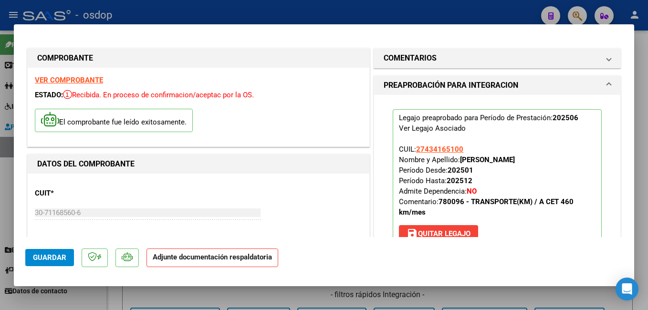
scroll to position [143, 0]
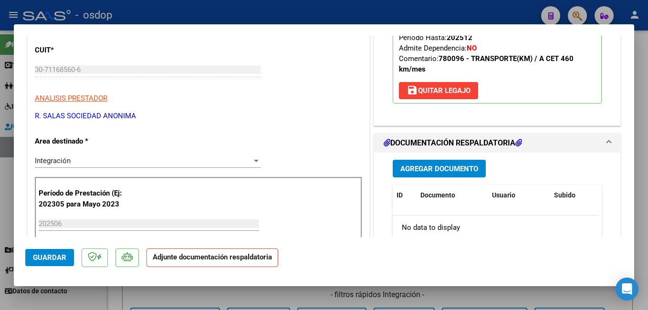
click at [427, 173] on span "Agregar Documento" at bounding box center [439, 169] width 78 height 9
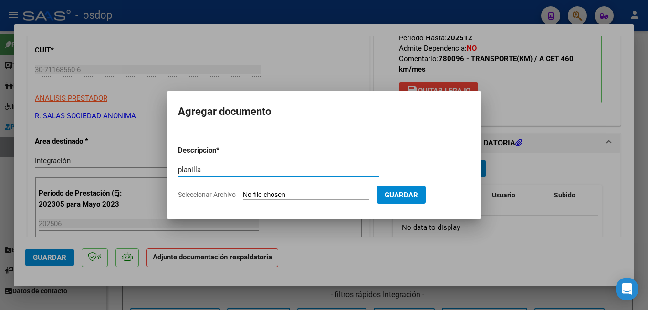
type input "planilla"
click at [286, 193] on input "Seleccionar Archivo" at bounding box center [306, 195] width 126 height 9
type input "C:\fakepath\PLANILLA [PERSON_NAME] 2025 06.pdf"
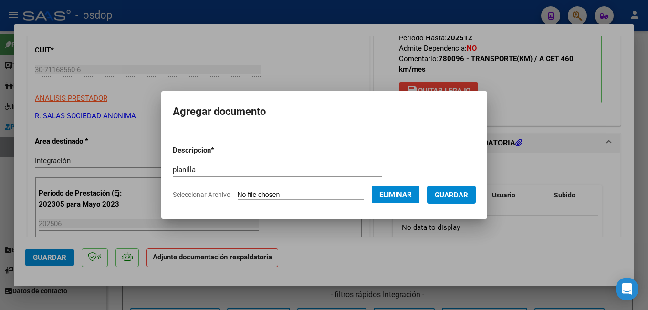
click at [468, 198] on span "Guardar" at bounding box center [451, 195] width 33 height 9
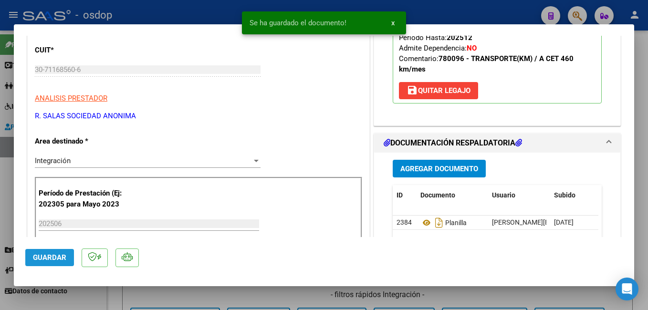
click at [37, 257] on span "Guardar" at bounding box center [49, 257] width 33 height 9
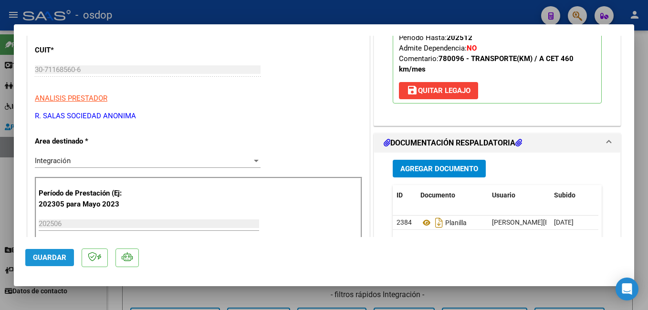
click at [37, 257] on span "Guardar" at bounding box center [49, 257] width 33 height 9
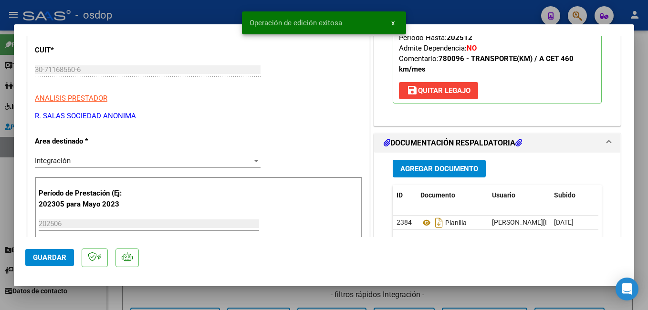
click at [147, 9] on div at bounding box center [324, 155] width 648 height 310
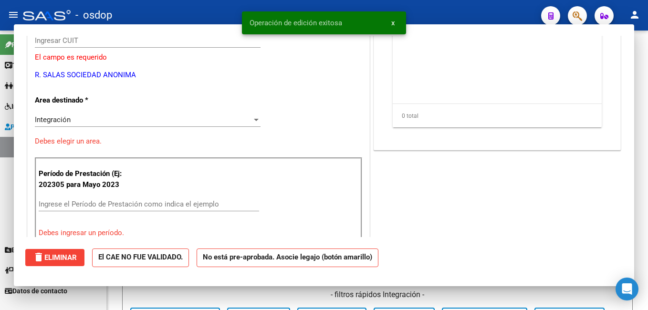
scroll to position [0, 0]
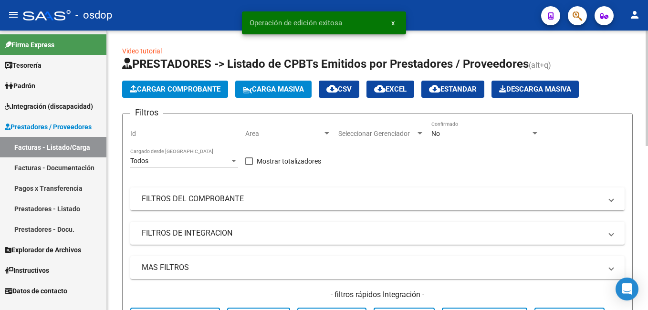
click at [142, 86] on span "Cargar Comprobante" at bounding box center [175, 89] width 91 height 9
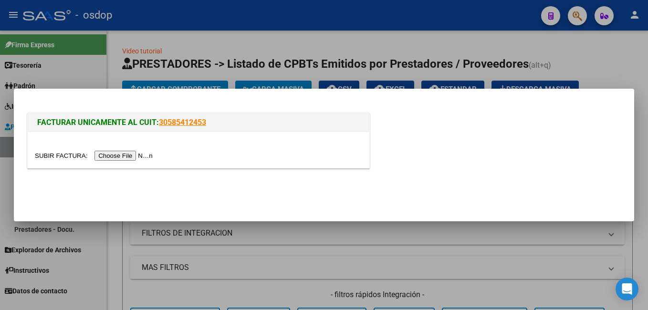
click at [118, 154] on input "file" at bounding box center [95, 156] width 121 height 10
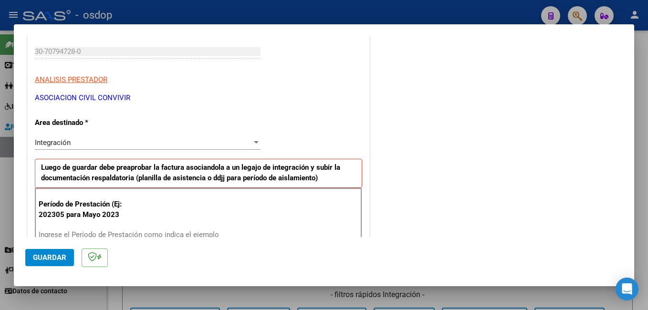
scroll to position [191, 0]
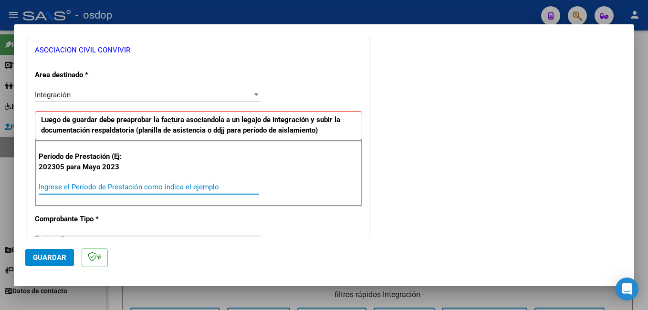
click at [87, 189] on input "Ingrese el Período de Prestación como indica el ejemplo" at bounding box center [149, 187] width 221 height 9
type input "202507"
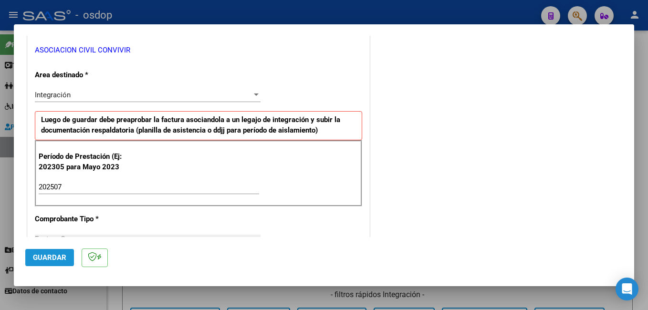
click at [60, 252] on button "Guardar" at bounding box center [49, 257] width 49 height 17
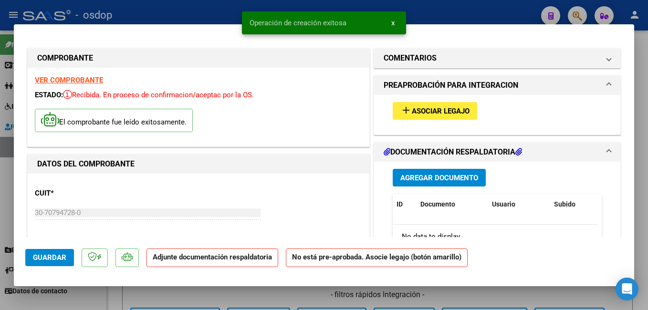
click at [412, 109] on span "Asociar Legajo" at bounding box center [441, 111] width 58 height 9
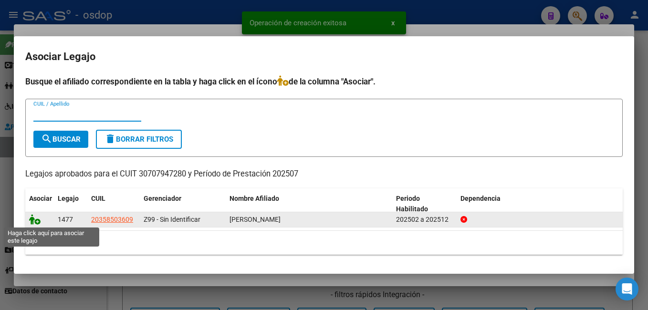
click at [34, 219] on icon at bounding box center [34, 219] width 11 height 11
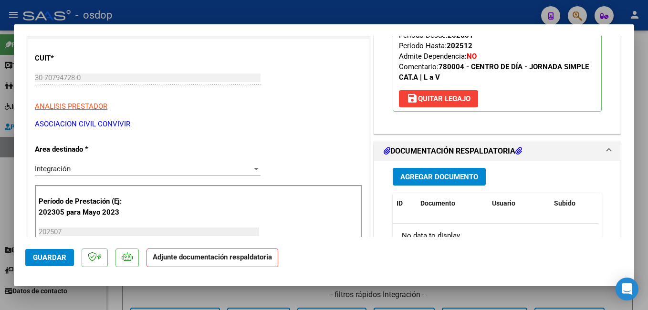
scroll to position [143, 0]
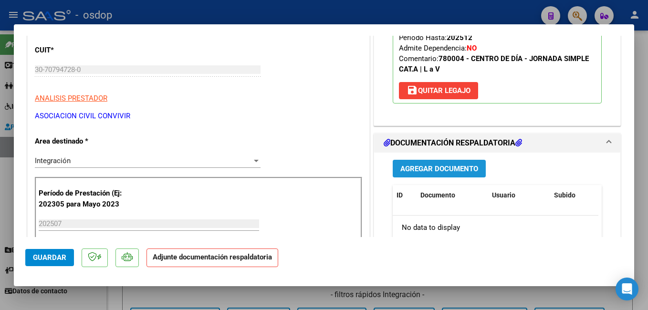
click at [420, 173] on span "Agregar Documento" at bounding box center [439, 169] width 78 height 9
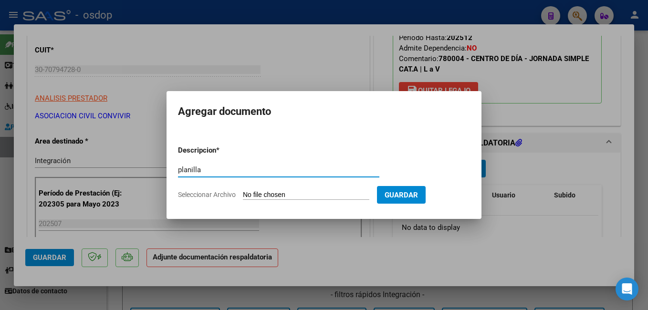
type input "planilla"
click at [314, 198] on input "Seleccionar Archivo" at bounding box center [306, 195] width 126 height 9
type input "C:\fakepath\Asistencia [PERSON_NAME].pdf"
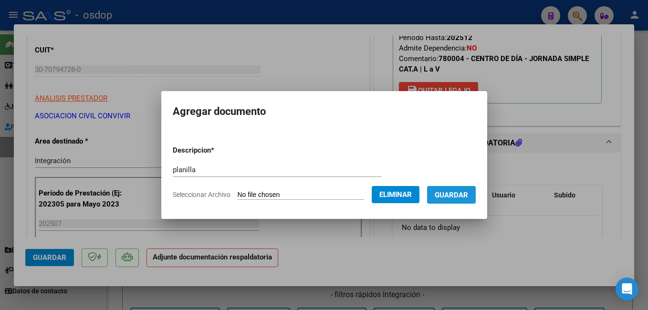
click at [460, 198] on span "Guardar" at bounding box center [451, 195] width 33 height 9
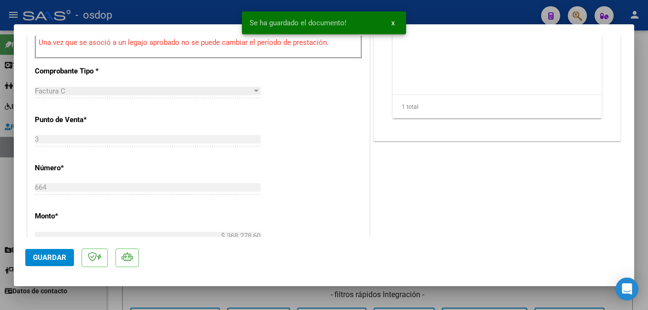
scroll to position [430, 0]
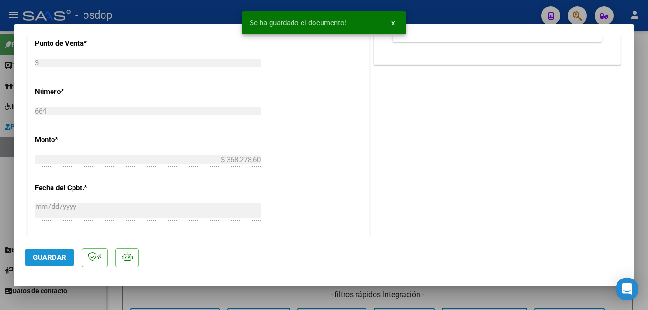
click at [65, 254] on span "Guardar" at bounding box center [49, 257] width 33 height 9
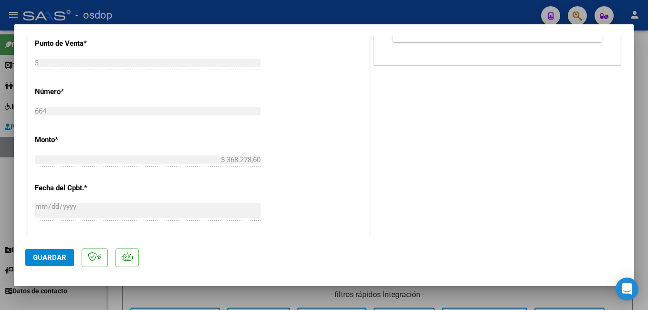
click at [223, 4] on div at bounding box center [324, 155] width 648 height 310
type input "$ 0,00"
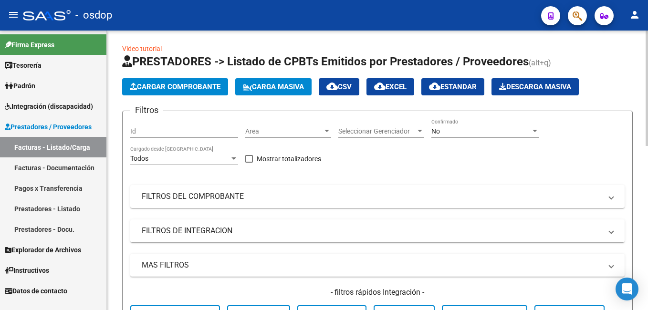
scroll to position [0, 0]
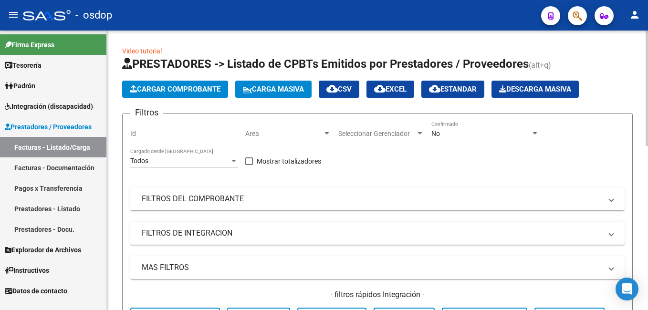
click at [648, 88] on html "menu - osdop person Firma Express Tesorería Extractos Procesados (csv) Extracto…" at bounding box center [324, 155] width 648 height 310
click at [209, 85] on span "Cargar Comprobante" at bounding box center [175, 89] width 91 height 9
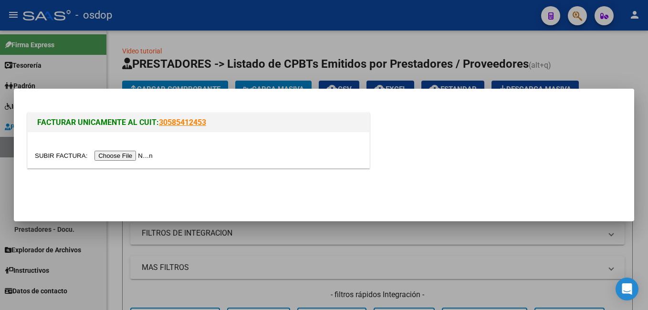
click at [126, 157] on input "file" at bounding box center [95, 156] width 121 height 10
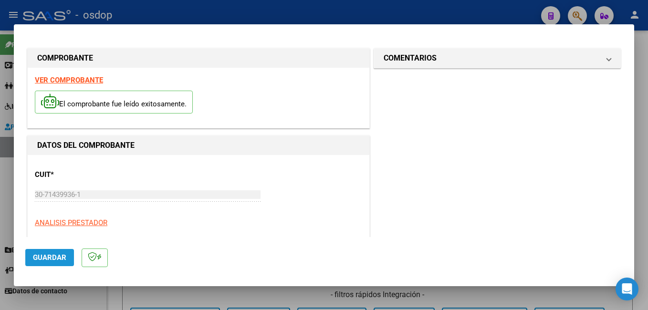
click at [63, 262] on span "Guardar" at bounding box center [49, 257] width 33 height 9
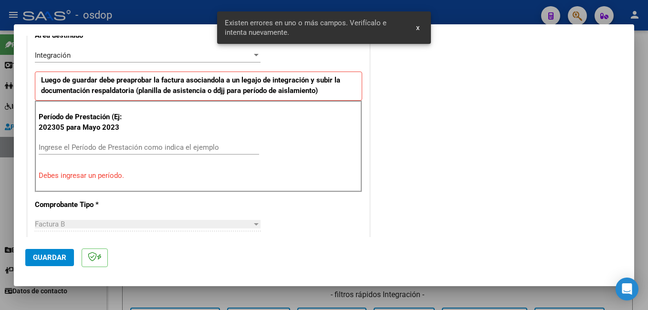
scroll to position [231, 0]
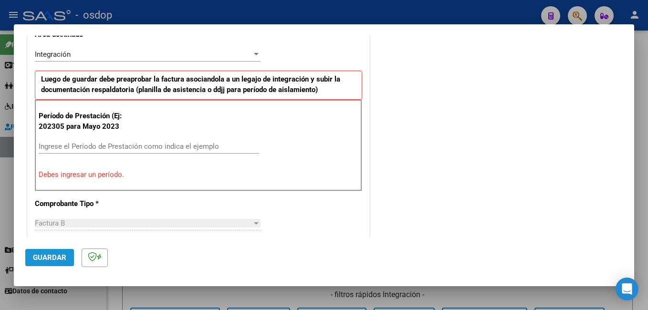
click at [55, 257] on span "Guardar" at bounding box center [49, 257] width 33 height 9
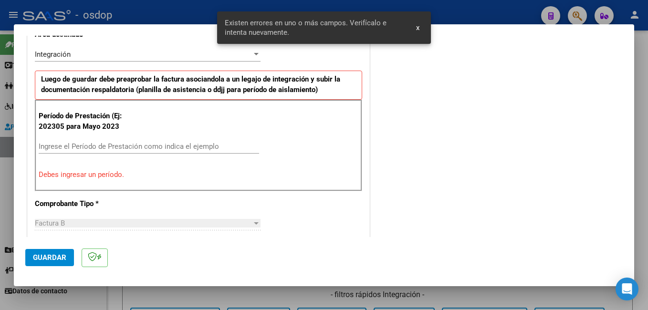
click at [147, 12] on div at bounding box center [324, 155] width 648 height 310
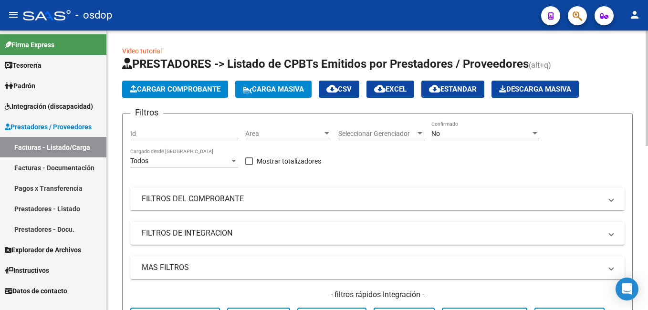
click at [180, 90] on span "Cargar Comprobante" at bounding box center [175, 89] width 91 height 9
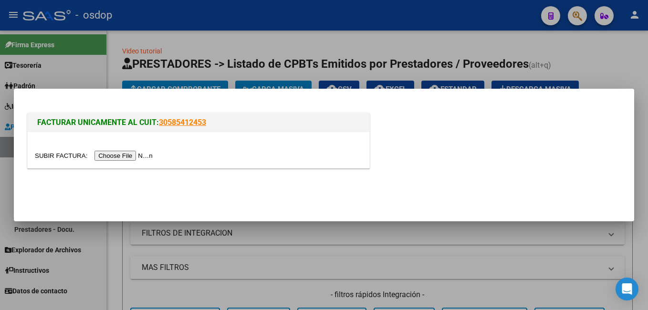
click at [131, 154] on input "file" at bounding box center [95, 156] width 121 height 10
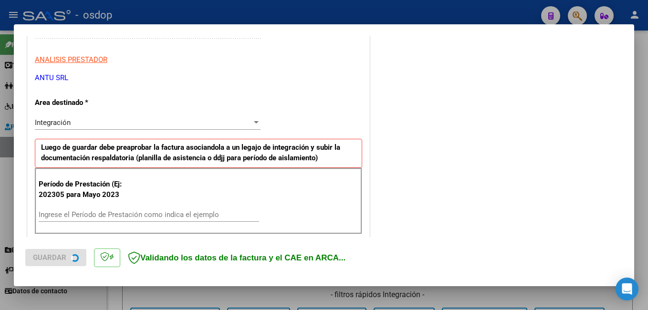
scroll to position [191, 0]
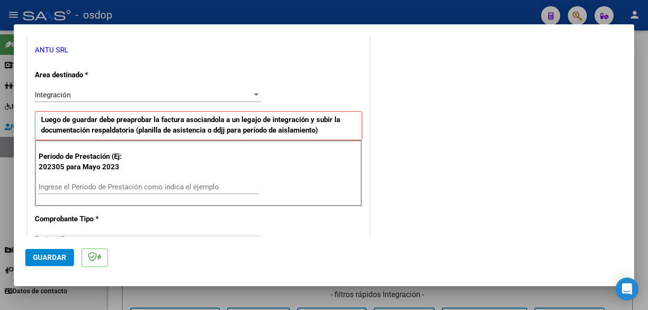
click at [114, 185] on input "Ingrese el Período de Prestación como indica el ejemplo" at bounding box center [149, 187] width 221 height 9
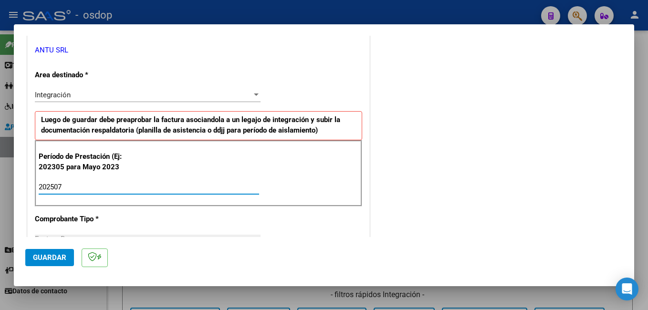
type input "202507"
click at [42, 253] on span "Guardar" at bounding box center [49, 257] width 33 height 9
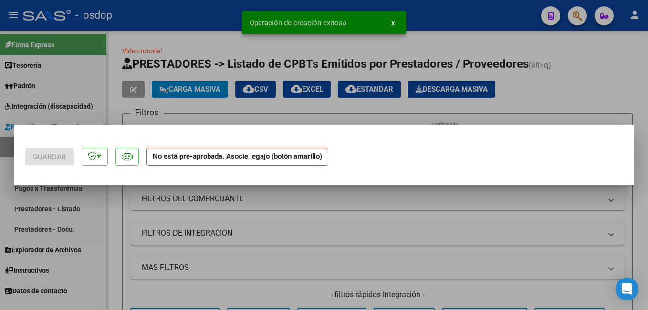
scroll to position [0, 0]
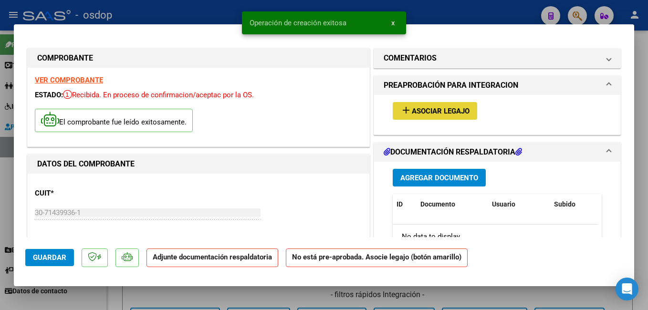
click at [412, 110] on span "Asociar Legajo" at bounding box center [441, 111] width 58 height 9
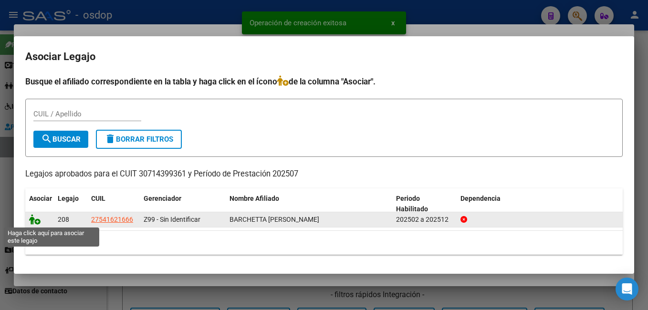
click at [33, 224] on icon at bounding box center [34, 219] width 11 height 11
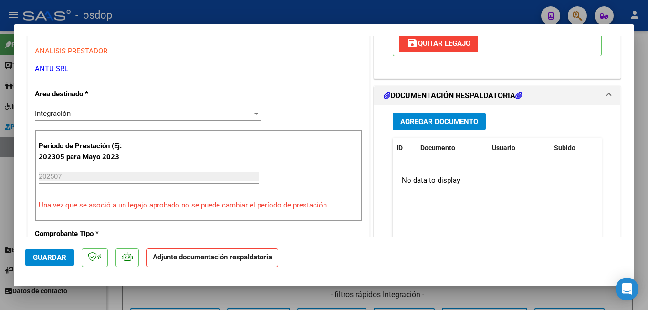
scroll to position [191, 0]
click at [442, 111] on div "Agregar Documento ID Documento Usuario Subido Acción No data to display 0 total…" at bounding box center [497, 200] width 223 height 190
click at [439, 118] on span "Agregar Documento" at bounding box center [439, 121] width 78 height 9
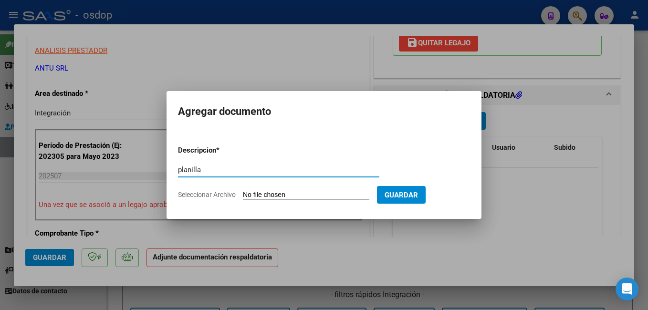
type input "planilla"
click at [278, 196] on input "Seleccionar Archivo" at bounding box center [306, 195] width 126 height 9
type input "C:\fakepath\ASISTENCIA BARCHETTA [PERSON_NAME][DATE].pdf"
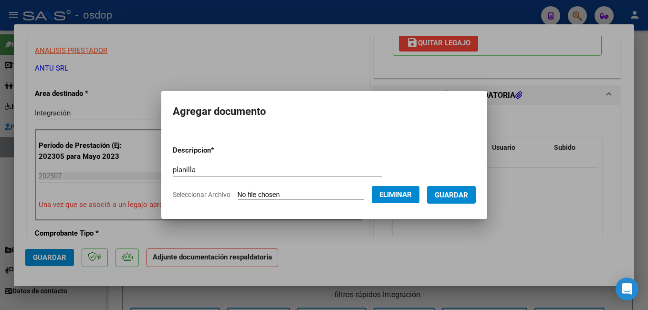
click at [462, 198] on span "Guardar" at bounding box center [451, 195] width 33 height 9
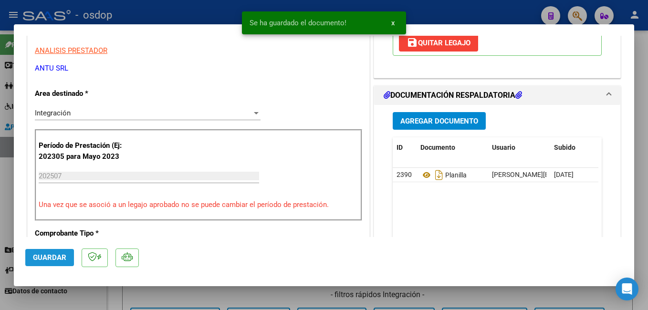
click at [50, 261] on span "Guardar" at bounding box center [49, 257] width 33 height 9
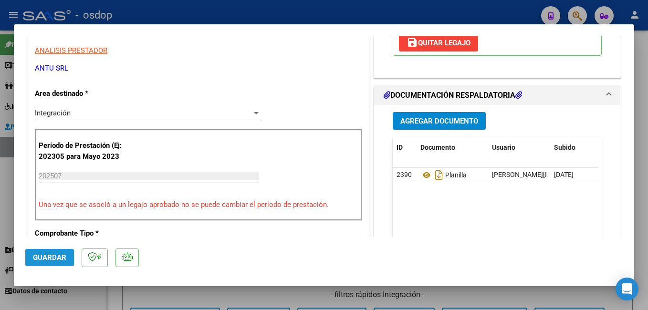
click at [50, 261] on span "Guardar" at bounding box center [49, 257] width 33 height 9
click at [35, 258] on span "Guardar" at bounding box center [49, 257] width 33 height 9
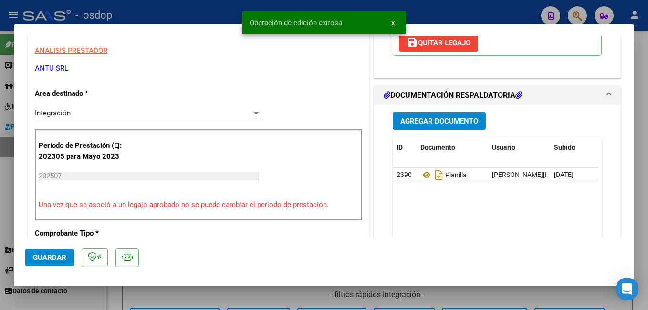
click at [200, 290] on div at bounding box center [324, 155] width 648 height 310
type input "$ 0,00"
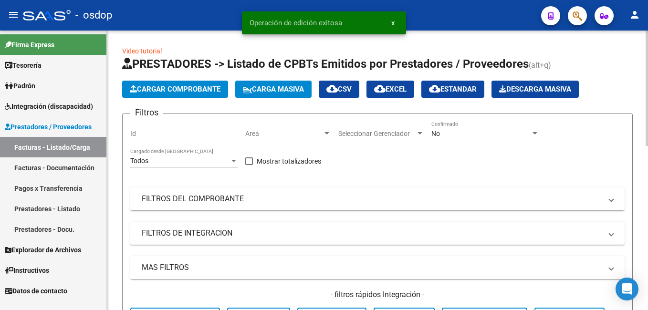
click at [149, 88] on span "Cargar Comprobante" at bounding box center [175, 89] width 91 height 9
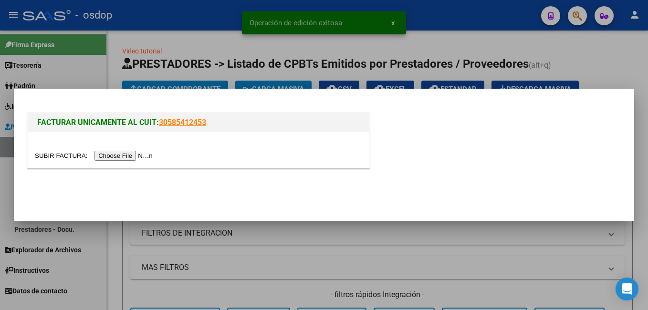
click at [126, 157] on input "file" at bounding box center [95, 156] width 121 height 10
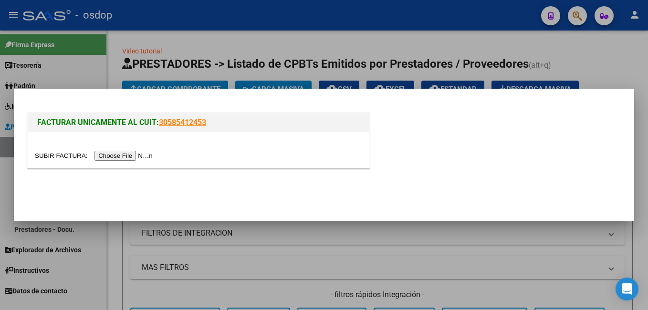
click at [119, 157] on input "file" at bounding box center [95, 156] width 121 height 10
click at [126, 158] on input "file" at bounding box center [95, 156] width 121 height 10
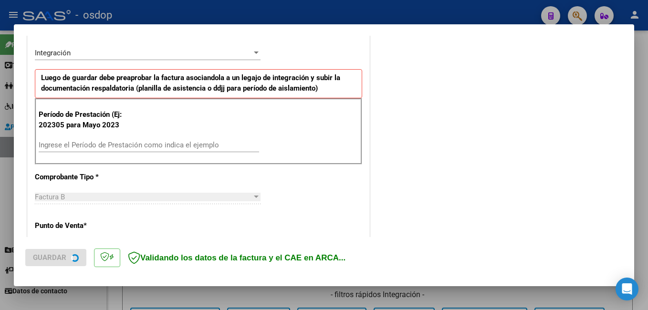
scroll to position [239, 0]
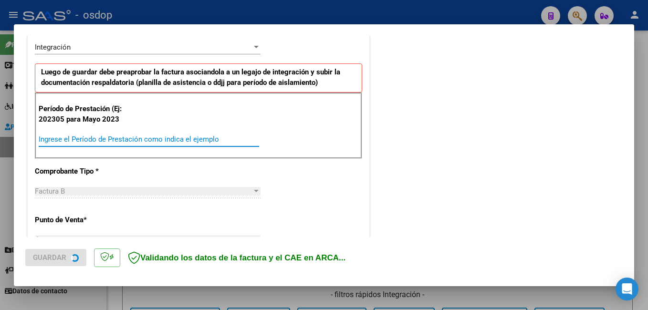
click at [75, 141] on input "Ingrese el Período de Prestación como indica el ejemplo" at bounding box center [149, 139] width 221 height 9
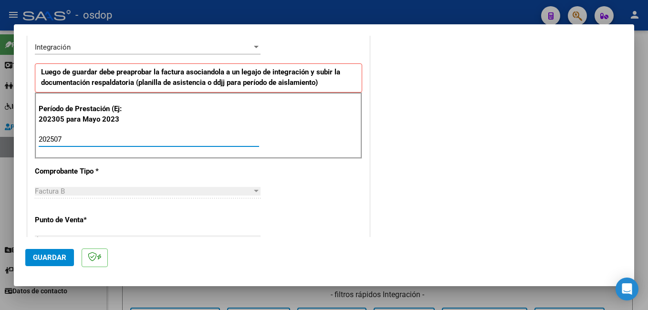
type input "202507"
click at [50, 251] on button "Guardar" at bounding box center [49, 257] width 49 height 17
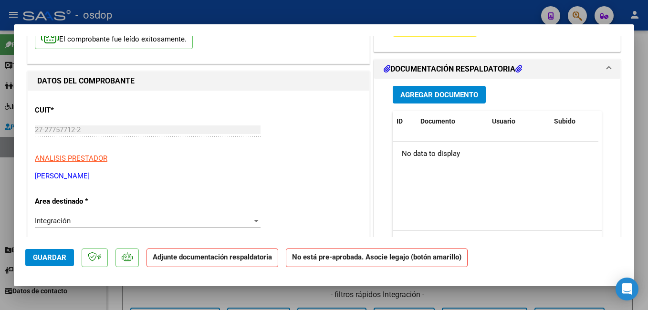
scroll to position [48, 0]
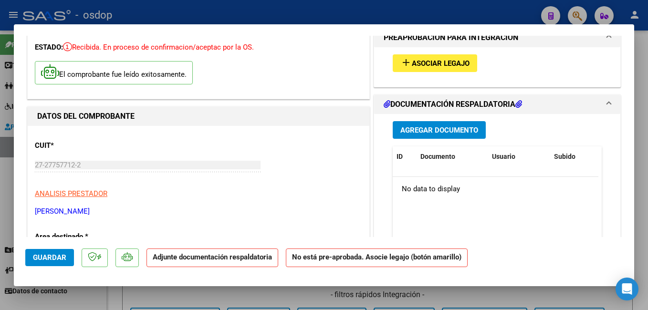
click at [412, 64] on span "Asociar Legajo" at bounding box center [441, 63] width 58 height 9
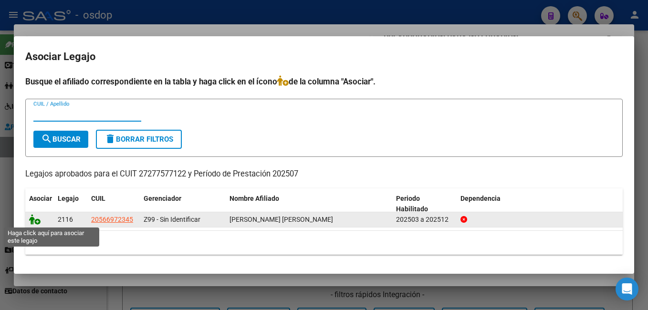
click at [36, 219] on icon at bounding box center [34, 219] width 11 height 11
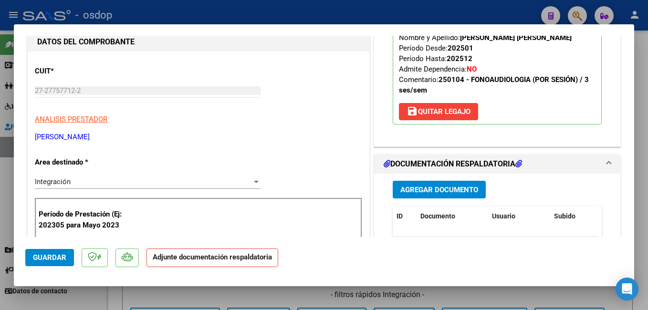
scroll to position [143, 0]
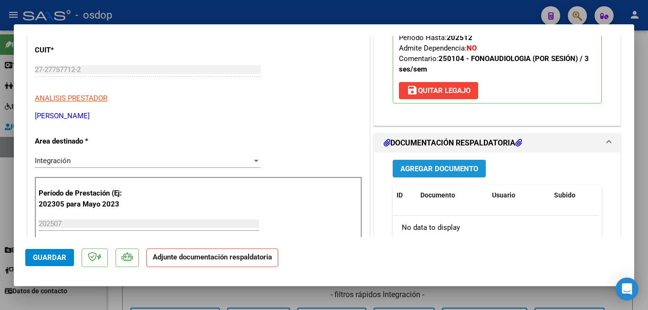
click at [420, 167] on span "Agregar Documento" at bounding box center [439, 169] width 78 height 9
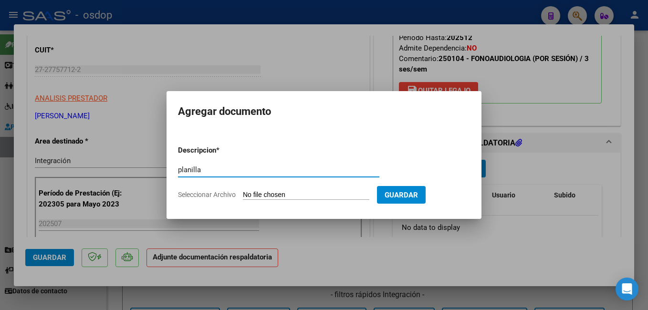
type input "planilla"
click at [258, 196] on input "Seleccionar Archivo" at bounding box center [306, 195] width 126 height 9
type input "C:\fakepath\asistencia [PERSON_NAME].pdf"
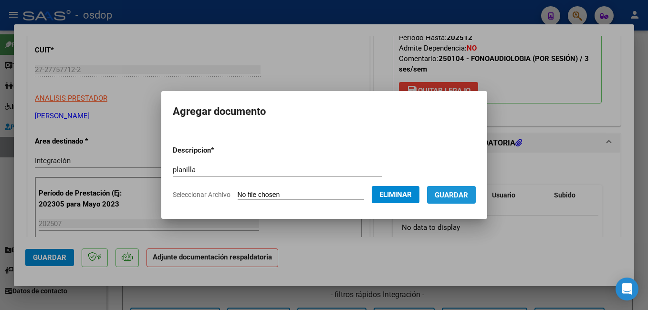
click at [463, 197] on span "Guardar" at bounding box center [451, 195] width 33 height 9
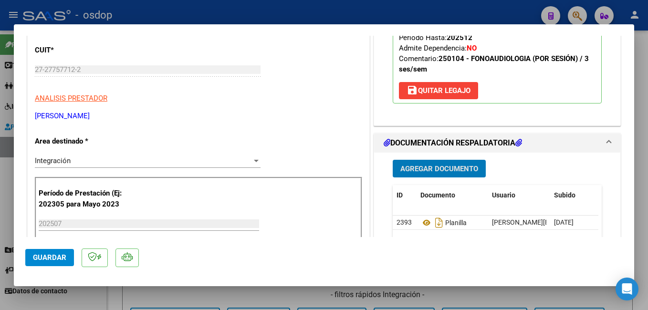
click at [45, 256] on span "Guardar" at bounding box center [49, 257] width 33 height 9
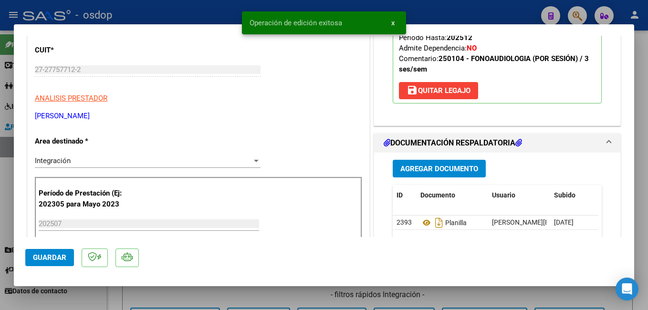
click at [170, 11] on div at bounding box center [324, 155] width 648 height 310
type input "$ 0,00"
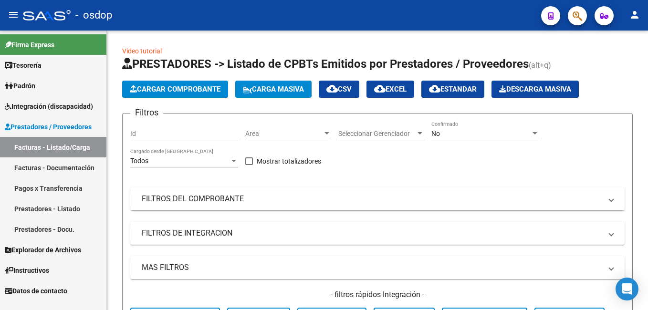
click at [578, 7] on span "button" at bounding box center [578, 16] width 10 height 20
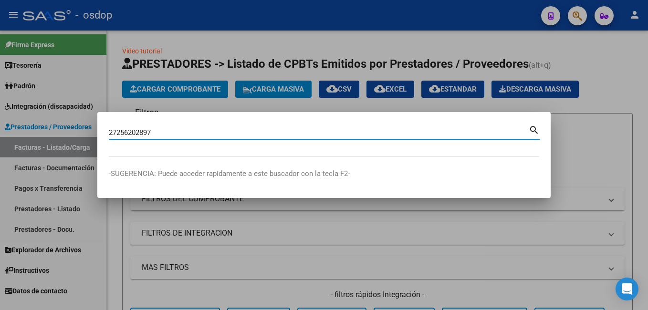
type input "27256202897"
click at [535, 128] on mat-icon "search" at bounding box center [534, 129] width 11 height 11
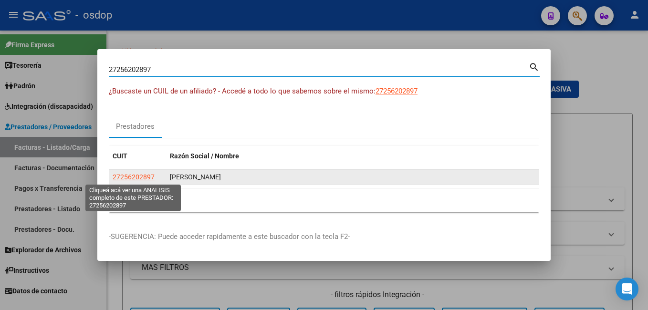
click at [130, 180] on span "27256202897" at bounding box center [134, 177] width 42 height 8
type textarea "27256202897"
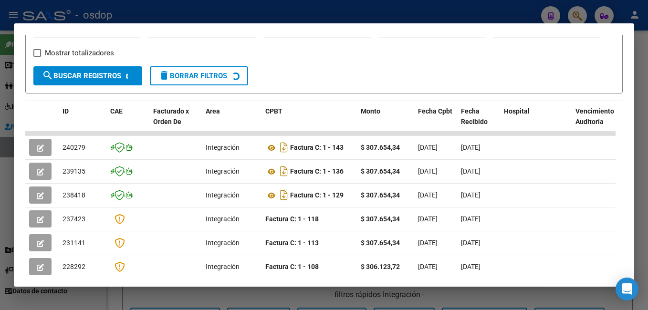
scroll to position [161, 0]
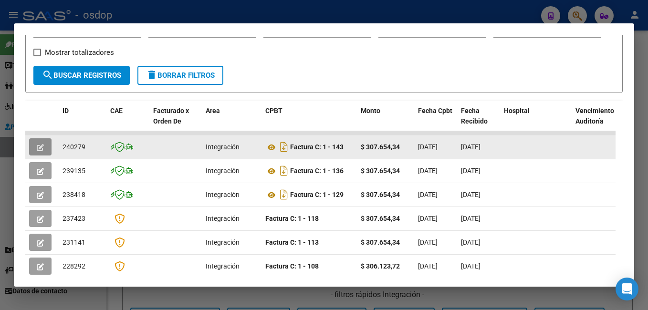
click at [38, 151] on icon "button" at bounding box center [40, 147] width 7 height 7
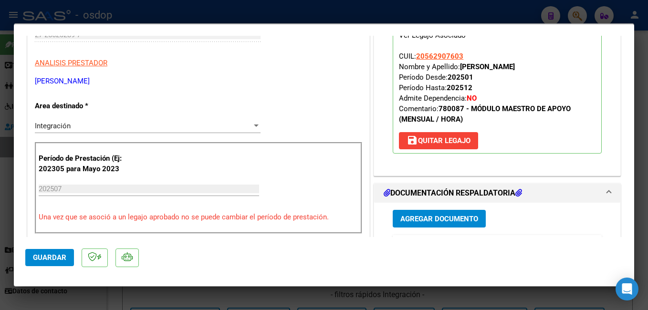
scroll to position [239, 0]
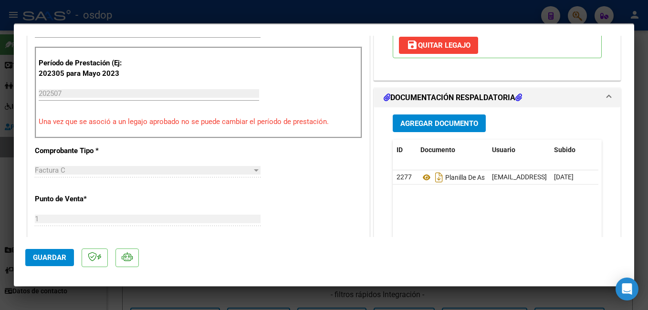
click at [154, 6] on div at bounding box center [324, 155] width 648 height 310
type input "$ 0,00"
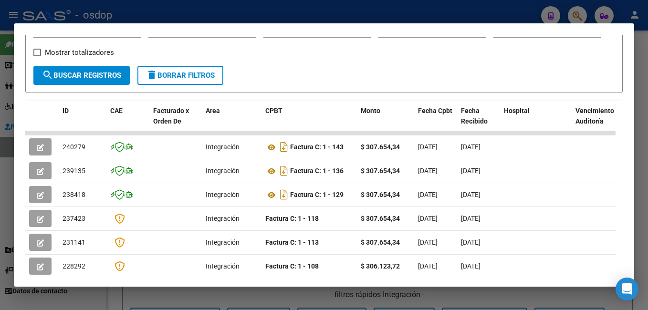
click at [168, 12] on div at bounding box center [324, 155] width 648 height 310
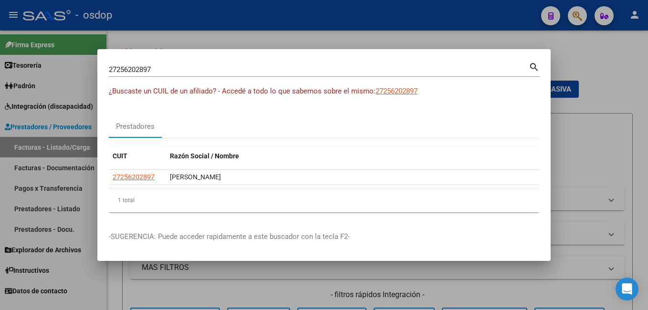
click at [168, 12] on div at bounding box center [324, 155] width 648 height 310
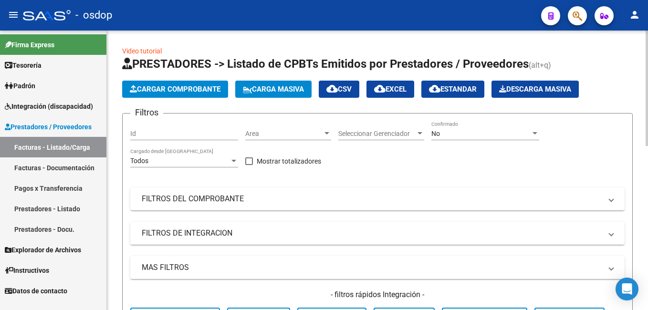
click at [179, 89] on span "Cargar Comprobante" at bounding box center [175, 89] width 91 height 9
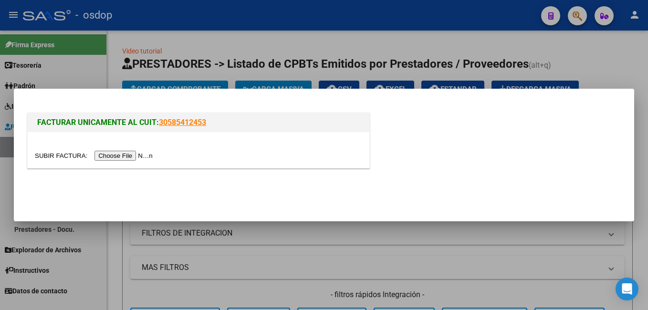
click at [210, 42] on div at bounding box center [324, 155] width 648 height 310
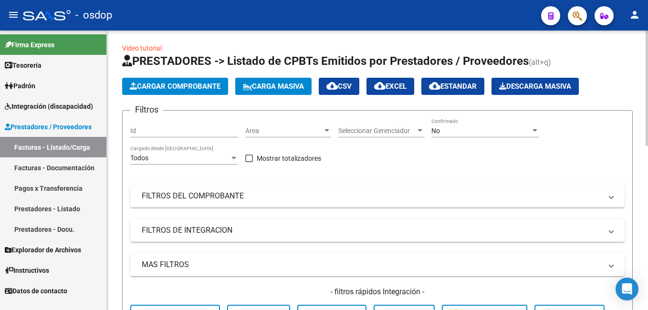
scroll to position [0, 0]
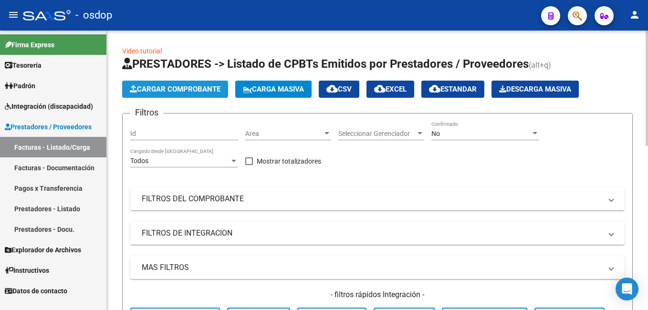
click at [151, 92] on span "Cargar Comprobante" at bounding box center [175, 89] width 91 height 9
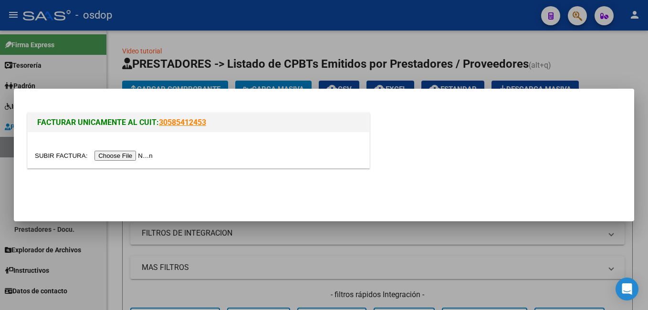
drag, startPoint x: 127, startPoint y: 105, endPoint x: 151, endPoint y: 213, distance: 110.0
click at [151, 213] on mat-dialog-container "FACTURAR UNICAMENTE AL CUIT: 30585412453" at bounding box center [324, 155] width 620 height 133
drag, startPoint x: 151, startPoint y: 213, endPoint x: 163, endPoint y: 261, distance: 49.5
click at [163, 261] on div at bounding box center [324, 155] width 648 height 310
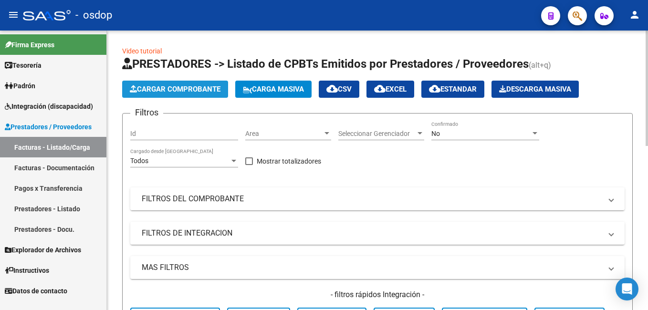
click at [168, 85] on span "Cargar Comprobante" at bounding box center [175, 89] width 91 height 9
